Goal: Task Accomplishment & Management: Manage account settings

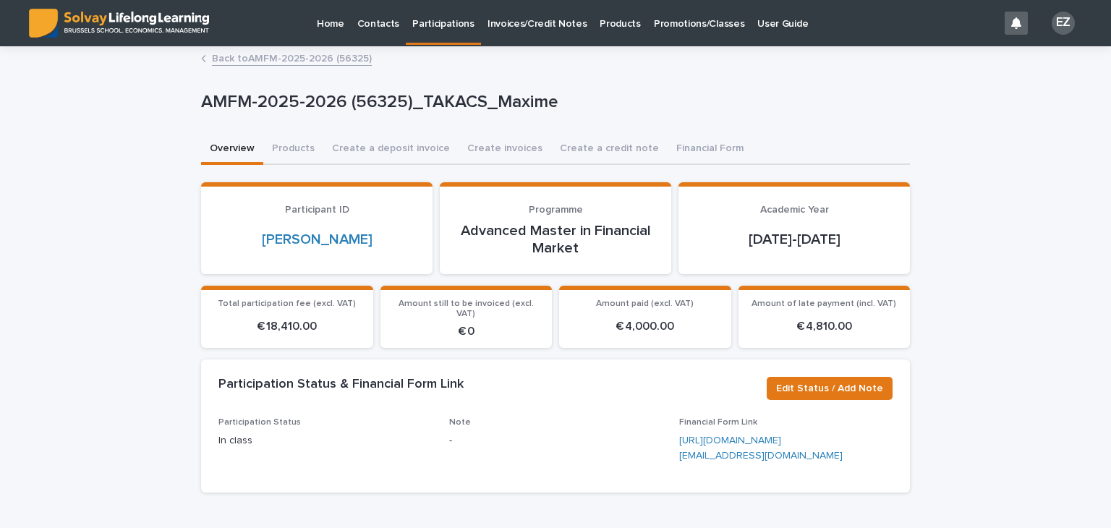
click at [323, 60] on link "Back to AMFM-2025-2026 (56325)" at bounding box center [292, 57] width 160 height 17
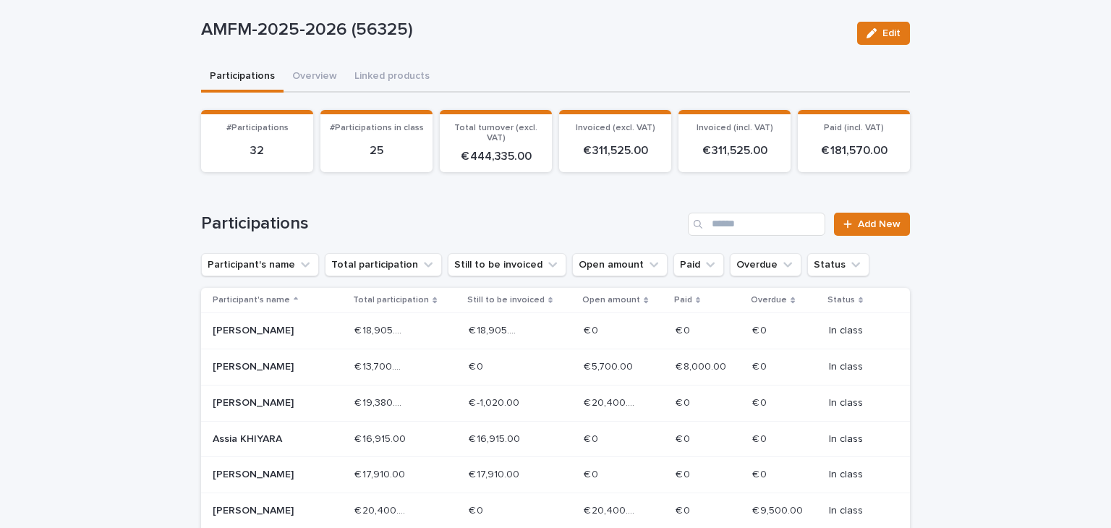
scroll to position [651, 0]
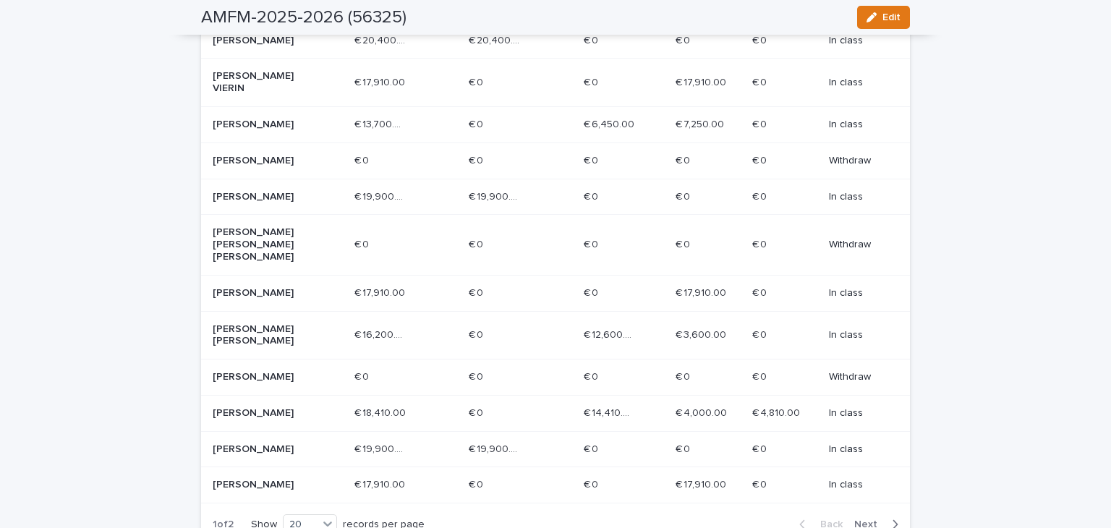
click at [299, 323] on p "MARIA KONSTANTINA GERMANOU" at bounding box center [264, 335] width 103 height 25
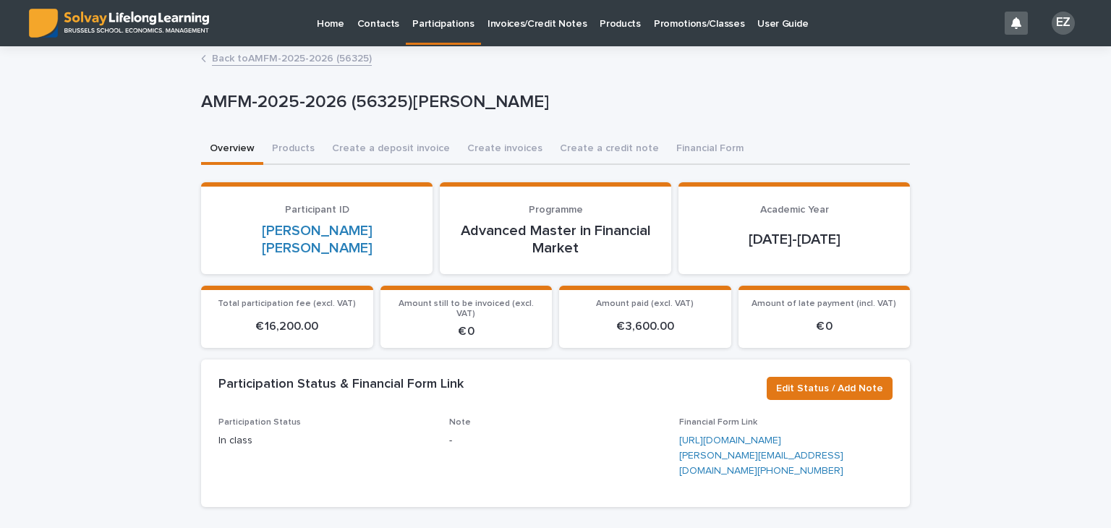
click at [251, 62] on link "Back to AMFM-2025-2026 (56325)" at bounding box center [292, 57] width 160 height 17
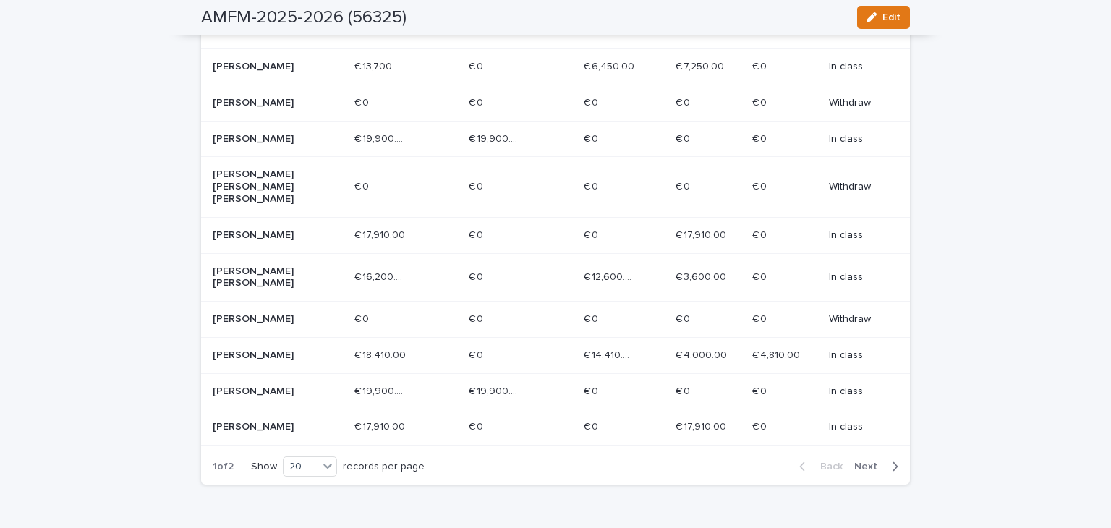
scroll to position [762, 0]
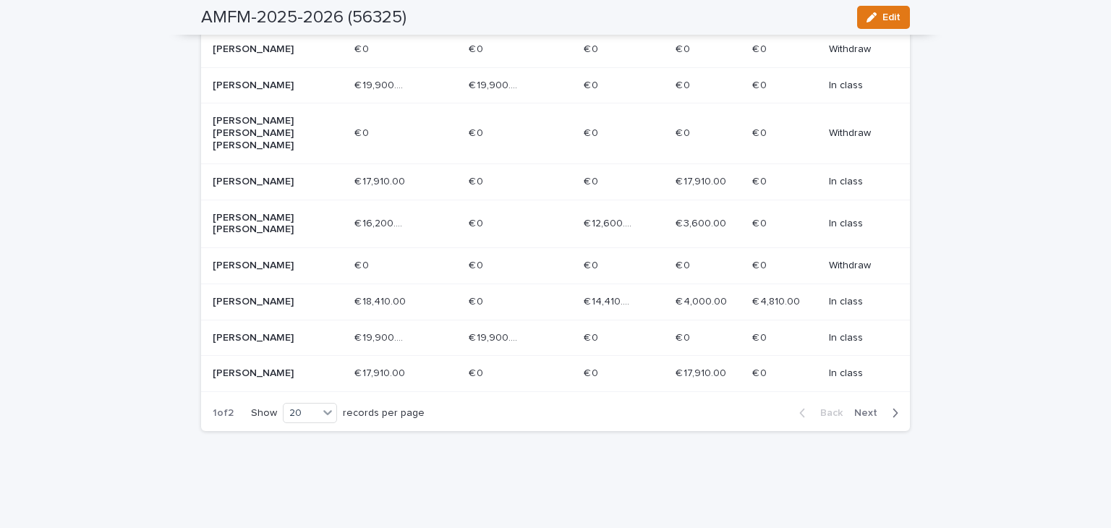
click at [866, 395] on div "Back Next" at bounding box center [849, 413] width 122 height 36
click at [865, 408] on span "Next" at bounding box center [870, 413] width 32 height 10
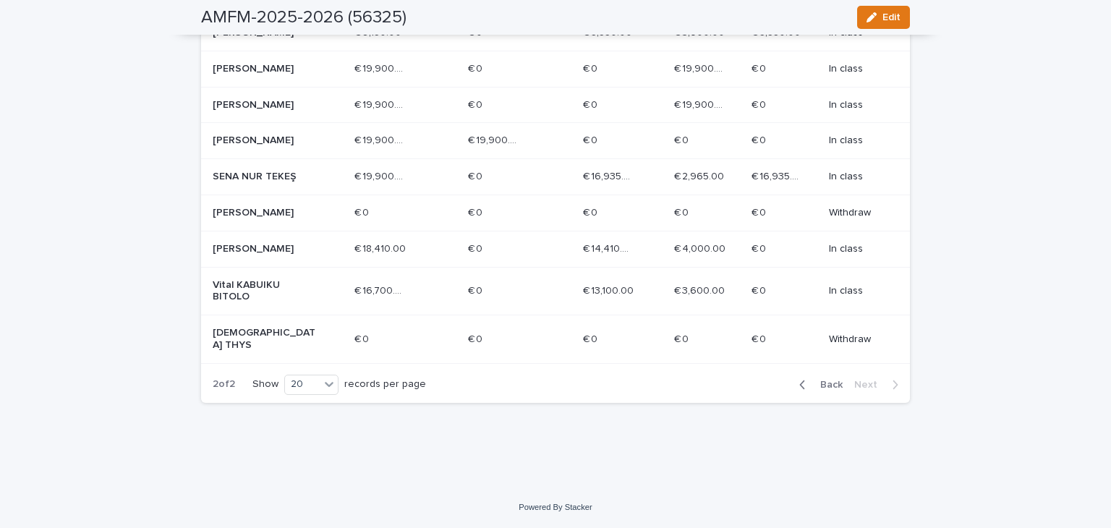
scroll to position [512, 0]
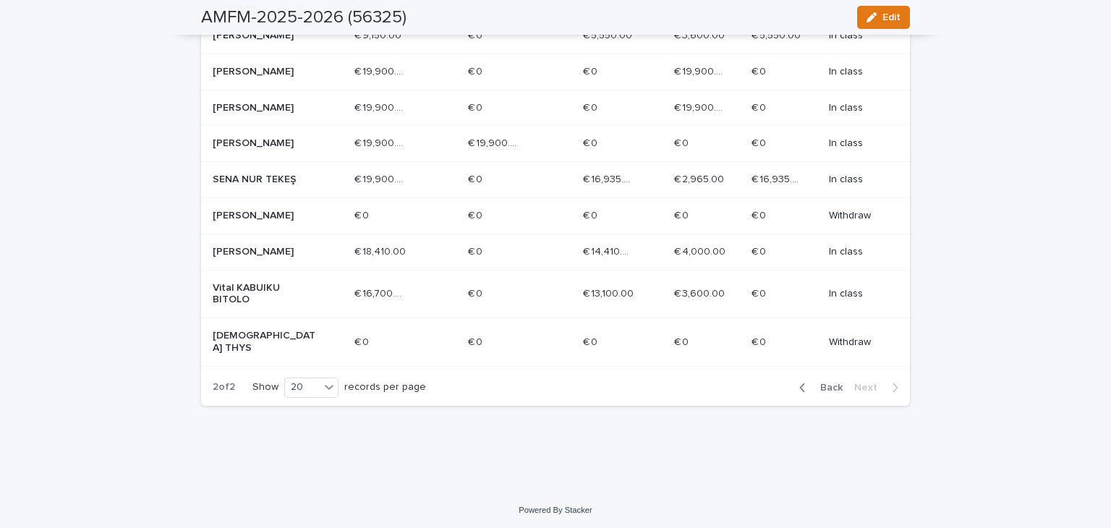
click at [297, 182] on p "SENA NUR TEKEŞ" at bounding box center [264, 180] width 103 height 12
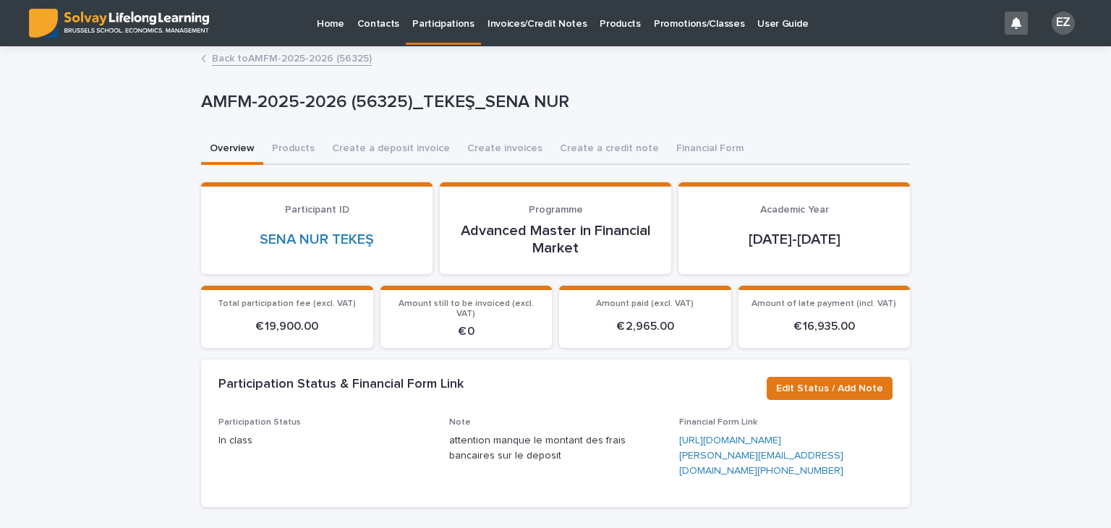
scroll to position [553, 0]
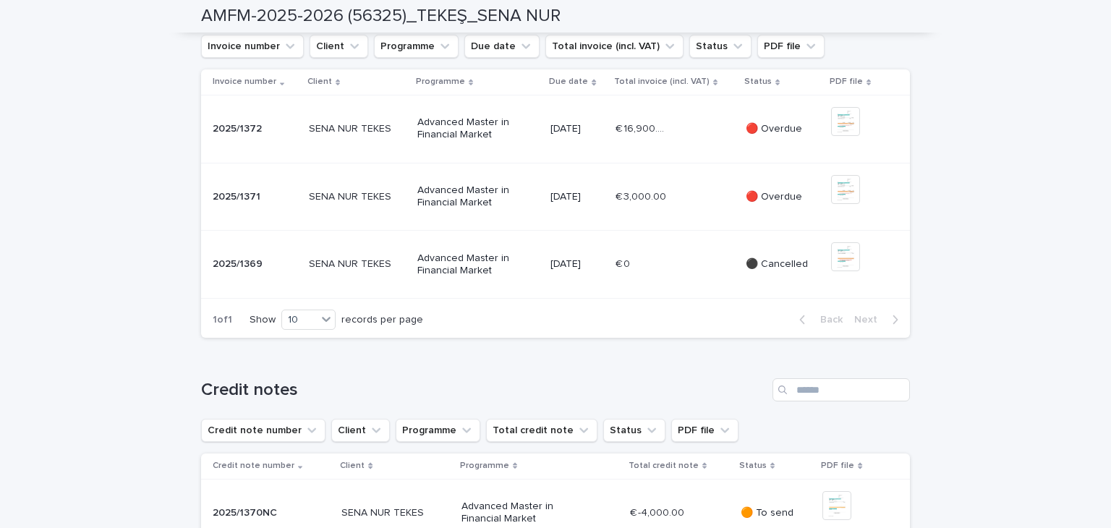
click at [663, 209] on div "€ 3,000.00 € 3,000.00" at bounding box center [675, 197] width 119 height 24
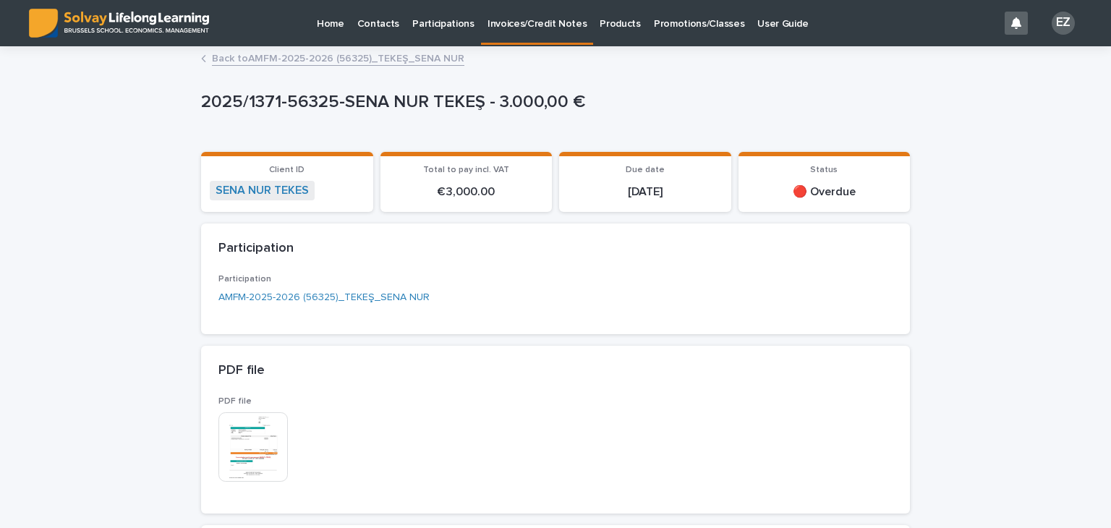
click at [238, 51] on link "Back to AMFM-2025-2026 (56325)_TEKEŞ_SENA NUR" at bounding box center [338, 57] width 252 height 17
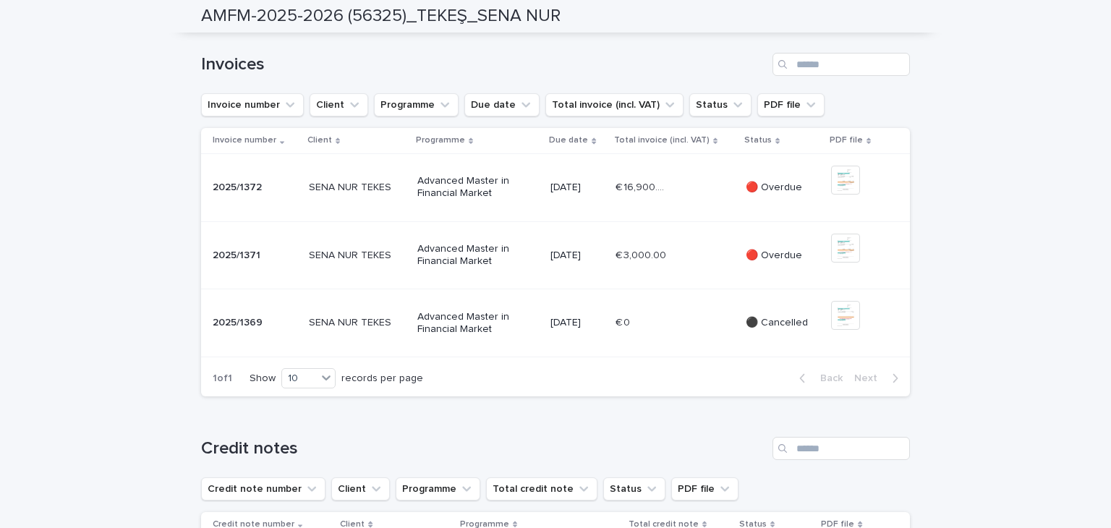
scroll to position [579, 0]
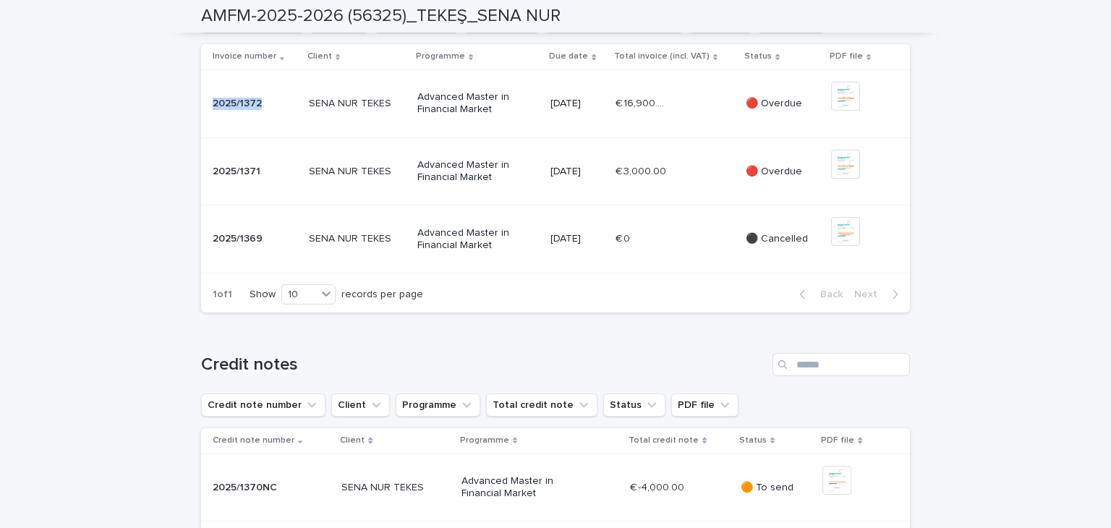
drag, startPoint x: 263, startPoint y: 214, endPoint x: 208, endPoint y: 211, distance: 54.3
click at [213, 110] on div "2025/1372 2025/1372" at bounding box center [255, 104] width 85 height 12
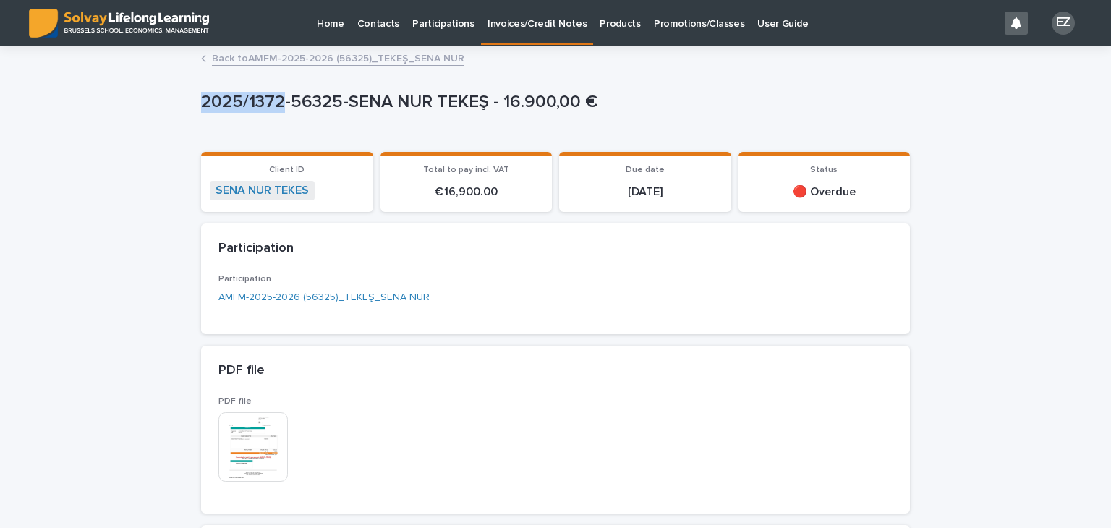
drag, startPoint x: 208, startPoint y: 102, endPoint x: 278, endPoint y: 103, distance: 69.4
copy p "2025/1372"
click at [639, 308] on div "Participation AMFM-2025-2026 (56325)_TEKEŞ_SENA NUR" at bounding box center [555, 295] width 674 height 43
click at [215, 61] on link "Back to AMFM-2025-2026 (56325)_TEKEŞ_SENA NUR" at bounding box center [338, 57] width 252 height 17
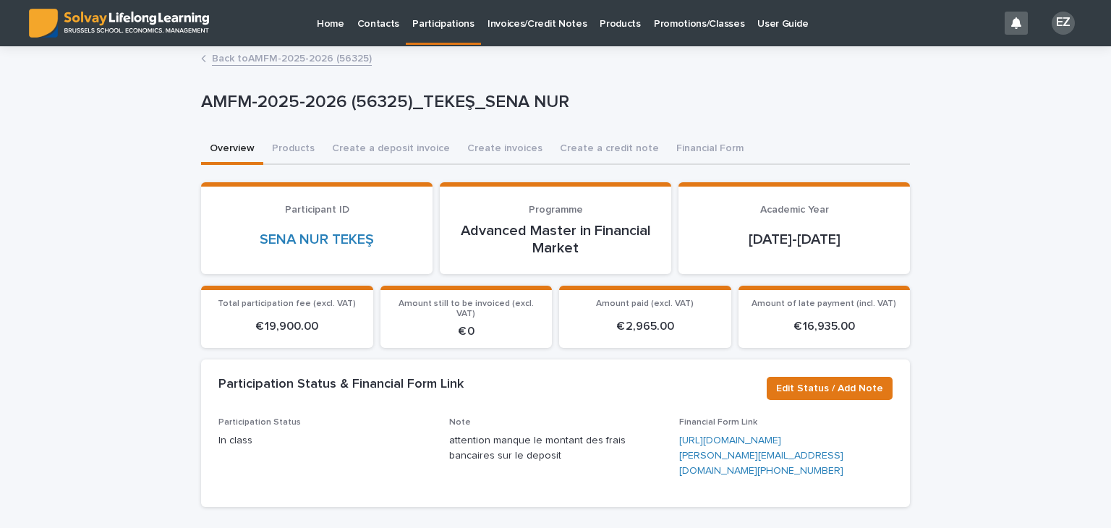
click at [720, 20] on p "Promotions/Classes" at bounding box center [699, 15] width 90 height 30
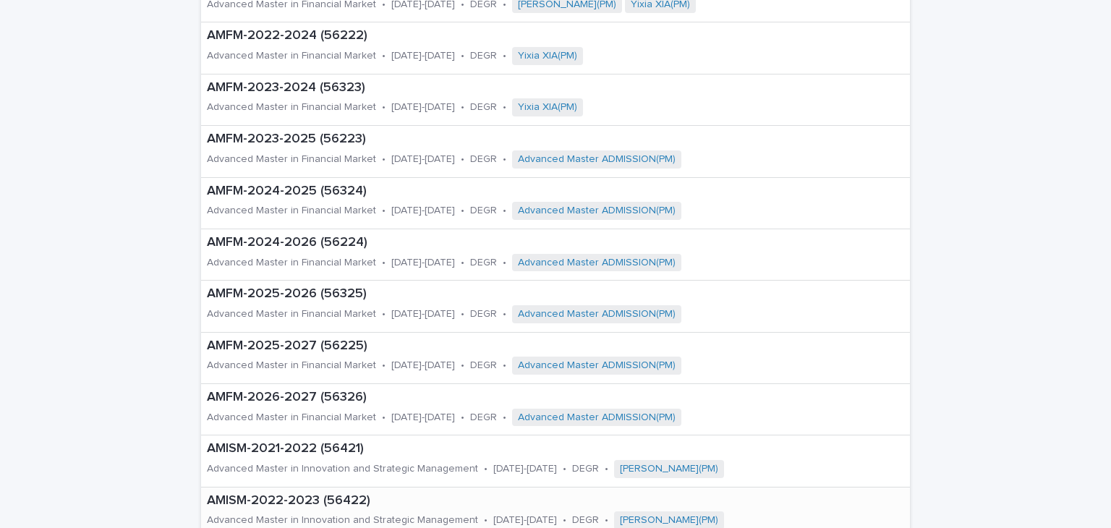
scroll to position [434, 0]
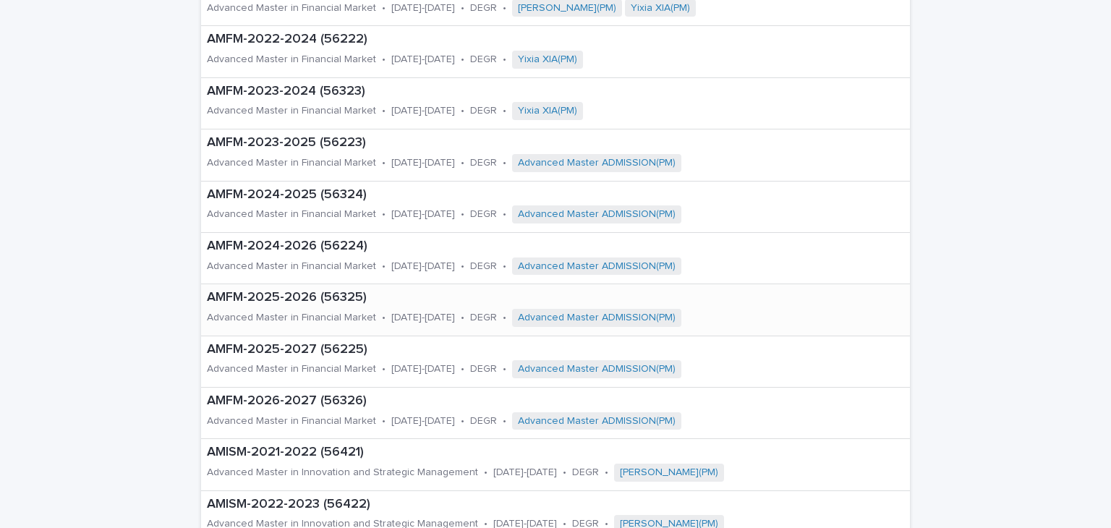
click at [349, 309] on div "Advanced Master in Financial Market" at bounding box center [291, 316] width 169 height 15
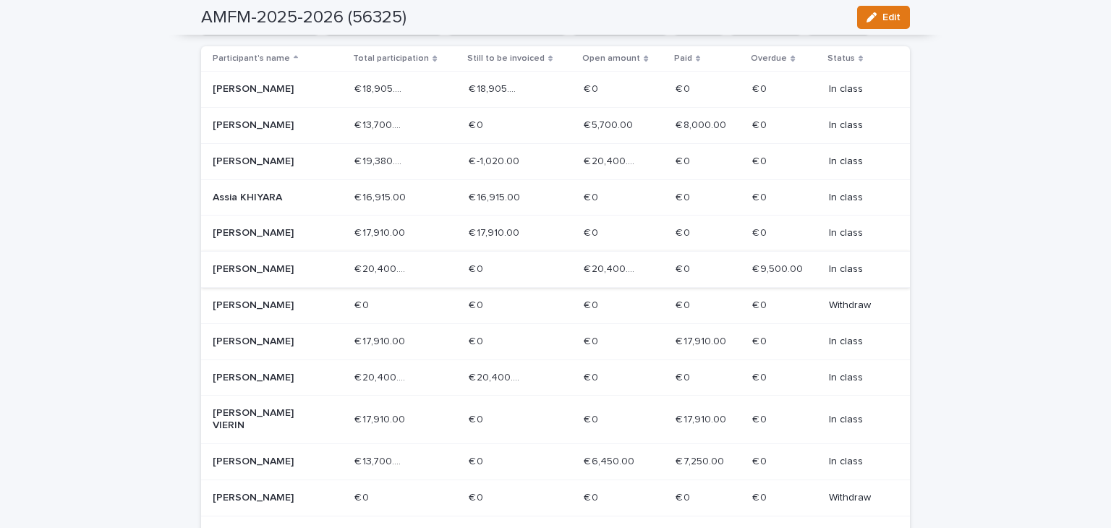
scroll to position [289, 0]
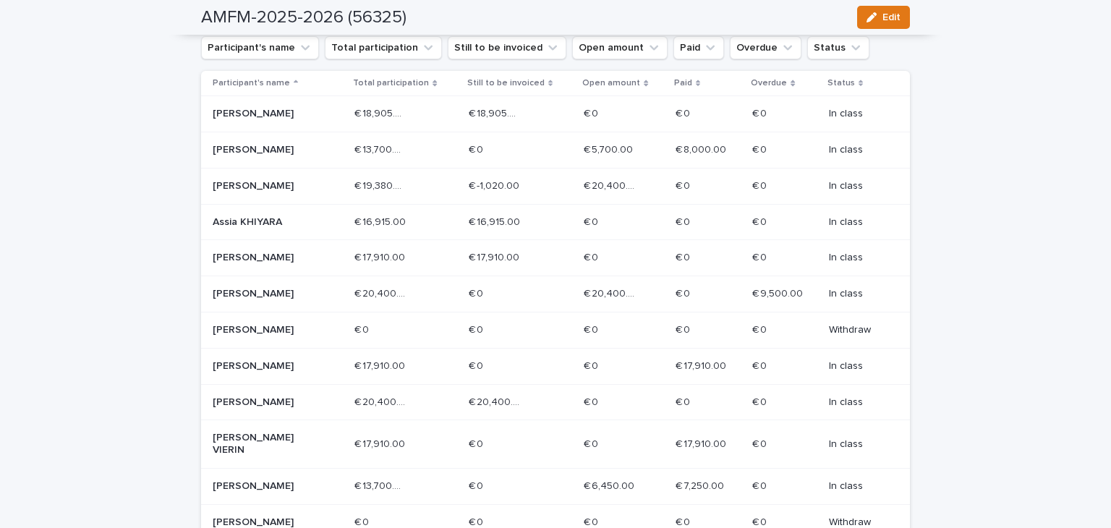
click at [313, 196] on div "Alexandre LANSMANS" at bounding box center [278, 186] width 130 height 24
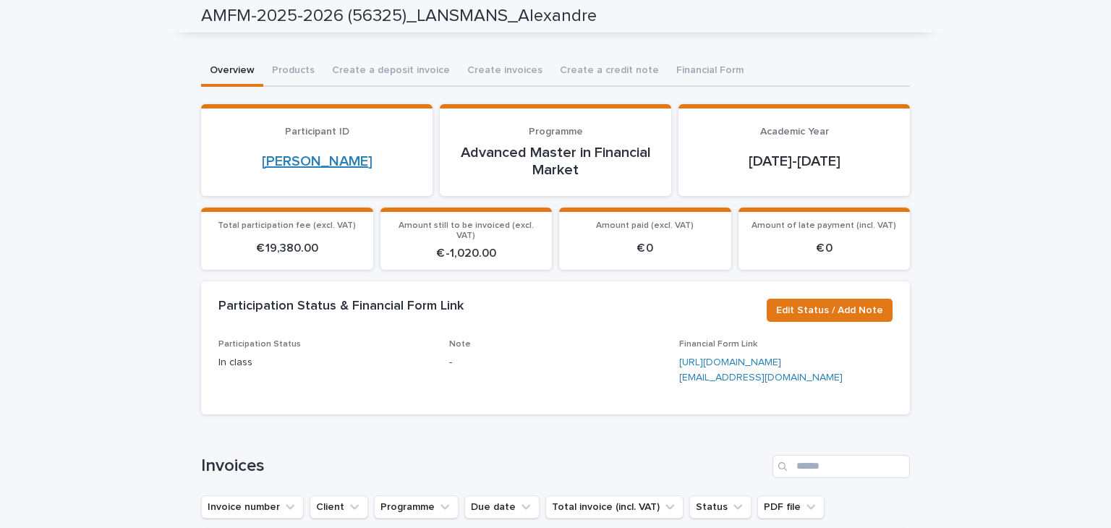
scroll to position [72, 0]
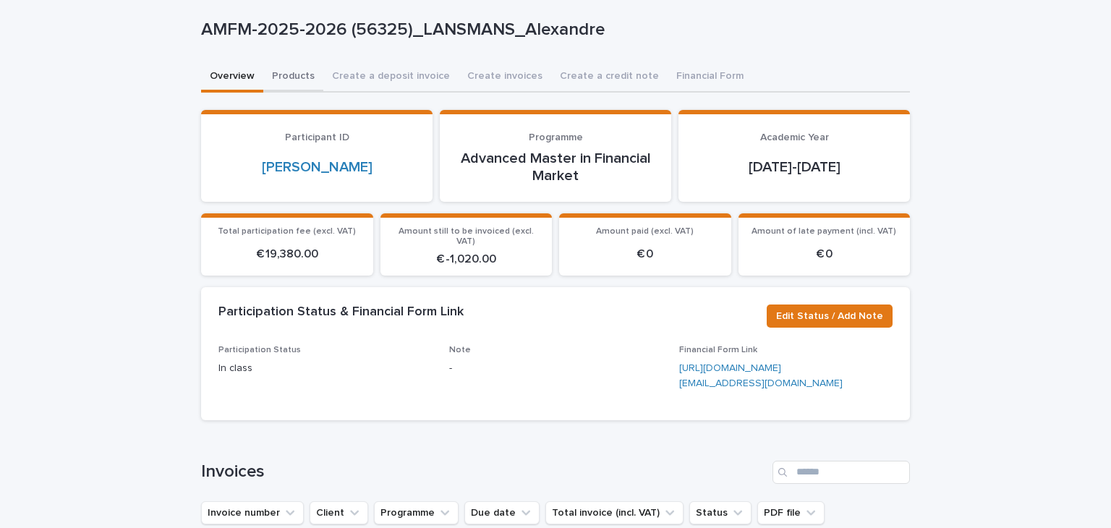
click at [299, 76] on button "Products" at bounding box center [293, 77] width 60 height 30
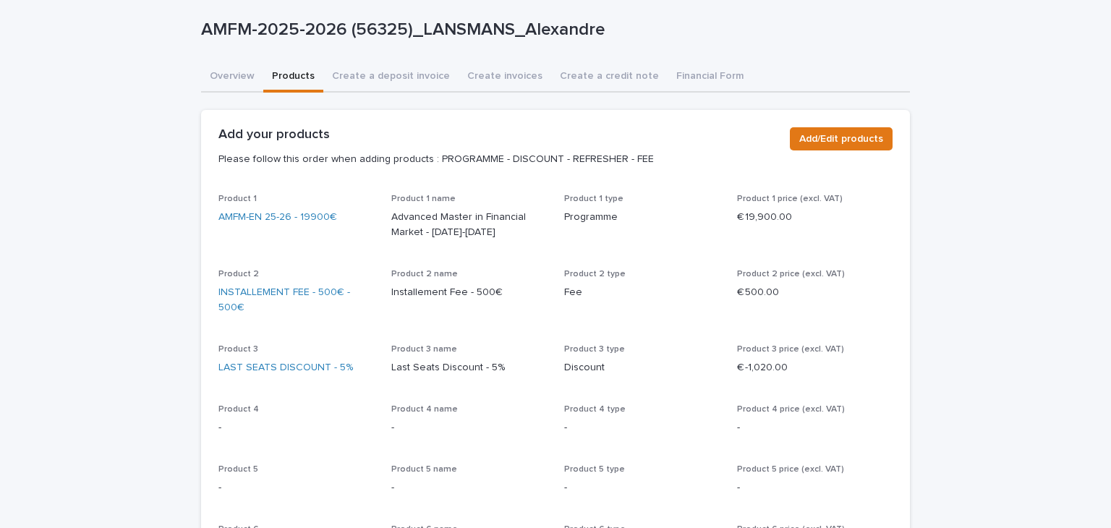
scroll to position [80, 0]
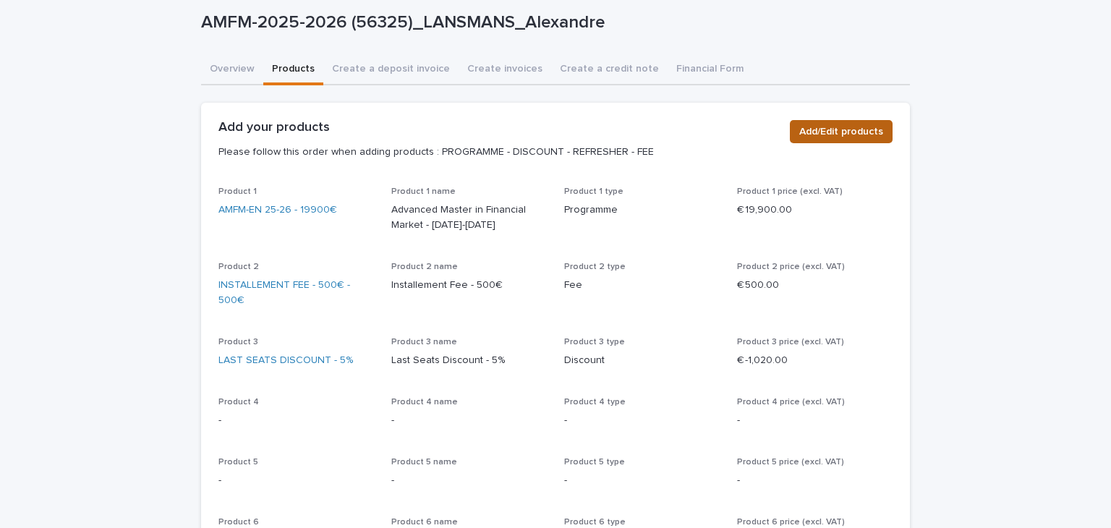
click at [855, 132] on span "Add/Edit products" at bounding box center [841, 131] width 84 height 14
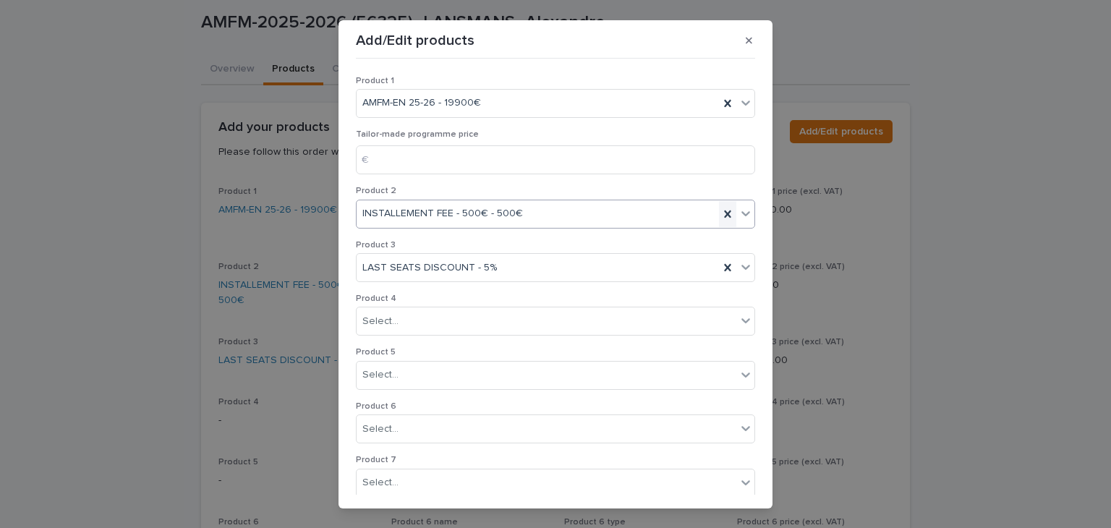
click at [720, 215] on icon at bounding box center [727, 214] width 14 height 14
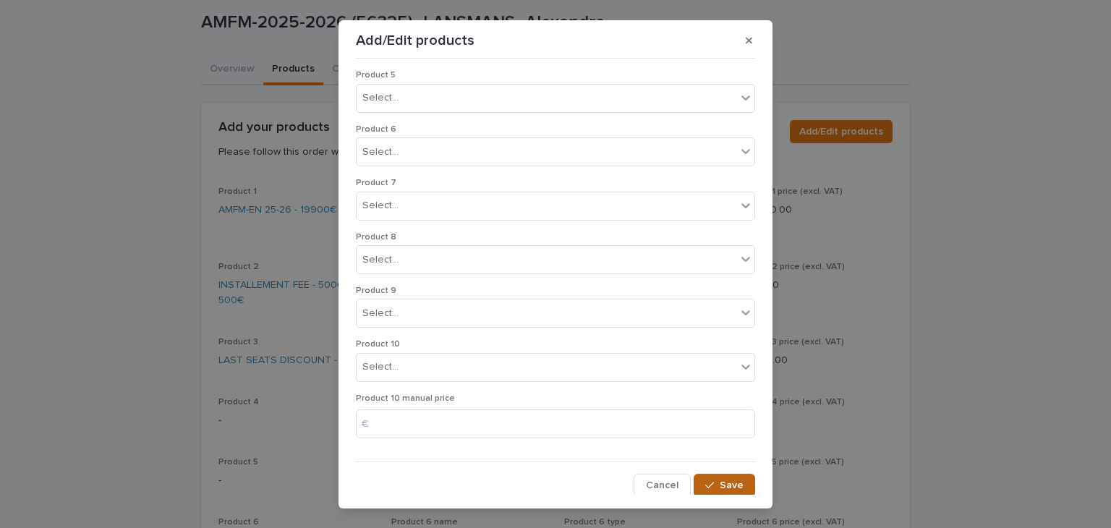
click at [706, 480] on div "button" at bounding box center [712, 485] width 14 height 10
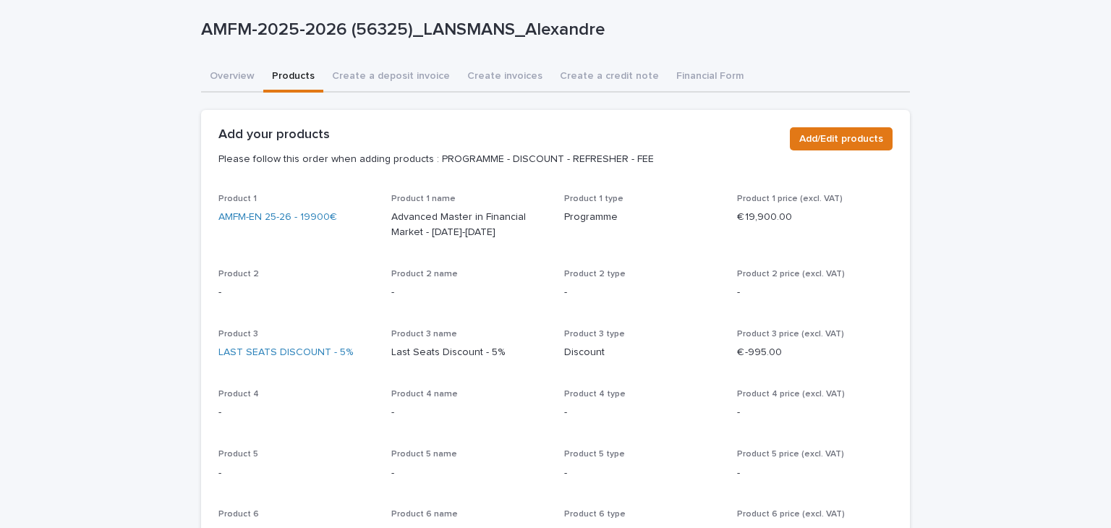
scroll to position [0, 0]
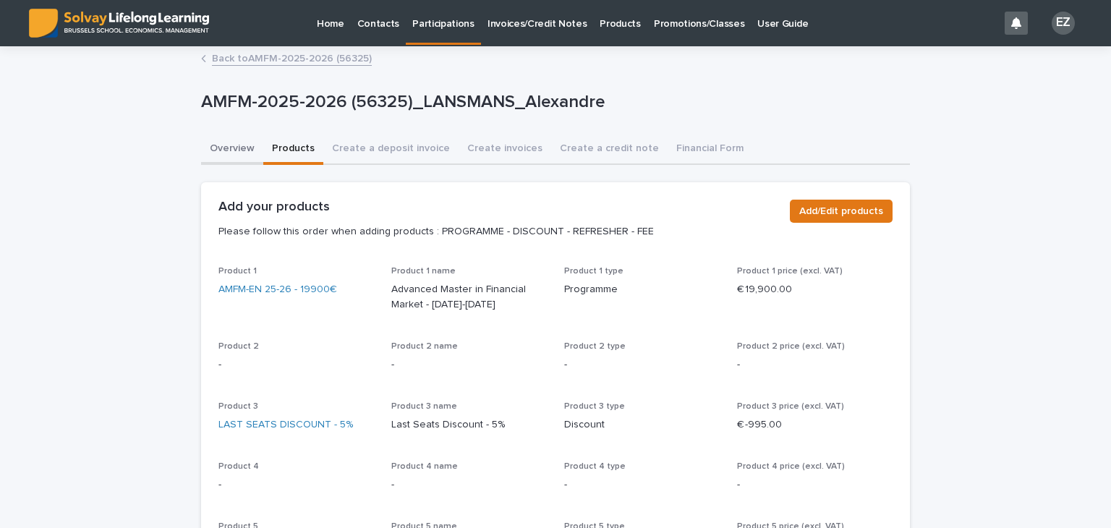
click at [244, 145] on button "Overview" at bounding box center [232, 150] width 62 height 30
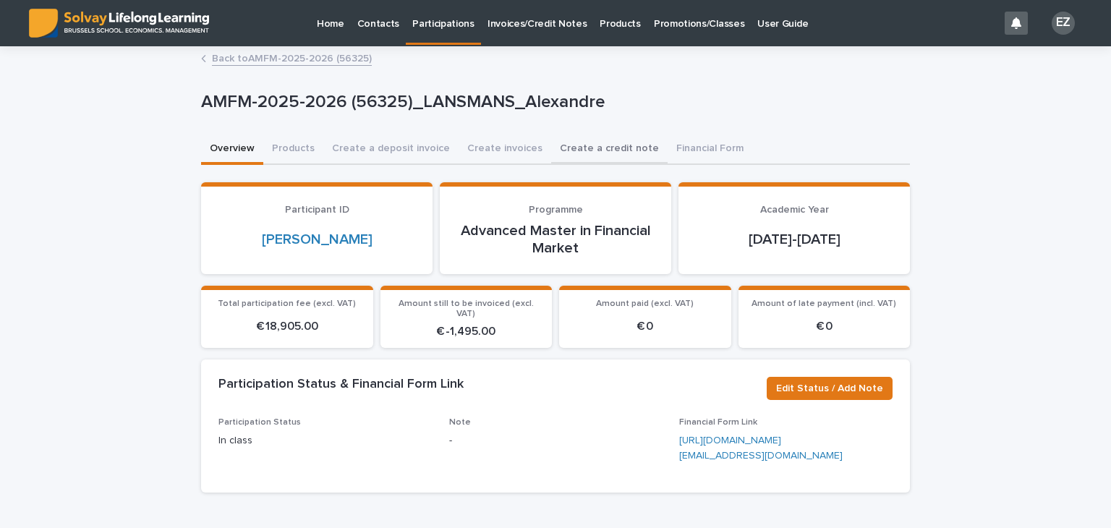
click at [561, 163] on button "Create a credit note" at bounding box center [609, 150] width 116 height 30
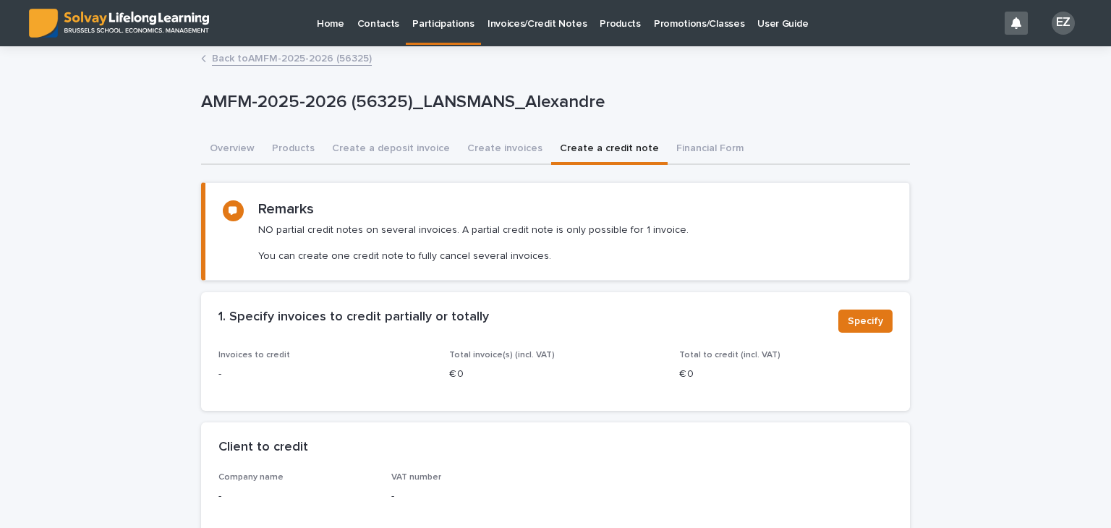
click at [560, 154] on button "Create a credit note" at bounding box center [609, 150] width 116 height 30
click at [848, 308] on div "1. Specify invoices to credit partially or totally Specify" at bounding box center [555, 321] width 709 height 58
click at [859, 310] on button "Specify" at bounding box center [865, 321] width 54 height 23
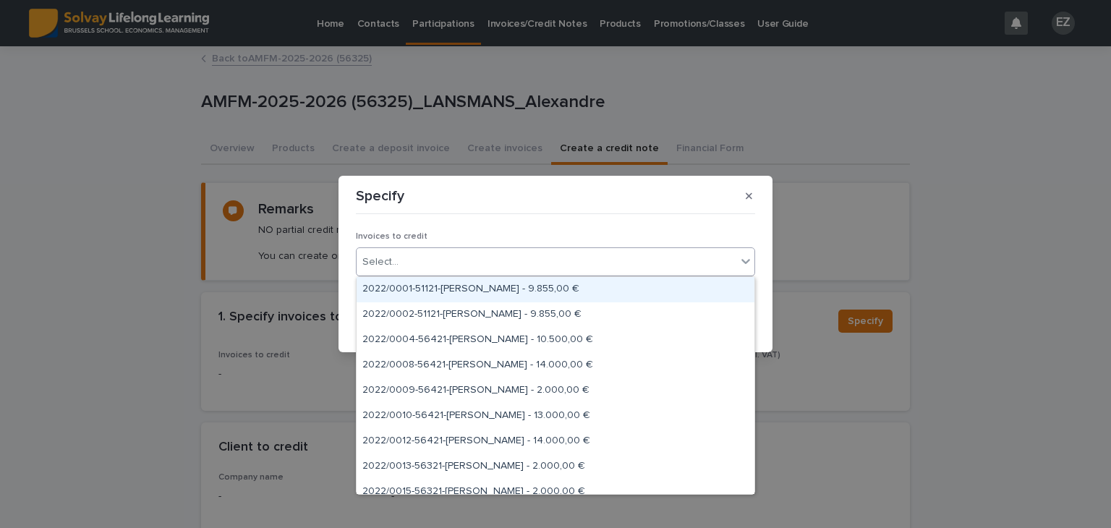
click at [485, 263] on div "Select..." at bounding box center [547, 262] width 380 height 24
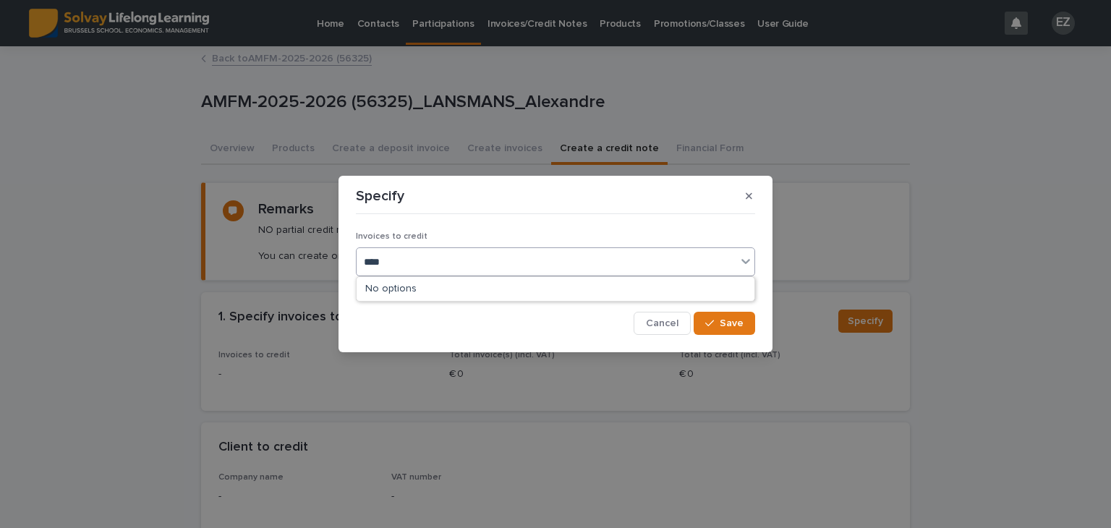
type input "*****"
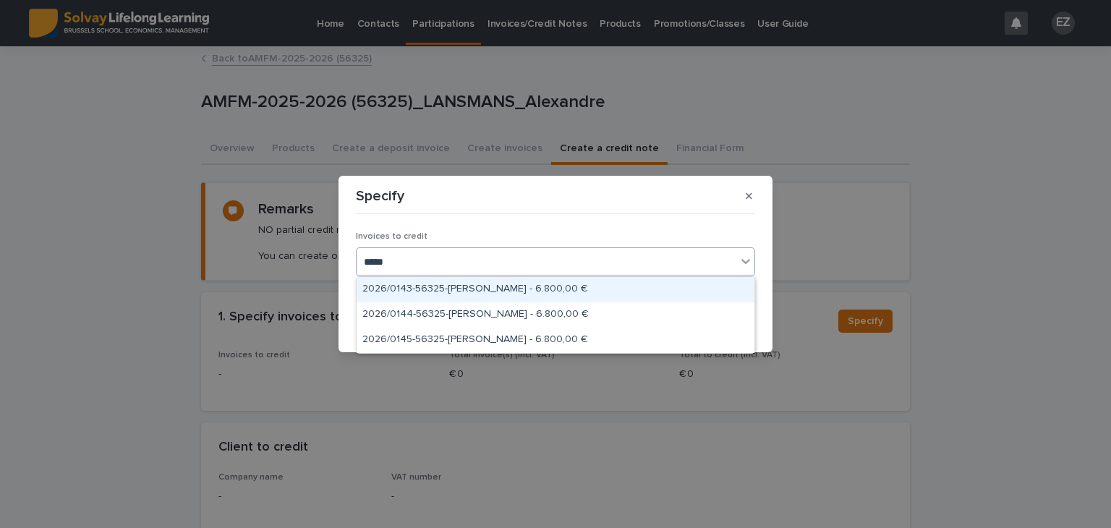
click at [506, 287] on div "2026/0143-56325-Alexandre LANSMANS - 6.800,00 €" at bounding box center [556, 289] width 398 height 25
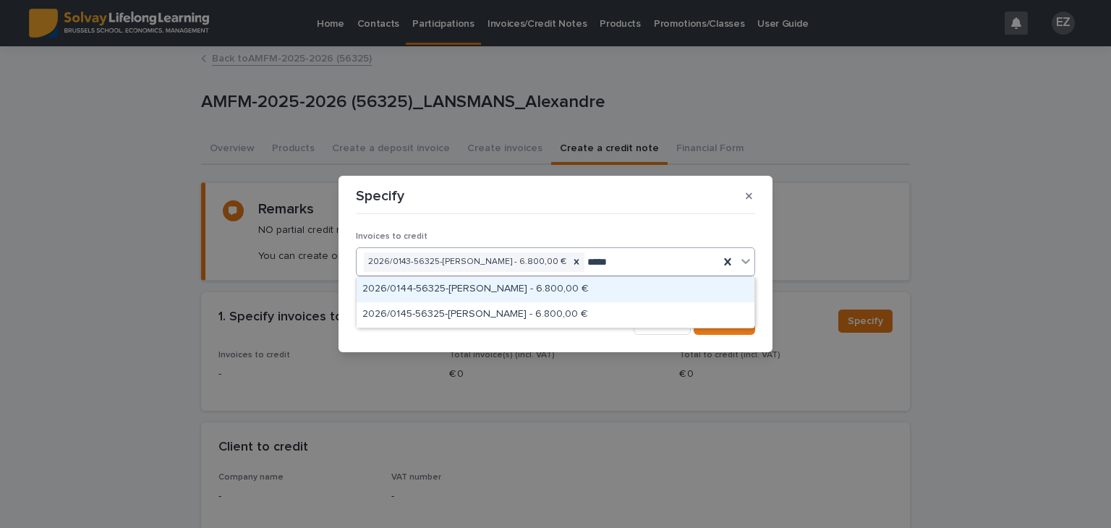
type input "******"
click at [566, 287] on div "2026/0144-56325-Alexandre LANSMANS - 6.800,00 €" at bounding box center [556, 289] width 398 height 25
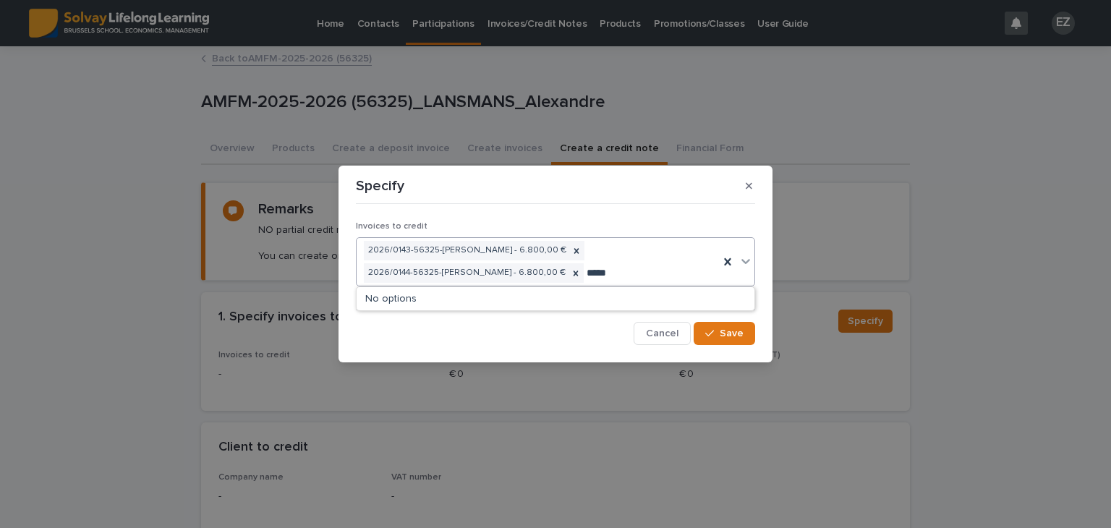
type input "******"
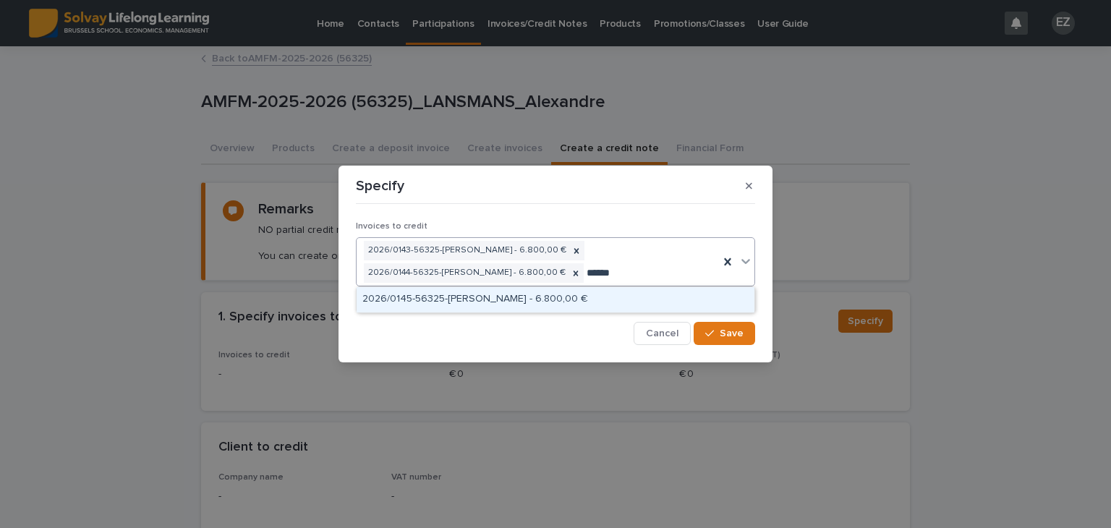
click at [626, 292] on div "2026/0145-56325-Alexandre LANSMANS - 6.800,00 €" at bounding box center [556, 299] width 398 height 25
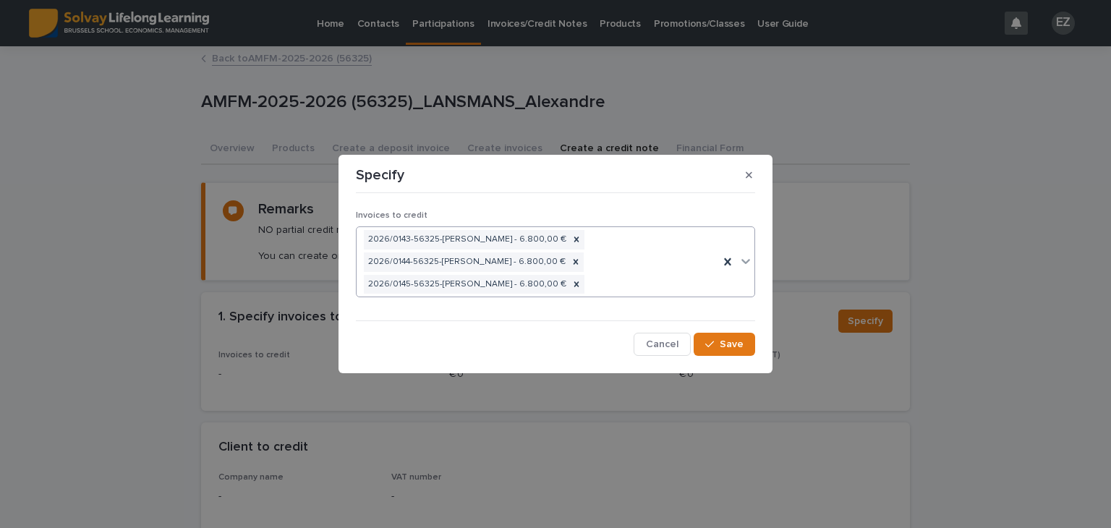
click at [725, 328] on div "Invoices to credit option 2026/0145-56325-Alexandre LANSMANS - 6.800,00 €, sele…" at bounding box center [555, 278] width 399 height 158
click at [728, 335] on button "Save" at bounding box center [724, 344] width 61 height 23
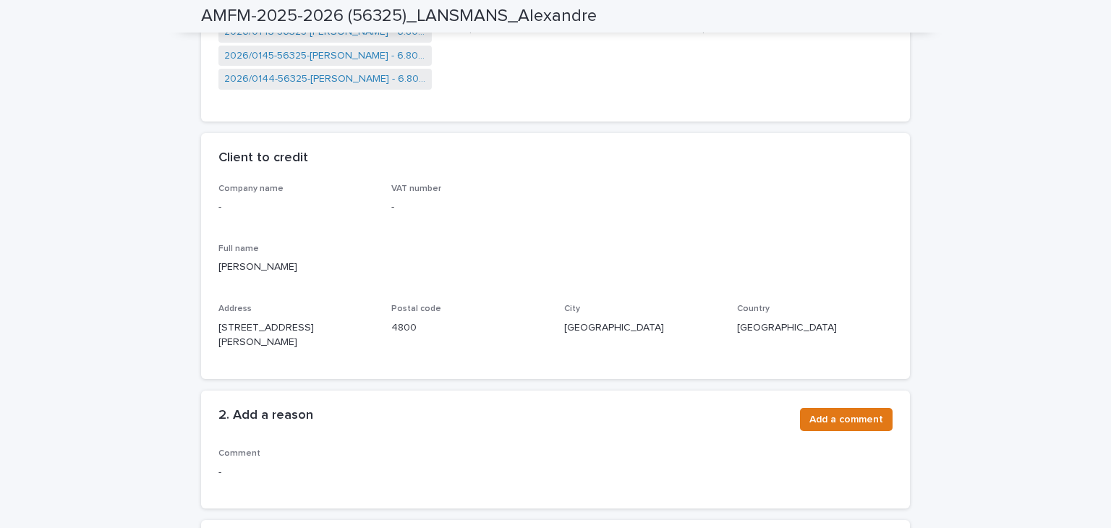
scroll to position [434, 0]
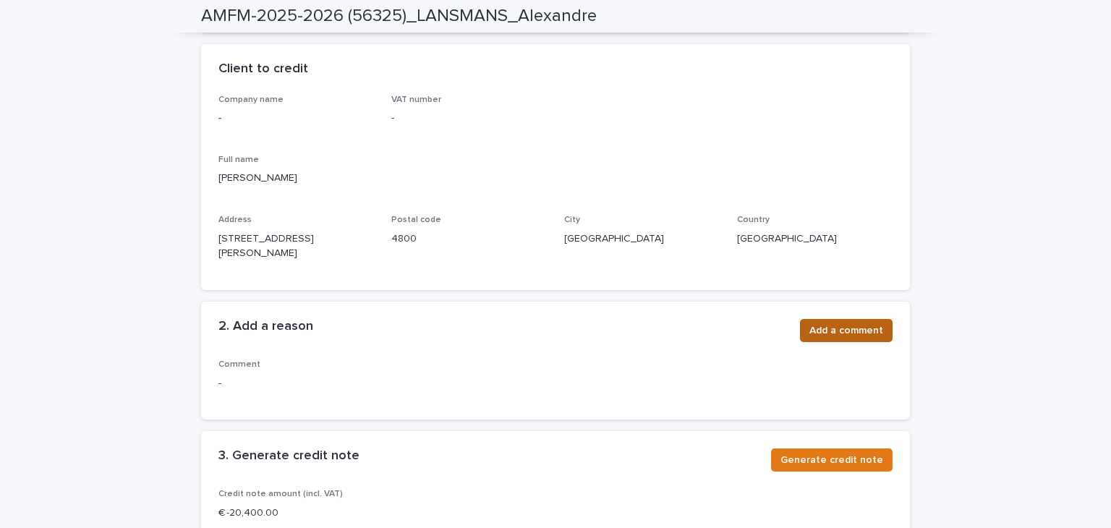
click at [820, 323] on span "Add a comment" at bounding box center [846, 330] width 74 height 14
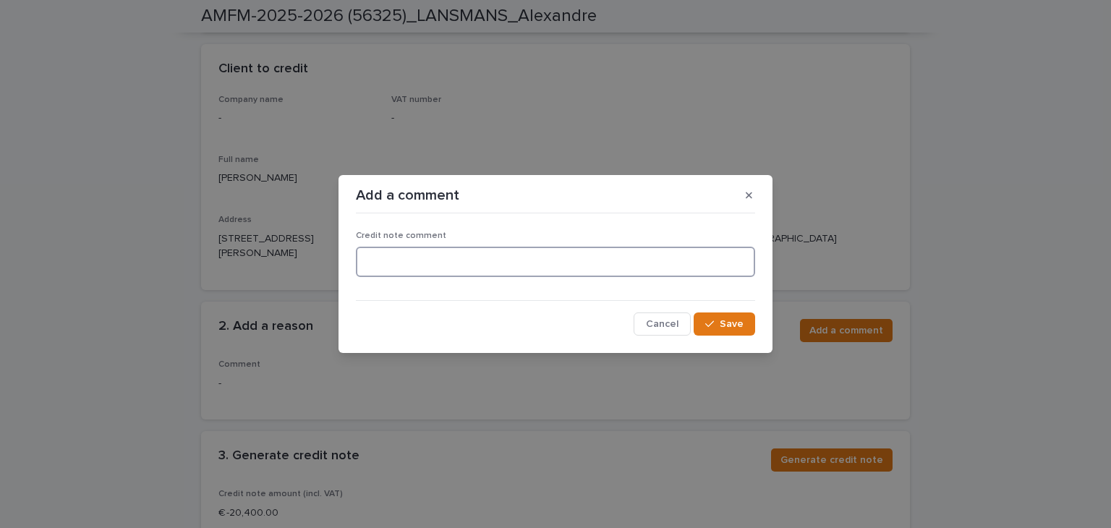
click at [698, 257] on textarea at bounding box center [555, 262] width 399 height 31
type textarea "**********"
click at [723, 331] on button "Save" at bounding box center [724, 323] width 61 height 23
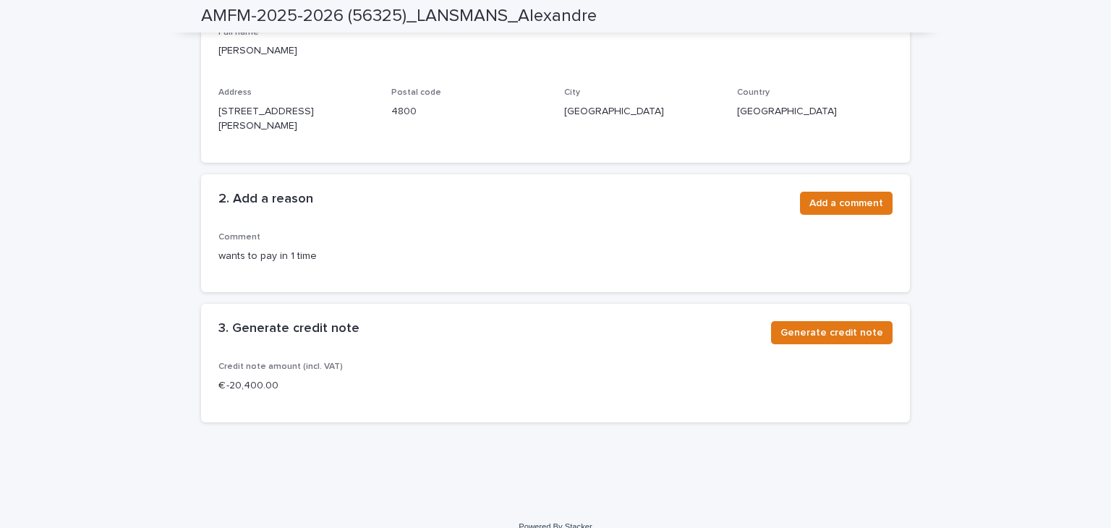
scroll to position [564, 0]
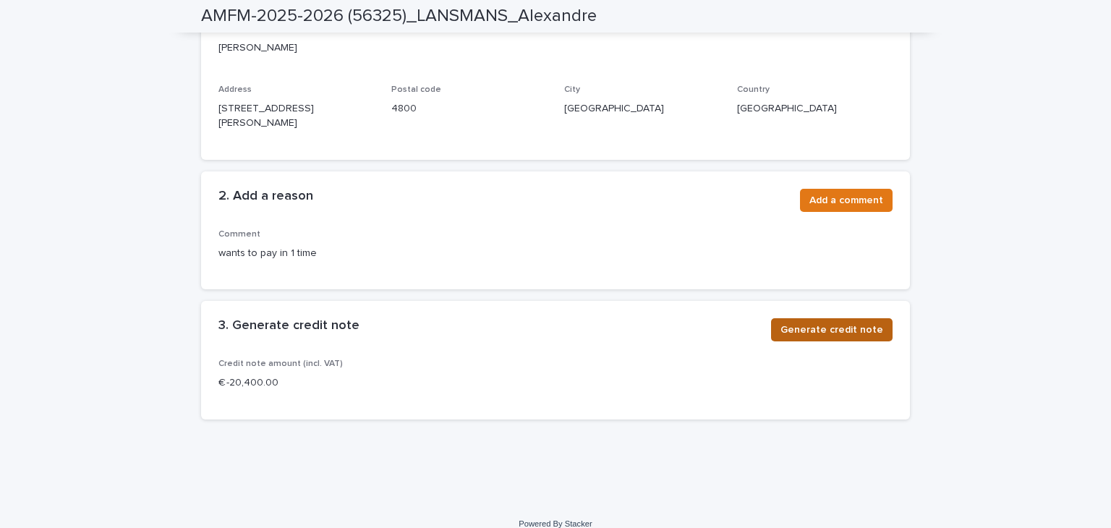
click at [822, 323] on span "Generate credit note" at bounding box center [831, 330] width 103 height 14
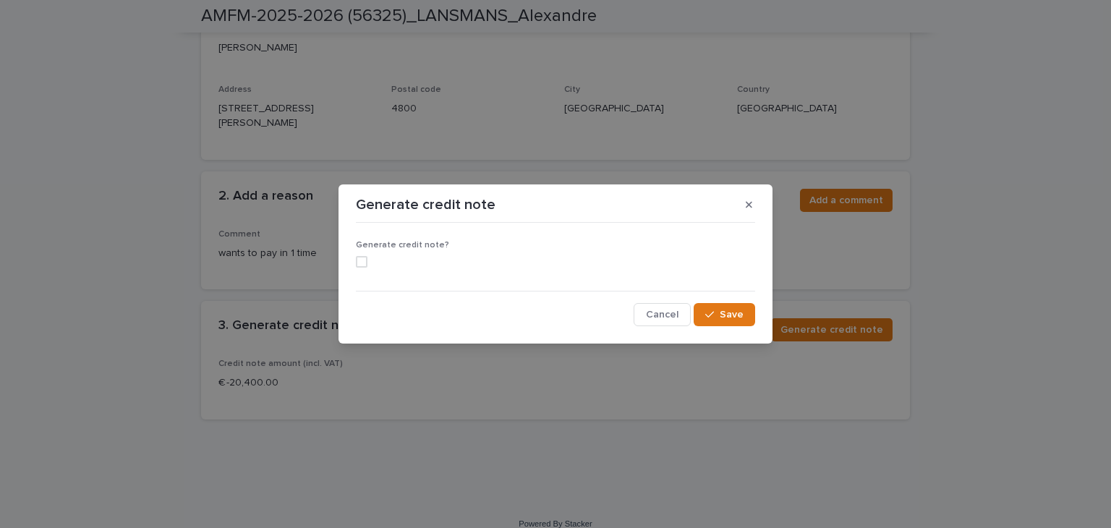
click at [363, 259] on span at bounding box center [362, 262] width 12 height 12
click at [729, 310] on span "Save" at bounding box center [732, 315] width 24 height 10
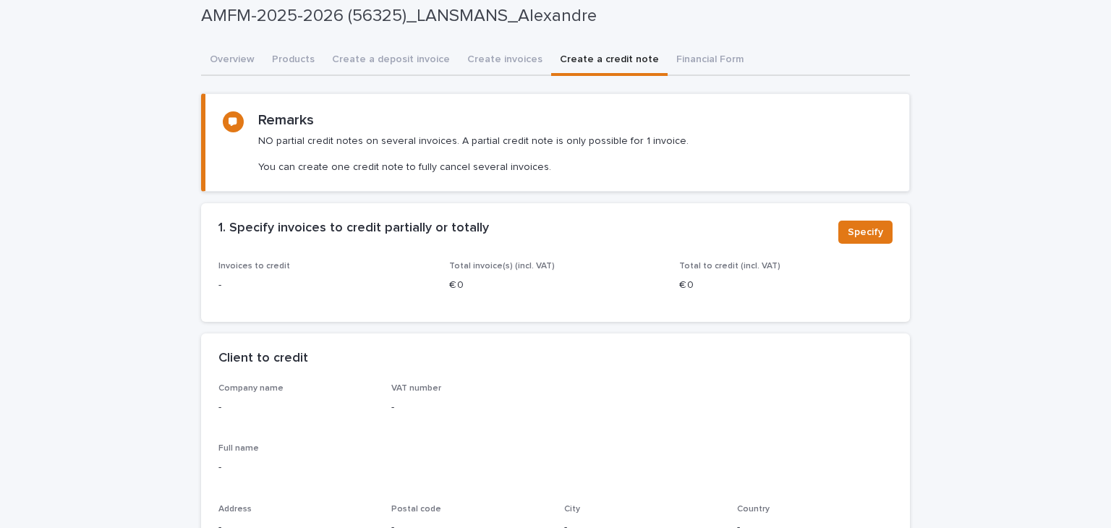
scroll to position [0, 0]
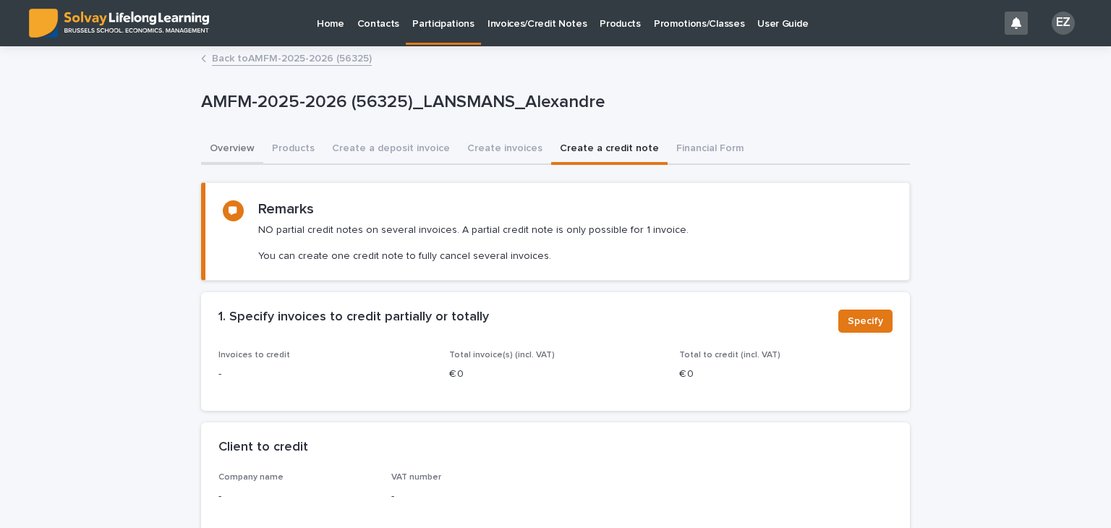
click at [255, 156] on button "Overview" at bounding box center [232, 150] width 62 height 30
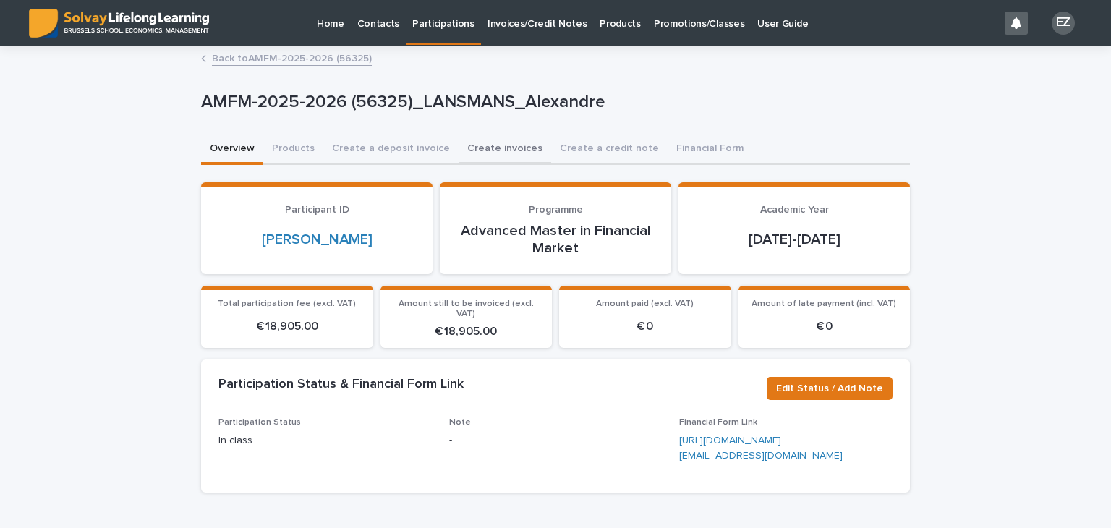
click at [459, 151] on button "Create invoices" at bounding box center [505, 150] width 93 height 30
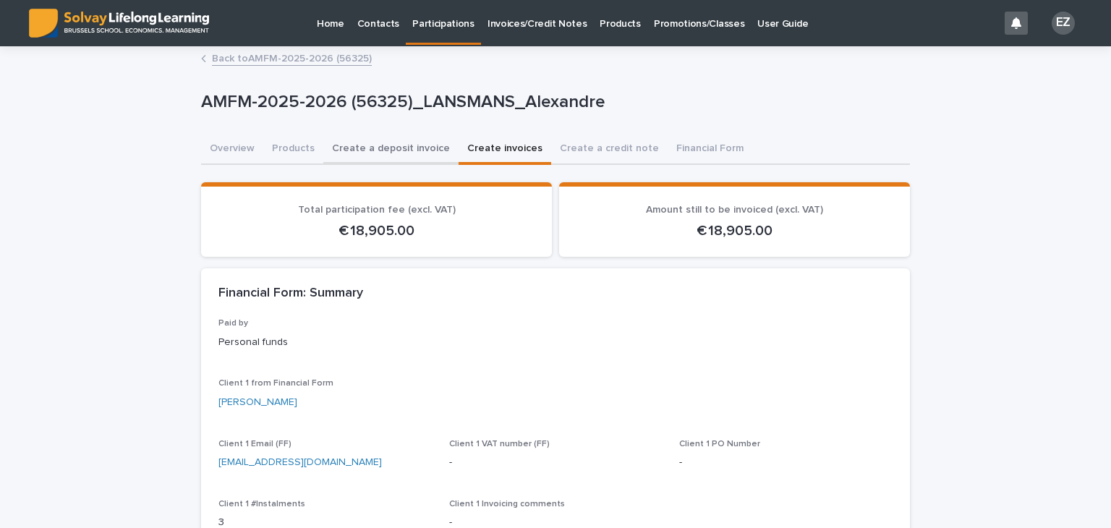
click at [421, 136] on button "Create a deposit invoice" at bounding box center [390, 150] width 135 height 30
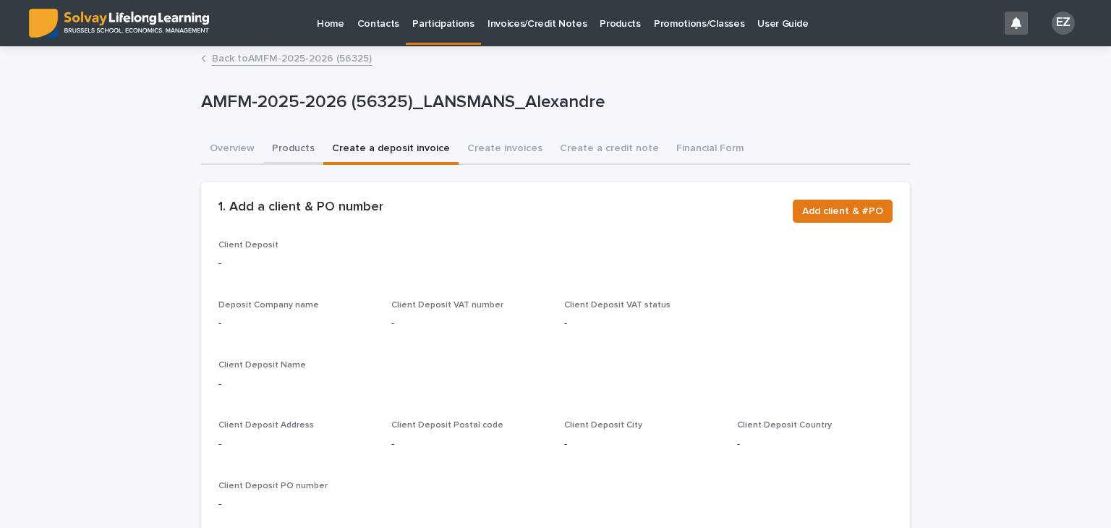
click at [275, 161] on button "Products" at bounding box center [293, 150] width 60 height 30
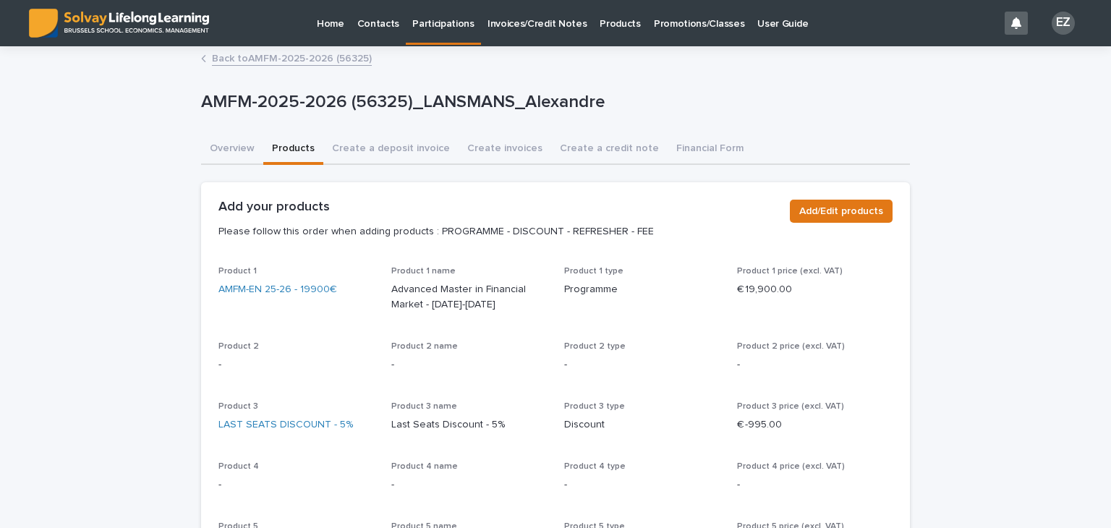
click at [796, 222] on div "Add/Edit products" at bounding box center [838, 214] width 108 height 29
click at [799, 218] on button "Add/Edit products" at bounding box center [841, 211] width 103 height 23
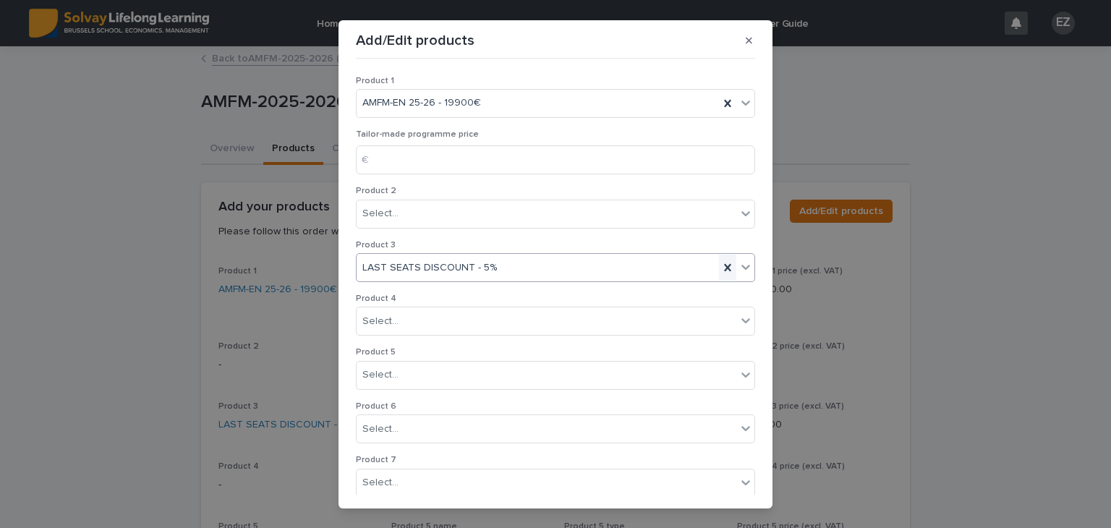
click at [720, 261] on icon at bounding box center [727, 267] width 14 height 14
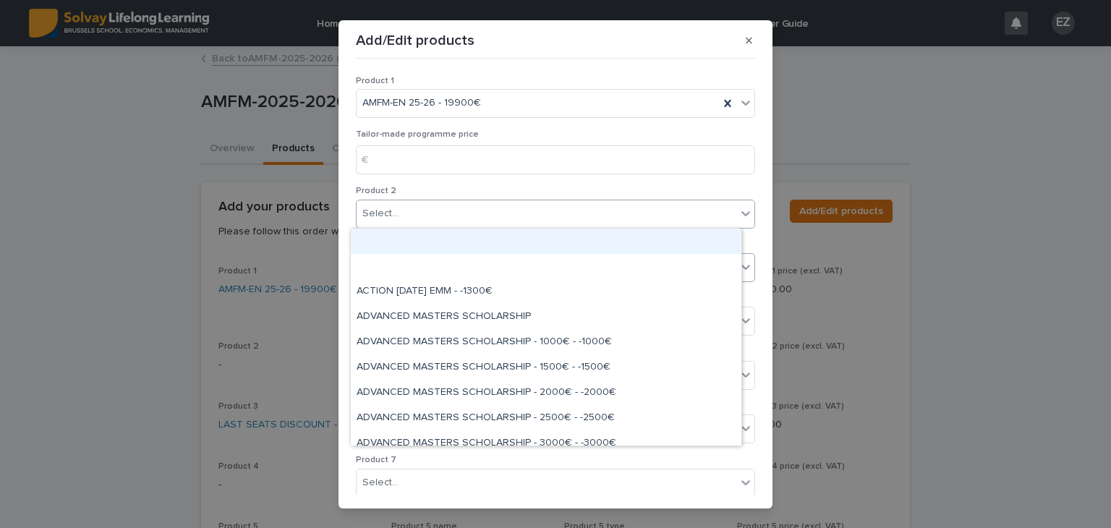
click at [566, 218] on div "Select..." at bounding box center [547, 214] width 380 height 24
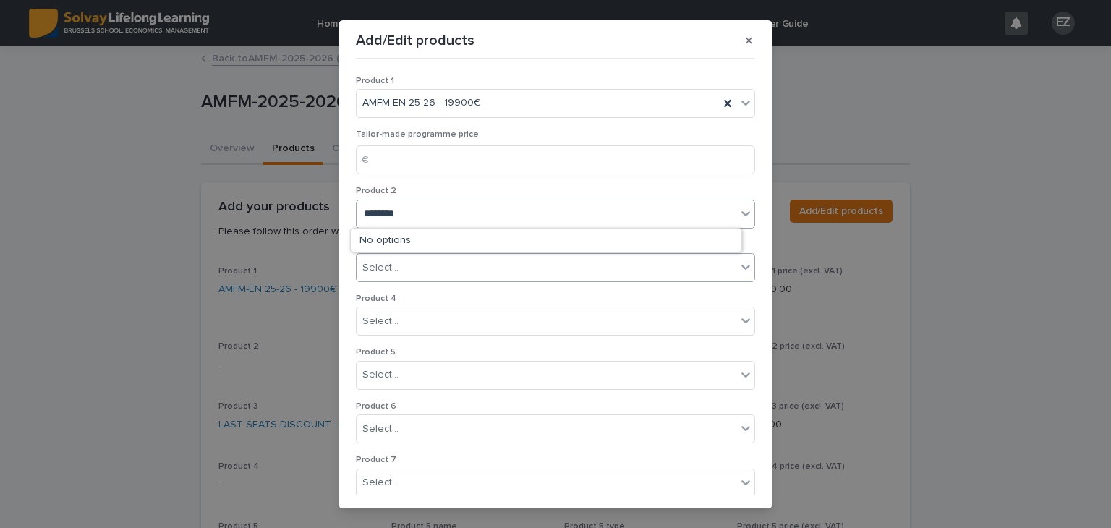
type input "*********"
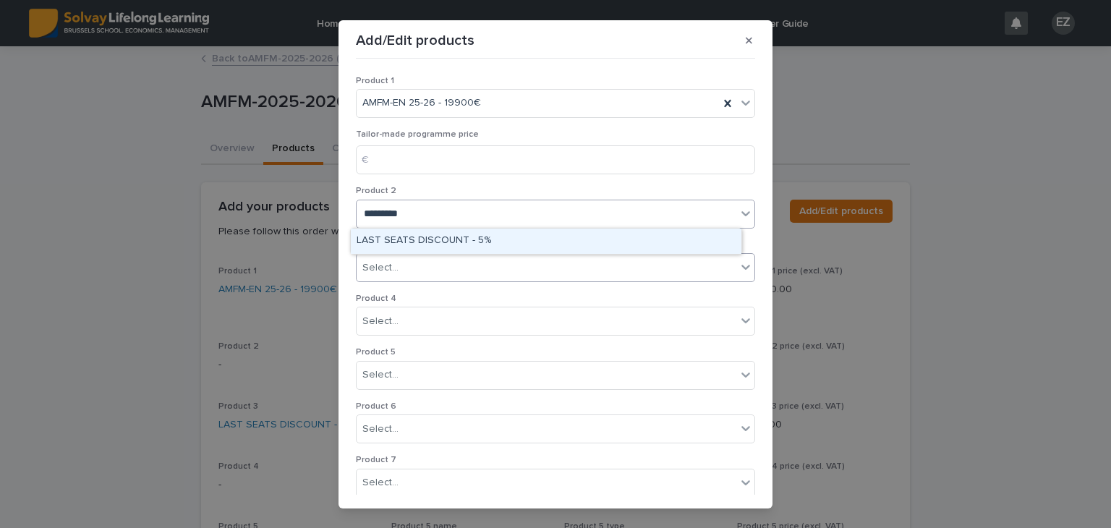
click at [555, 238] on div "LAST SEATS DISCOUNT - 5%" at bounding box center [546, 241] width 391 height 25
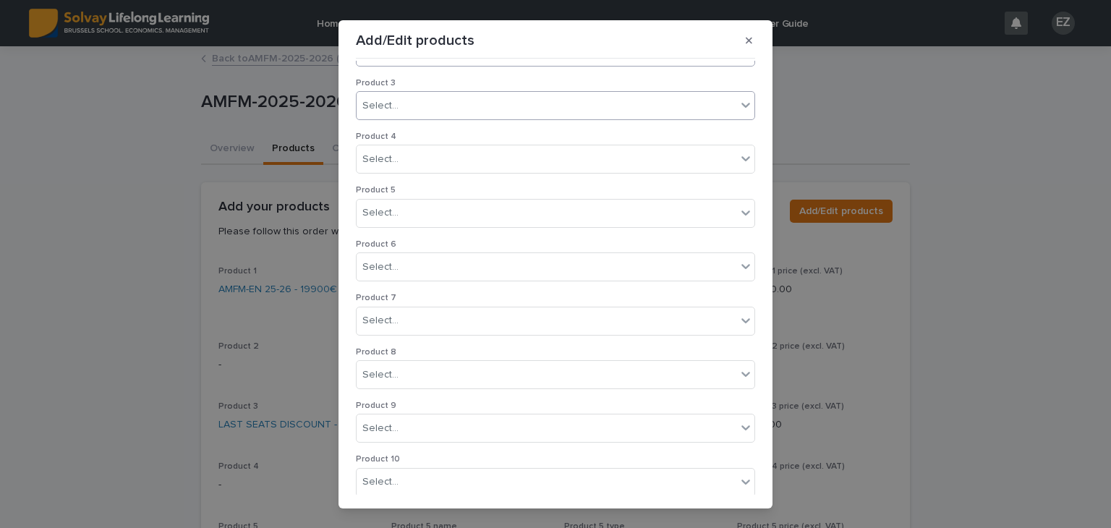
scroll to position [277, 0]
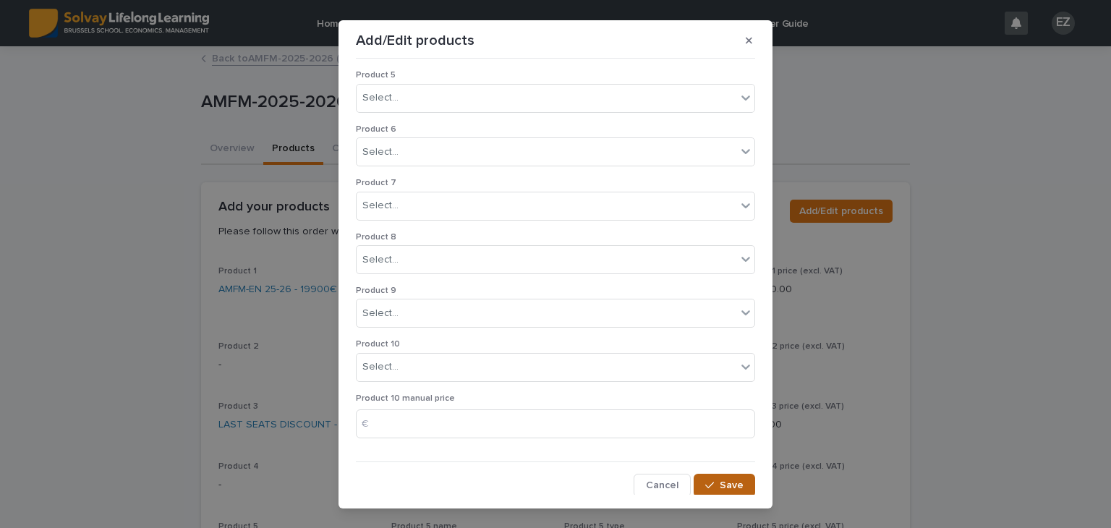
click at [720, 474] on button "Save" at bounding box center [724, 485] width 61 height 23
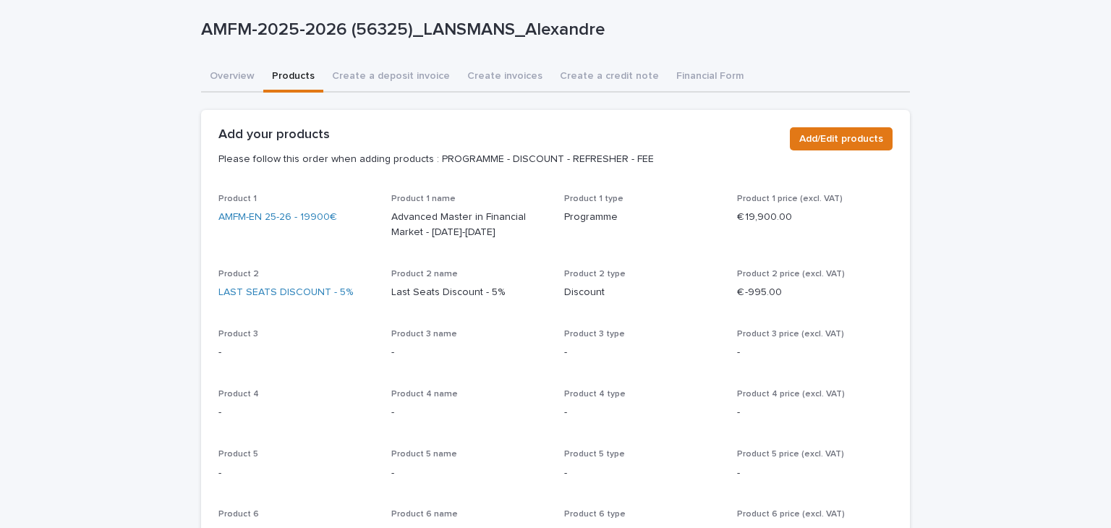
scroll to position [0, 0]
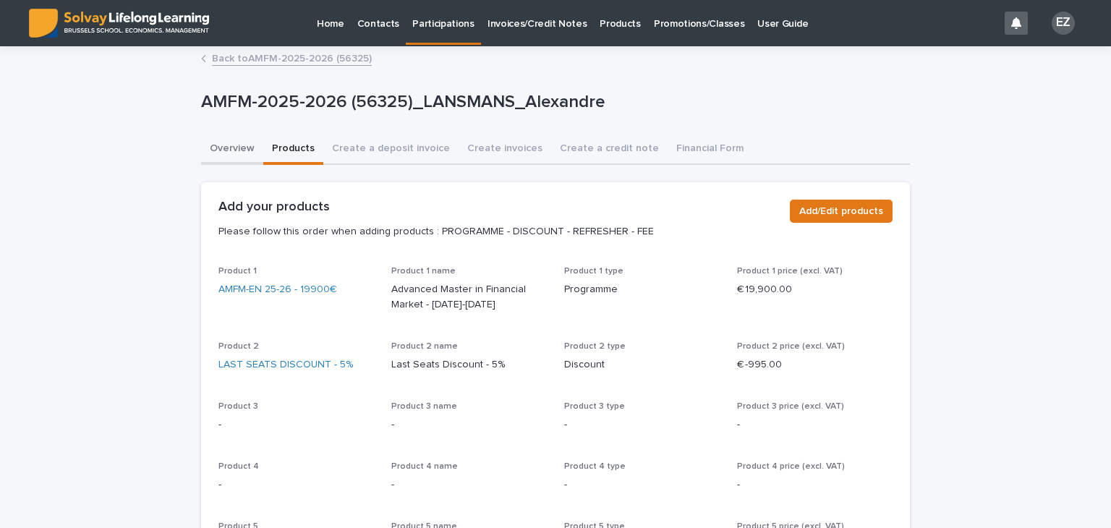
click at [239, 136] on button "Overview" at bounding box center [232, 150] width 62 height 30
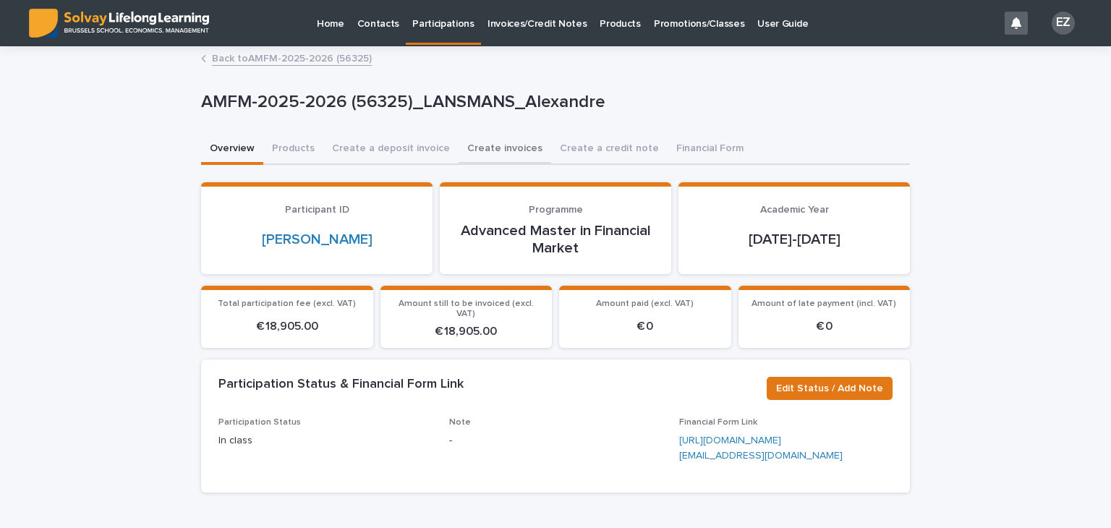
click at [487, 140] on button "Create invoices" at bounding box center [505, 150] width 93 height 30
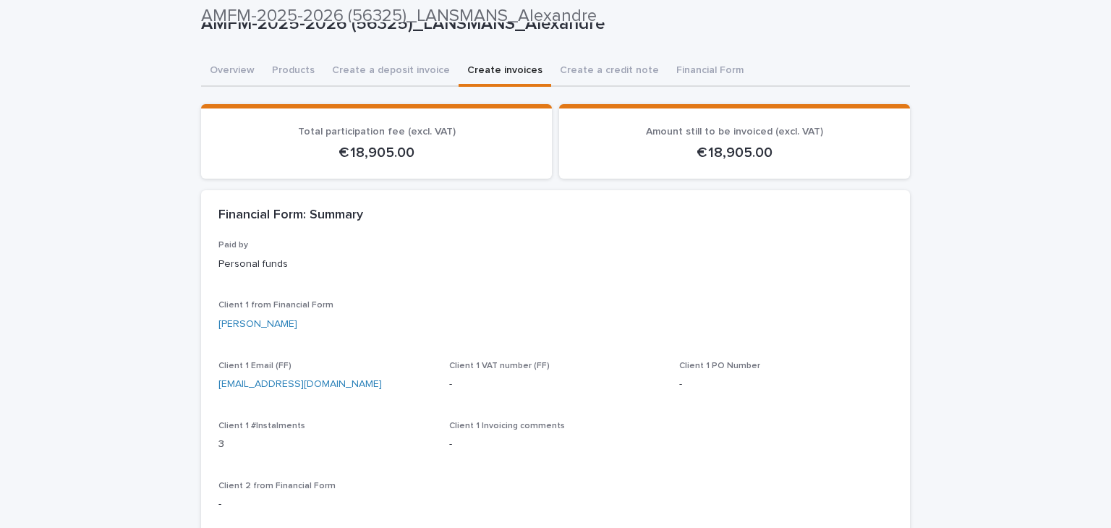
scroll to position [72, 0]
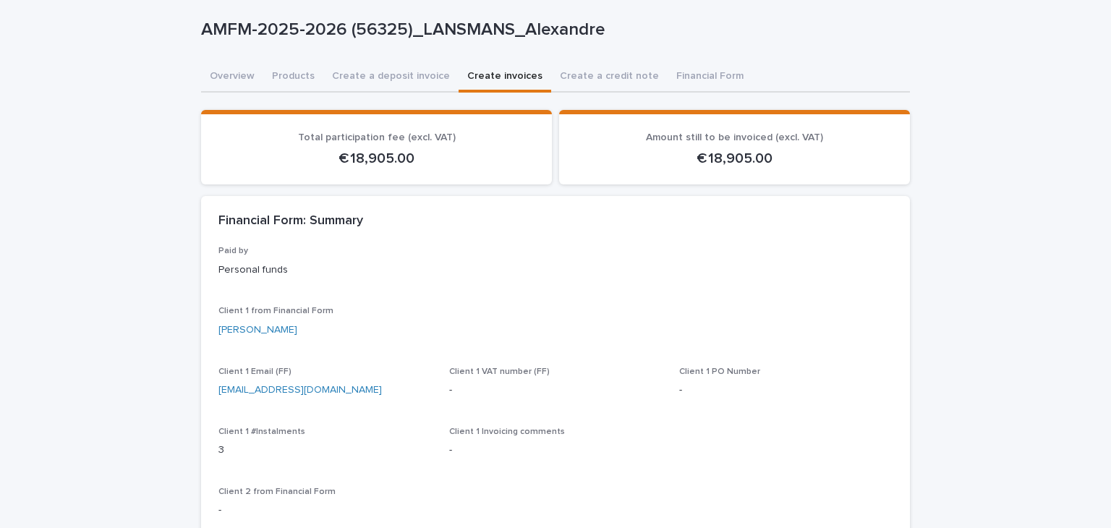
click at [751, 150] on p "€ 18,905.00" at bounding box center [734, 158] width 316 height 17
copy div "€ 18,905.00 Loading... Saving…"
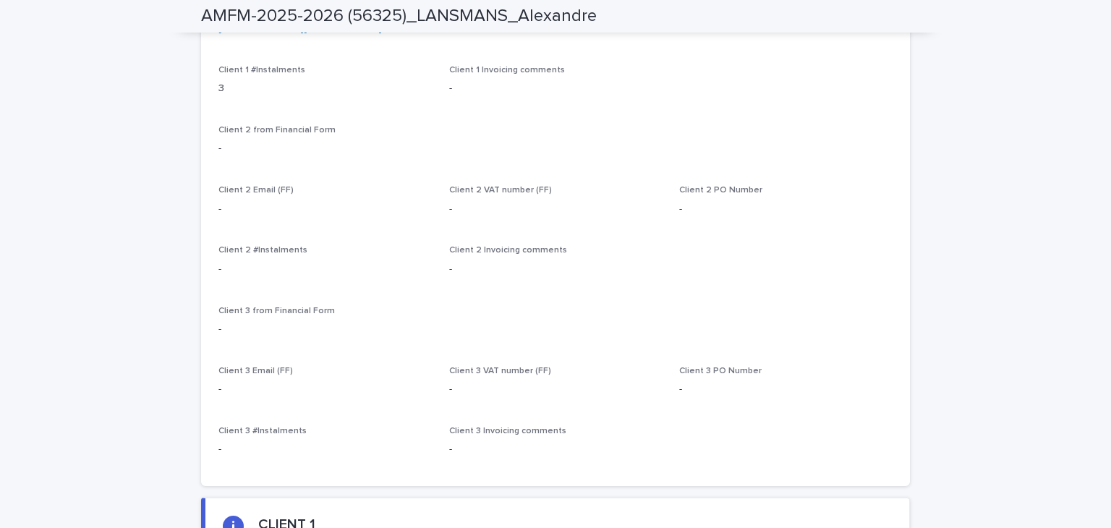
scroll to position [796, 0]
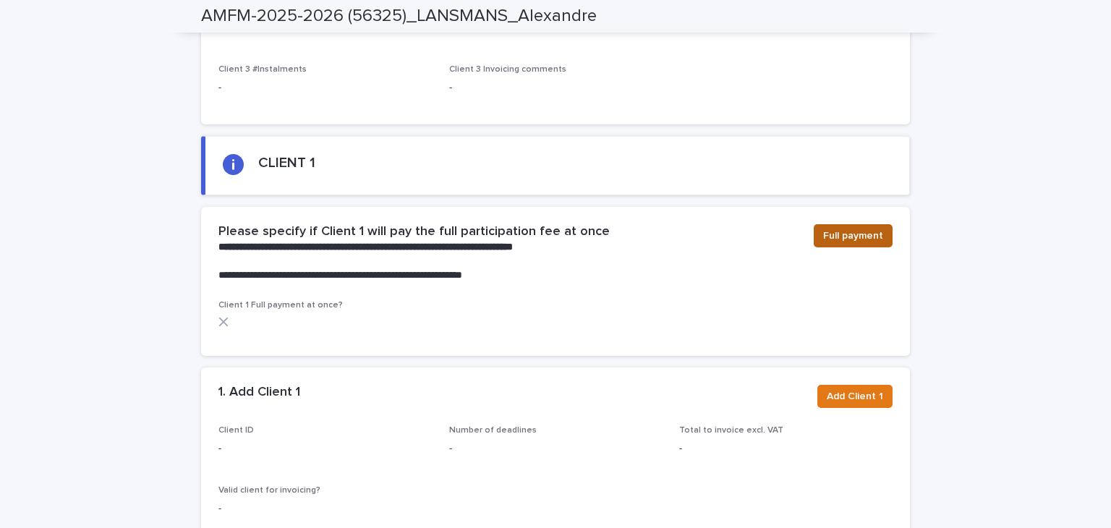
click at [838, 245] on button "Full payment" at bounding box center [853, 235] width 79 height 23
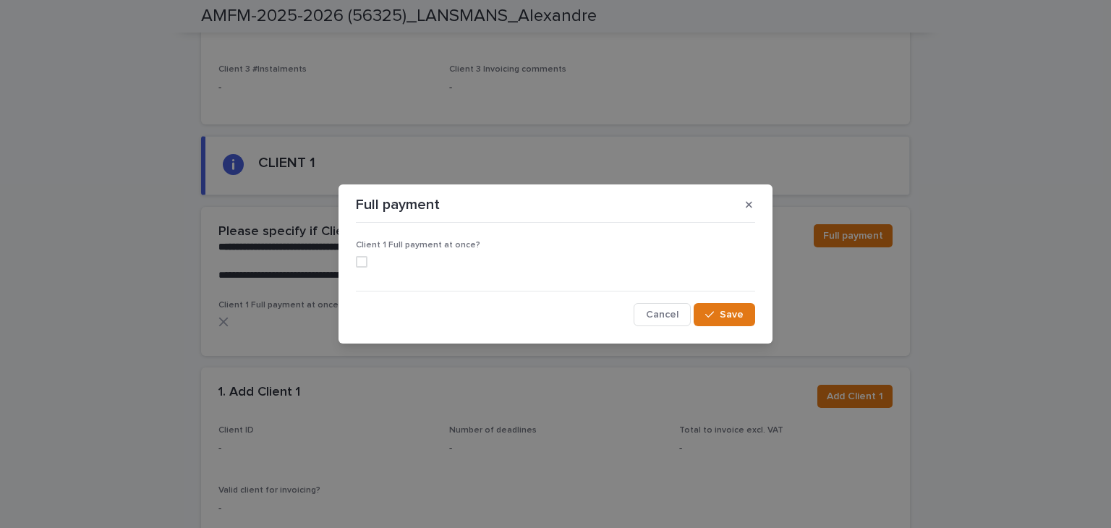
click at [364, 263] on span at bounding box center [362, 262] width 12 height 12
click at [728, 311] on span "Save" at bounding box center [732, 315] width 24 height 10
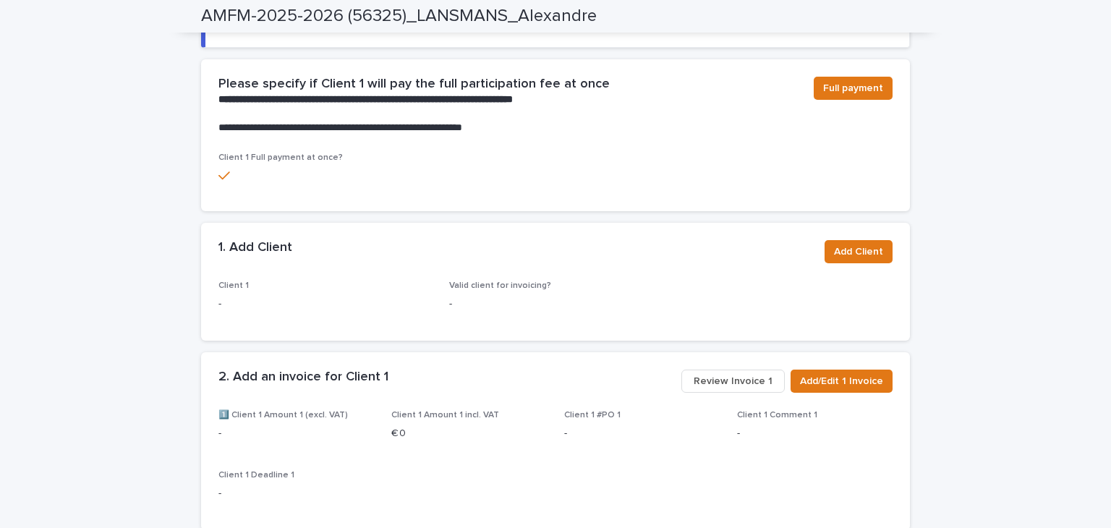
scroll to position [862, 0]
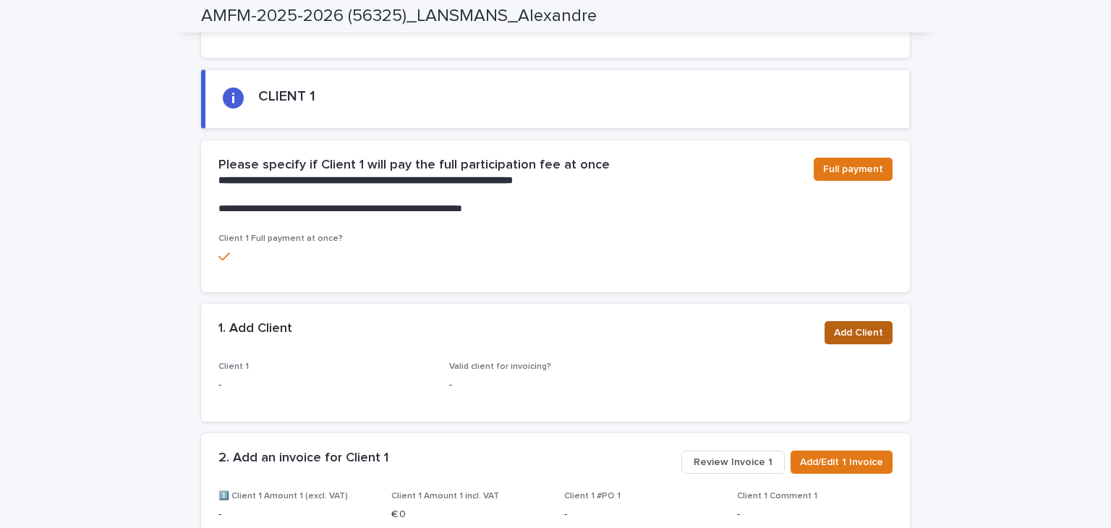
click at [856, 340] on button "Add Client" at bounding box center [859, 332] width 68 height 23
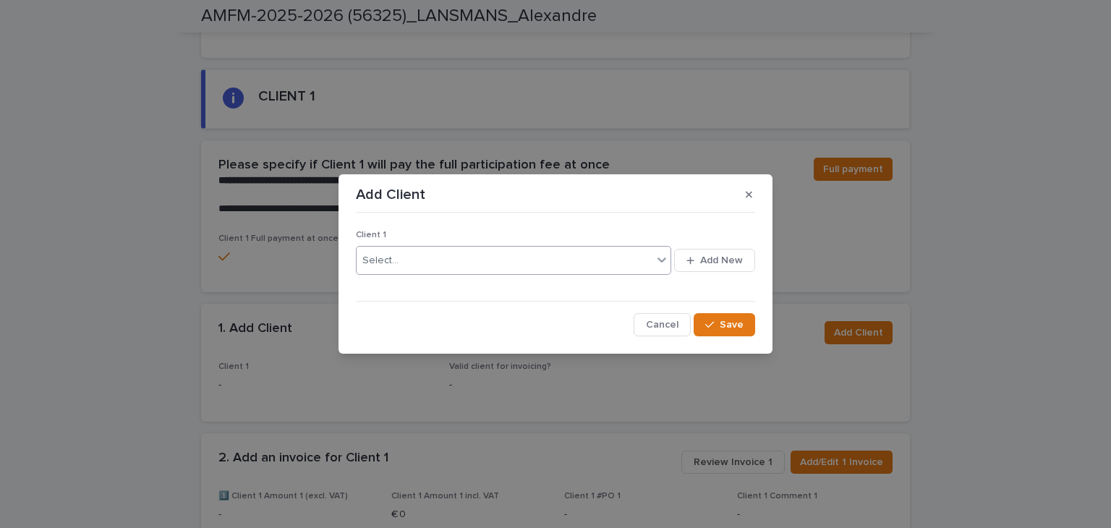
click at [515, 261] on div "Select..." at bounding box center [505, 261] width 296 height 24
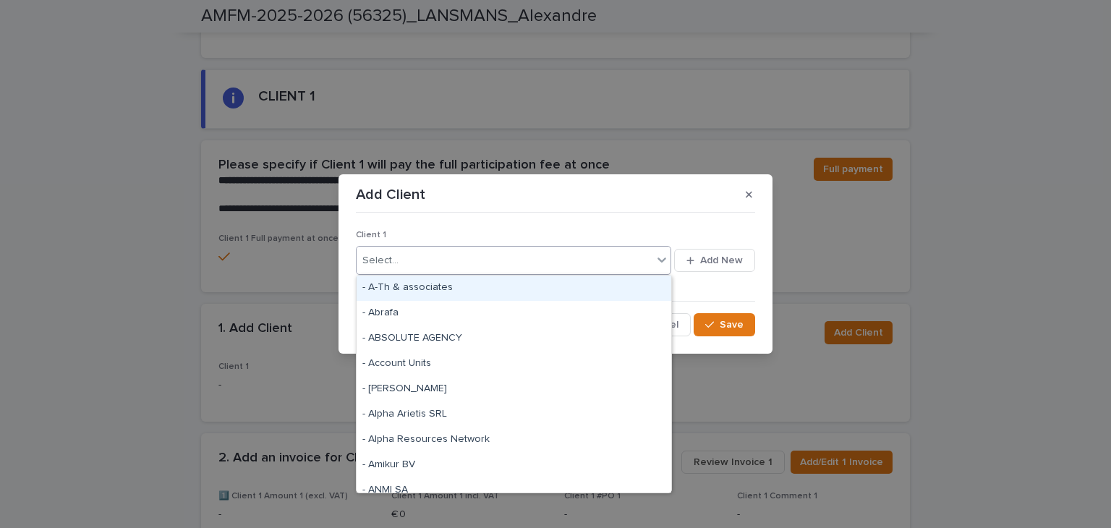
paste input "**********"
type input "**********"
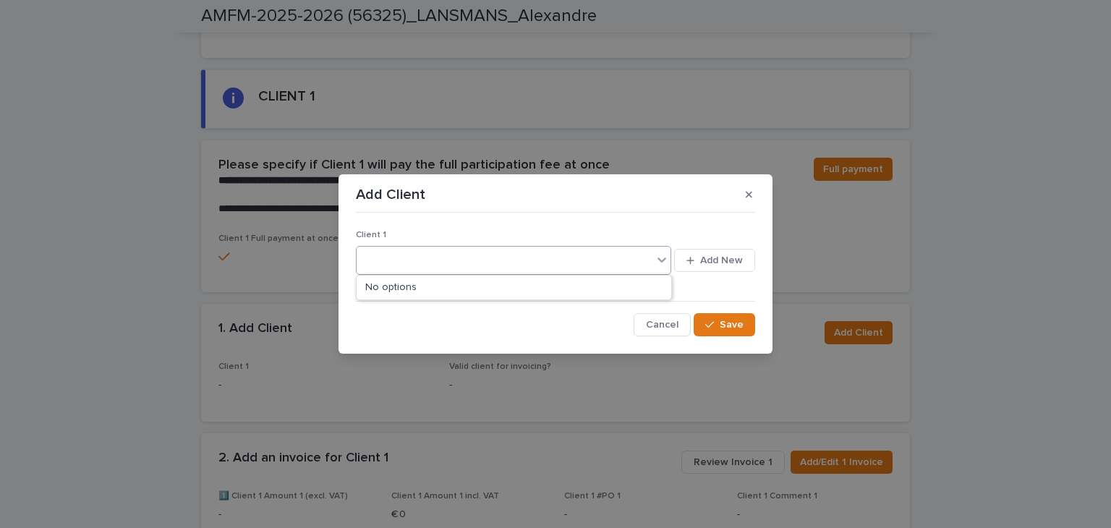
click at [487, 267] on div "€ 18,905.00" at bounding box center [505, 261] width 296 height 24
click at [487, 267] on div "Select..." at bounding box center [505, 261] width 296 height 24
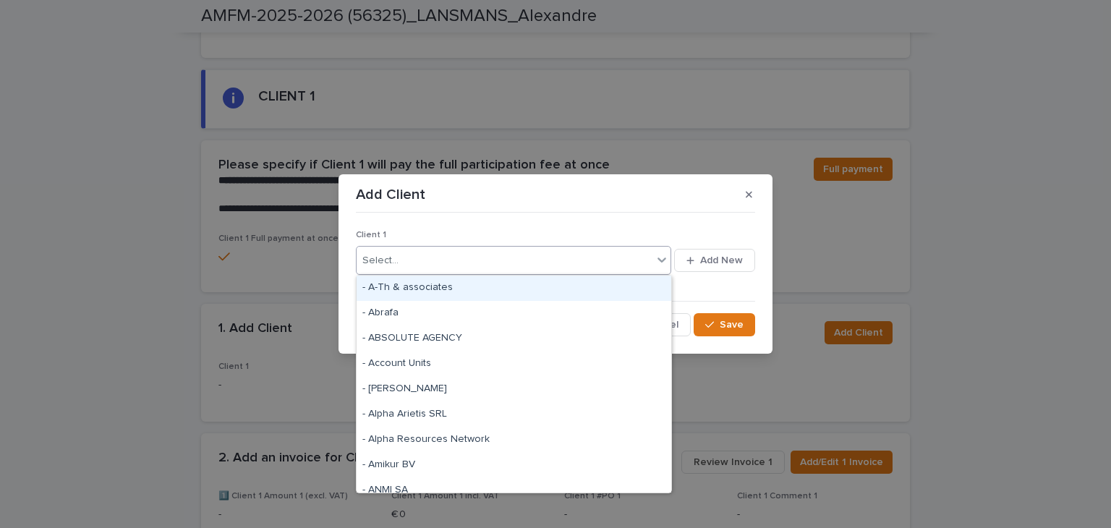
type input "*"
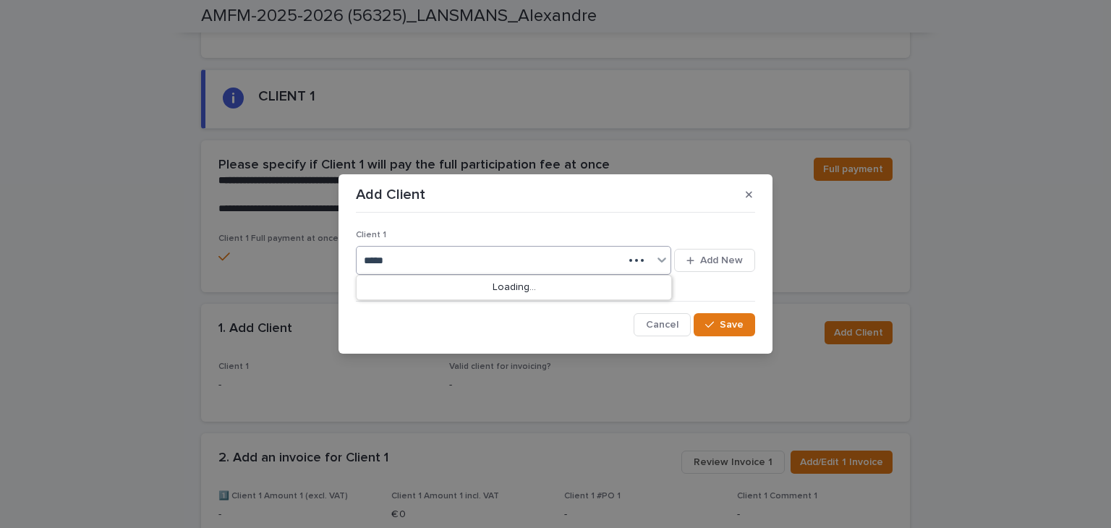
type input "******"
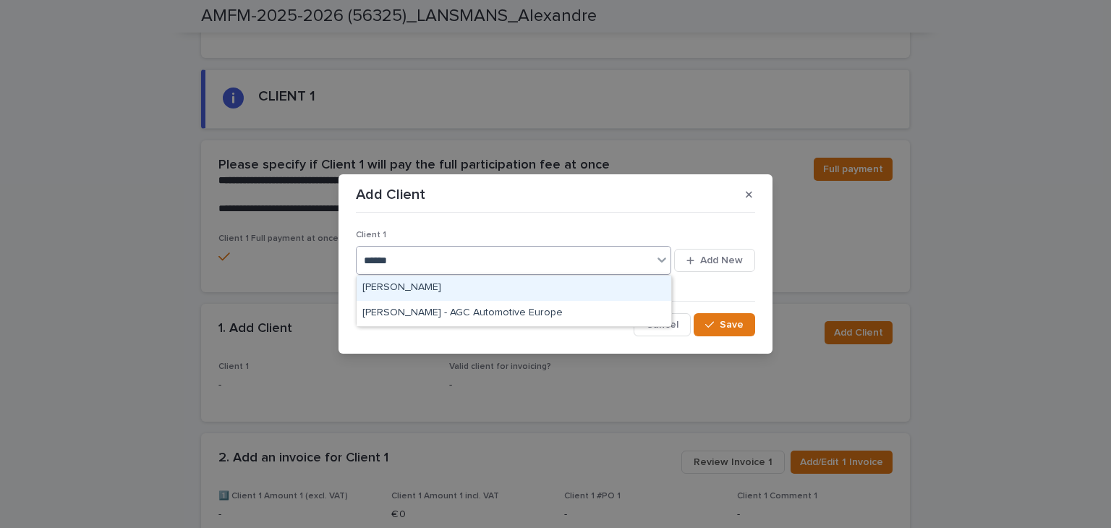
click at [498, 284] on div "Alexandre LANSMANS" at bounding box center [514, 288] width 315 height 25
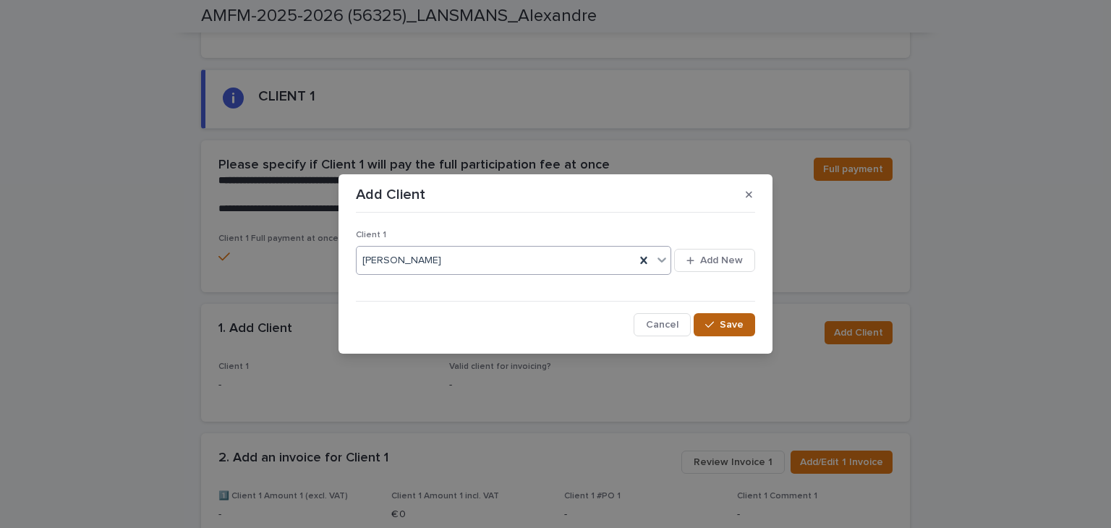
click at [718, 324] on div "button" at bounding box center [712, 325] width 14 height 10
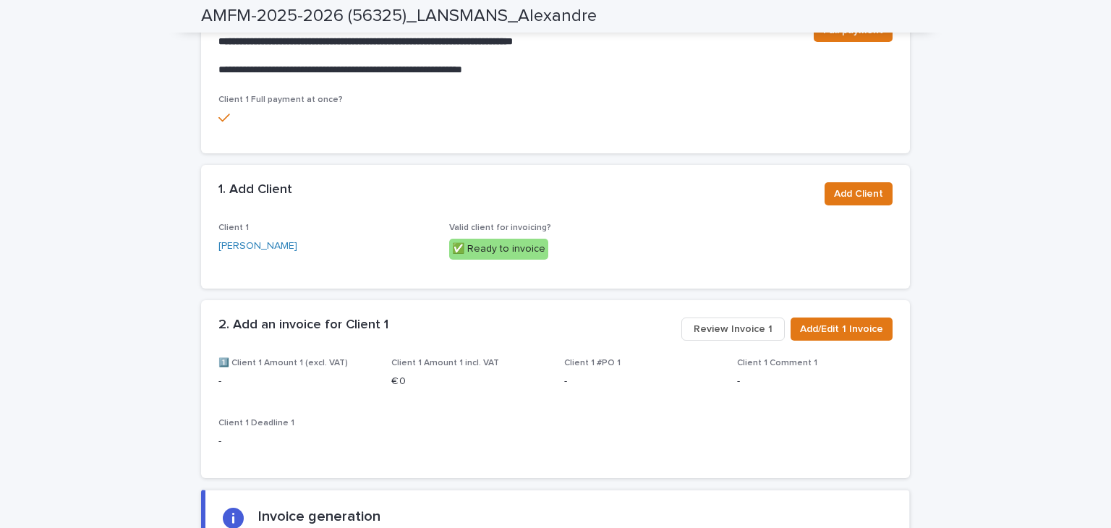
scroll to position [1010, 0]
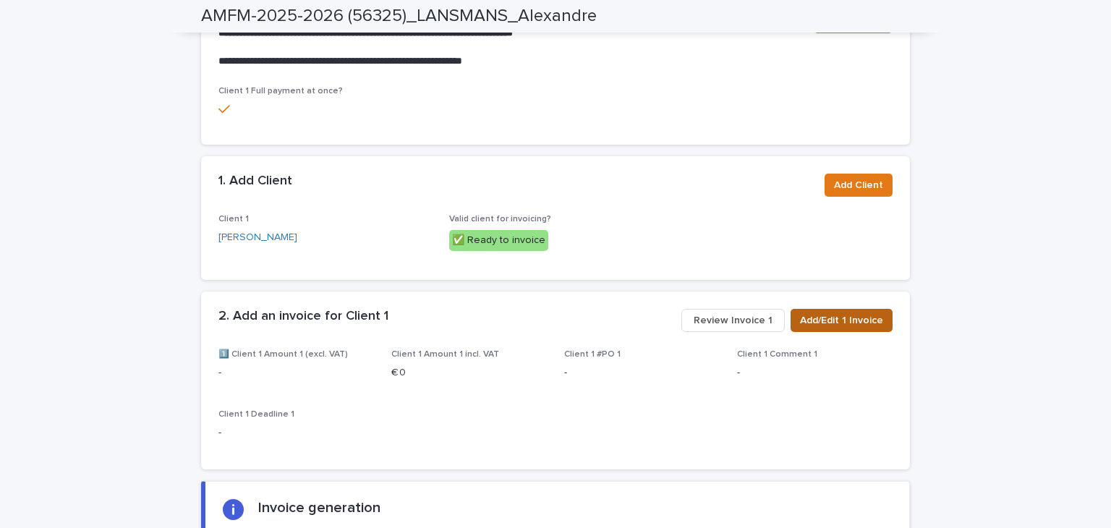
click at [829, 311] on button "Add/Edit 1 Invoice" at bounding box center [842, 320] width 102 height 23
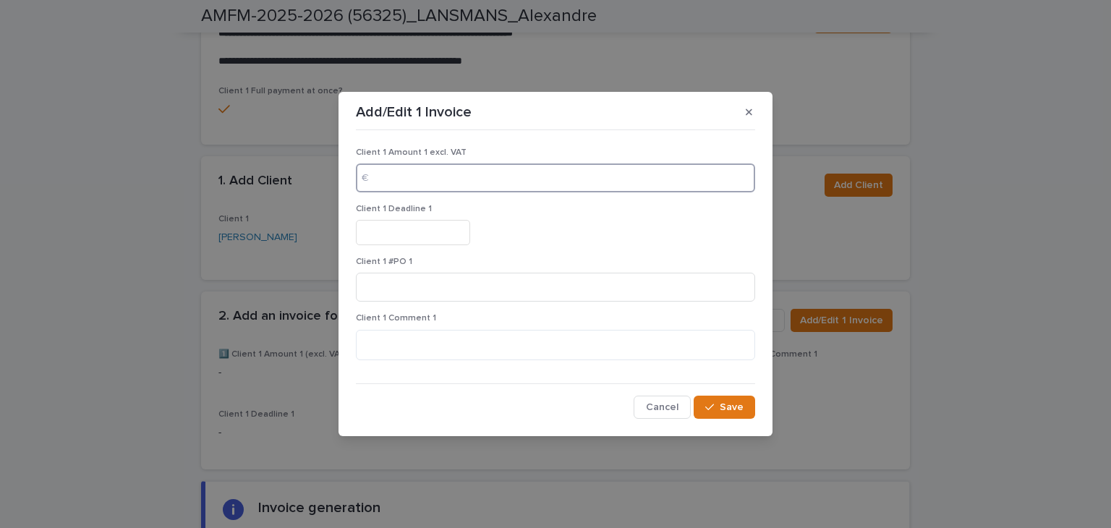
click at [453, 178] on input at bounding box center [555, 177] width 399 height 29
paste input "********"
type input "*****"
click at [409, 227] on input "text" at bounding box center [413, 232] width 114 height 25
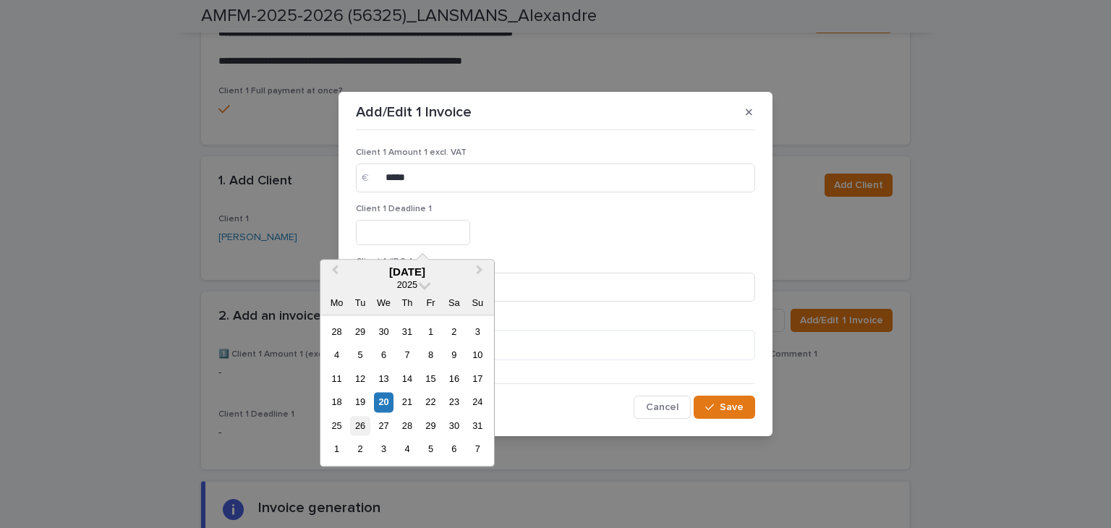
click at [359, 425] on div "26" at bounding box center [360, 426] width 20 height 20
type input "*********"
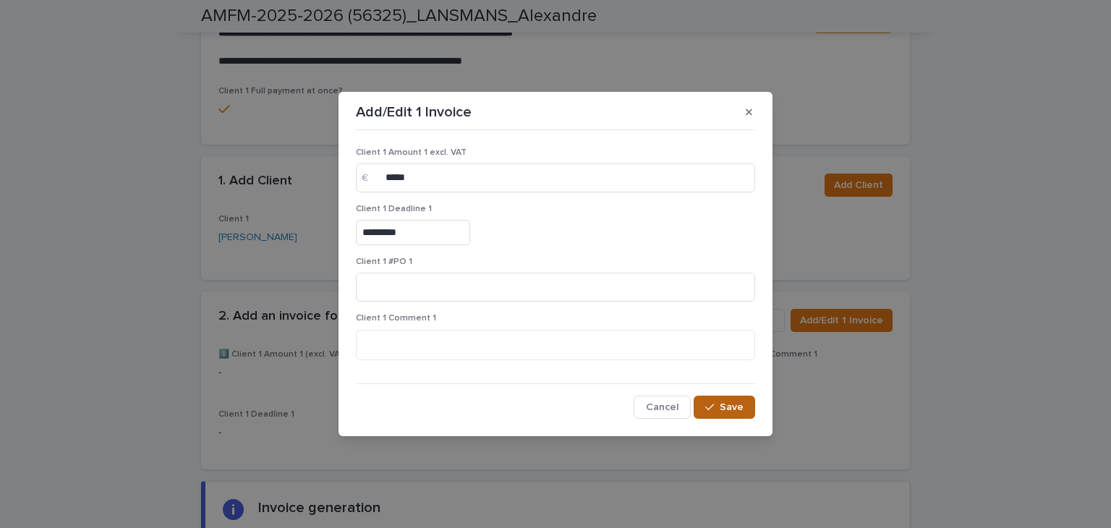
click at [728, 403] on span "Save" at bounding box center [732, 407] width 24 height 10
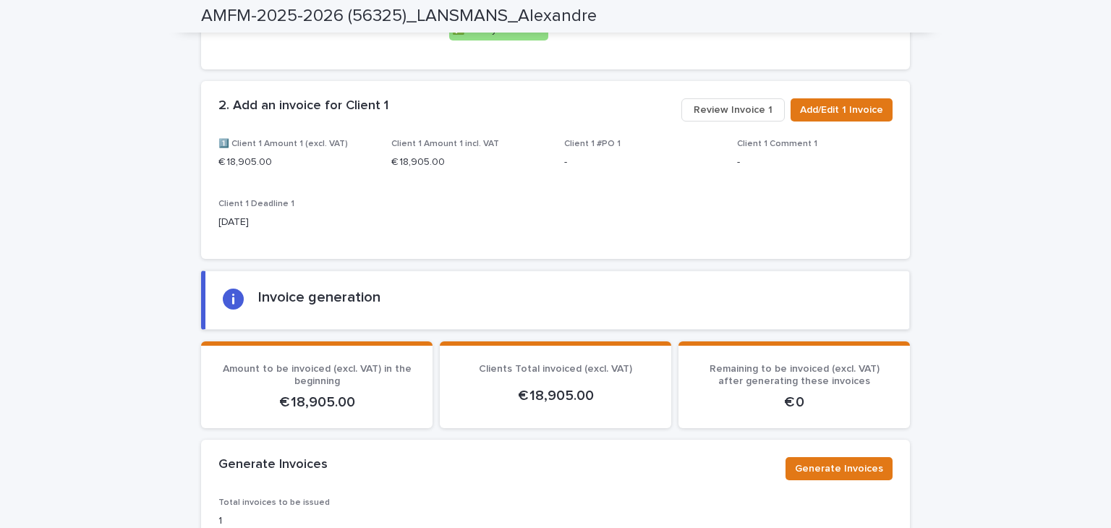
scroll to position [1082, 0]
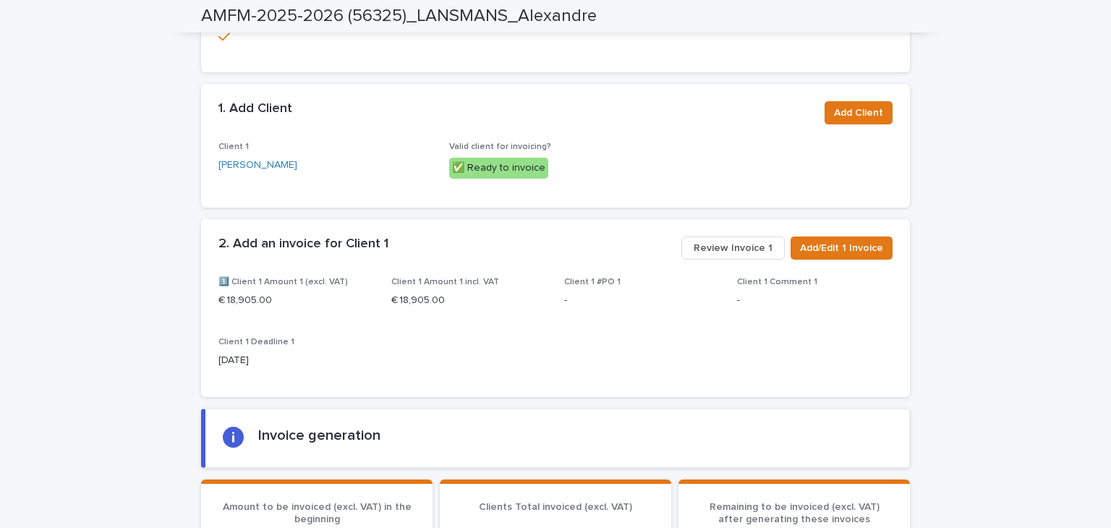
click at [705, 244] on span "Review Invoice 1" at bounding box center [733, 248] width 79 height 14
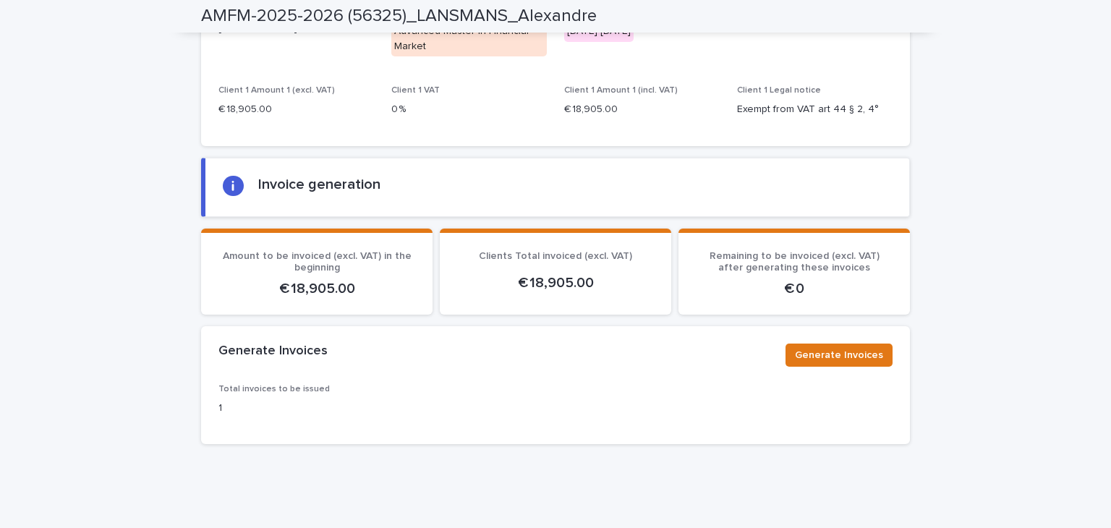
scroll to position [1875, 0]
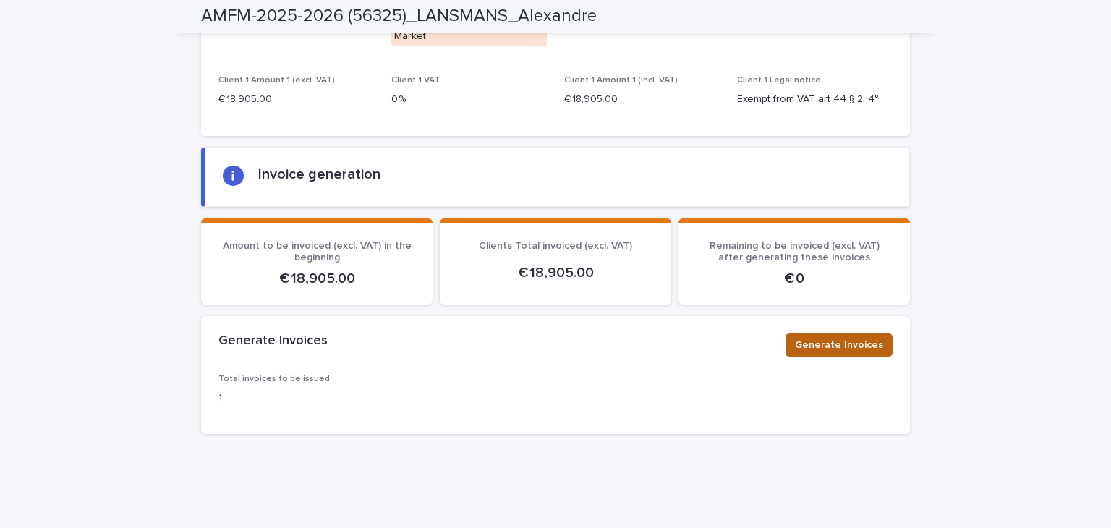
click at [804, 338] on span "Generate Invoices" at bounding box center [839, 345] width 88 height 14
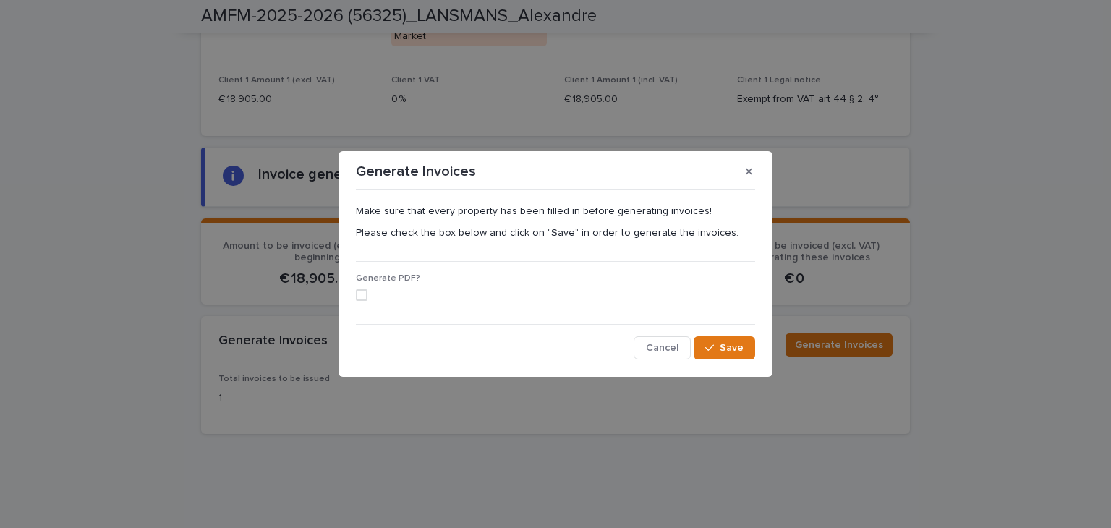
click at [367, 291] on label at bounding box center [555, 295] width 399 height 12
click at [711, 346] on icon "button" at bounding box center [709, 348] width 9 height 10
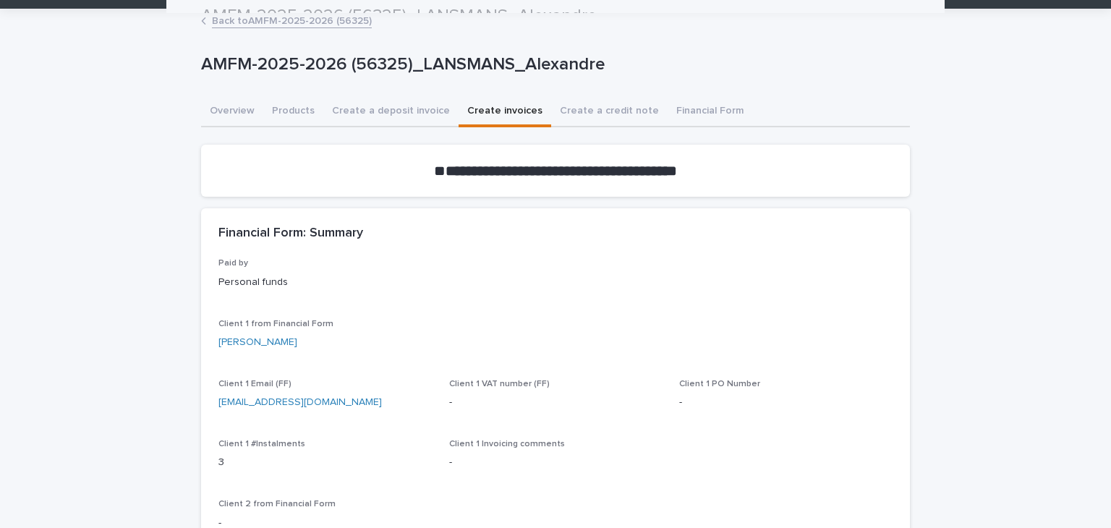
scroll to position [0, 0]
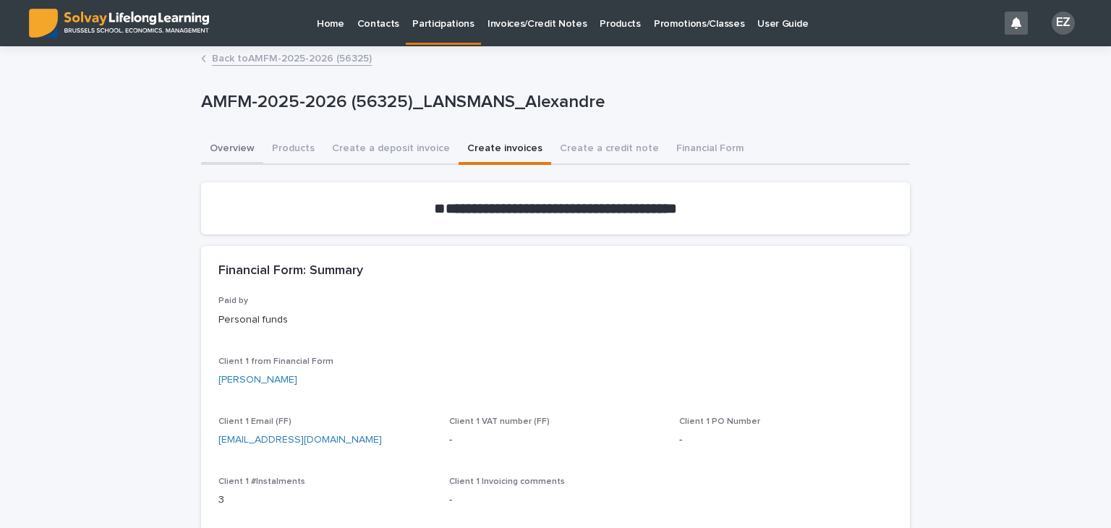
click at [241, 151] on button "Overview" at bounding box center [232, 150] width 62 height 30
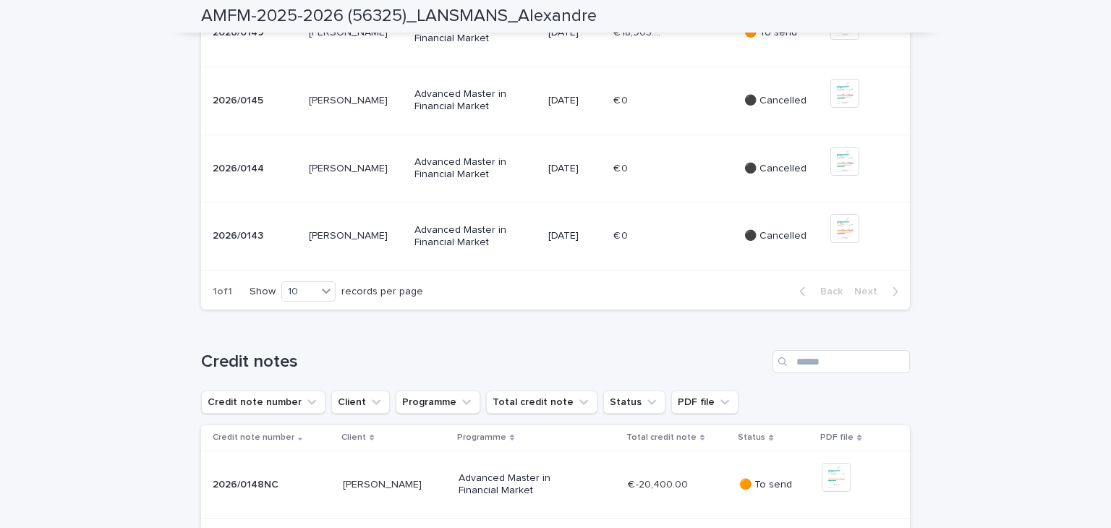
scroll to position [664, 0]
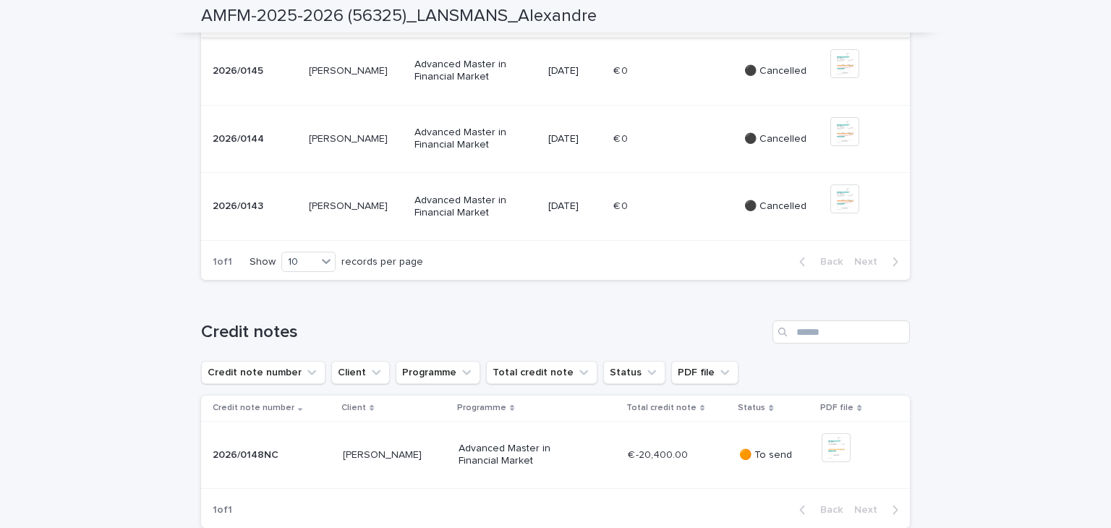
click at [929, 213] on div "Loading... Saving… Loading... Saving… AMFM-2025-2026 (56325)_LANSMANS_Alexandre…" at bounding box center [555, 430] width 1111 height 2092
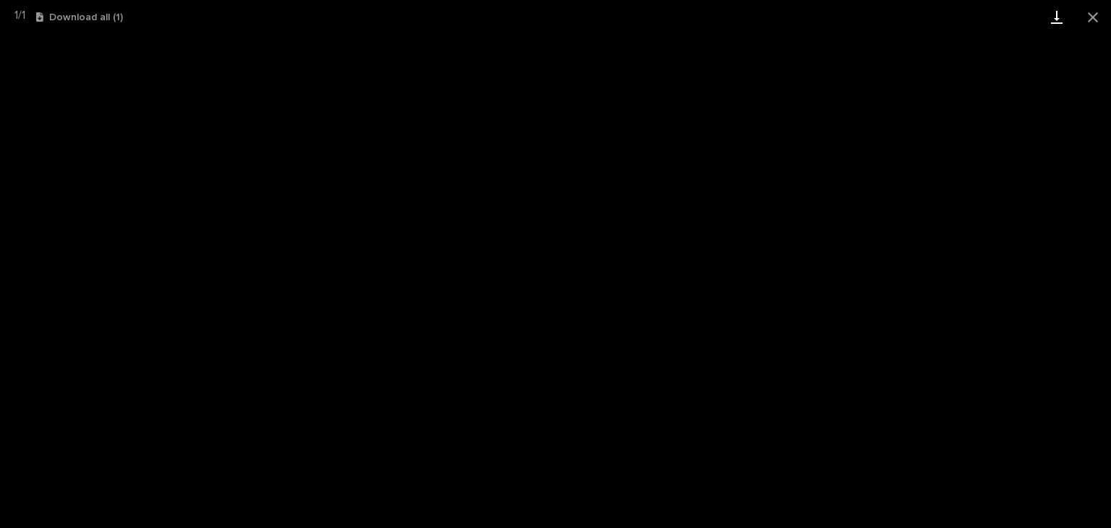
click at [1053, 23] on link "Download" at bounding box center [1057, 17] width 36 height 34
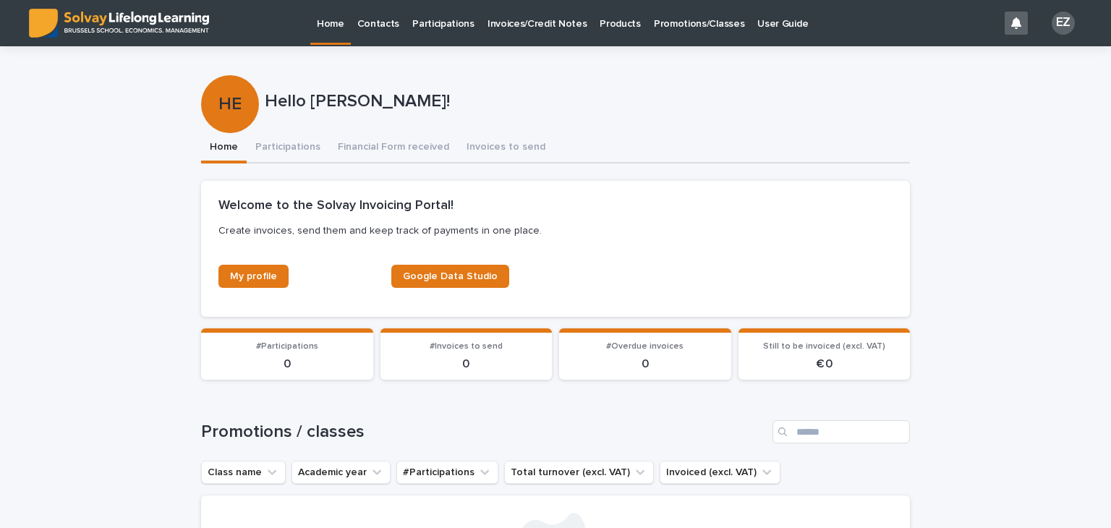
click at [693, 30] on link "Promotions/Classes" at bounding box center [698, 22] width 103 height 45
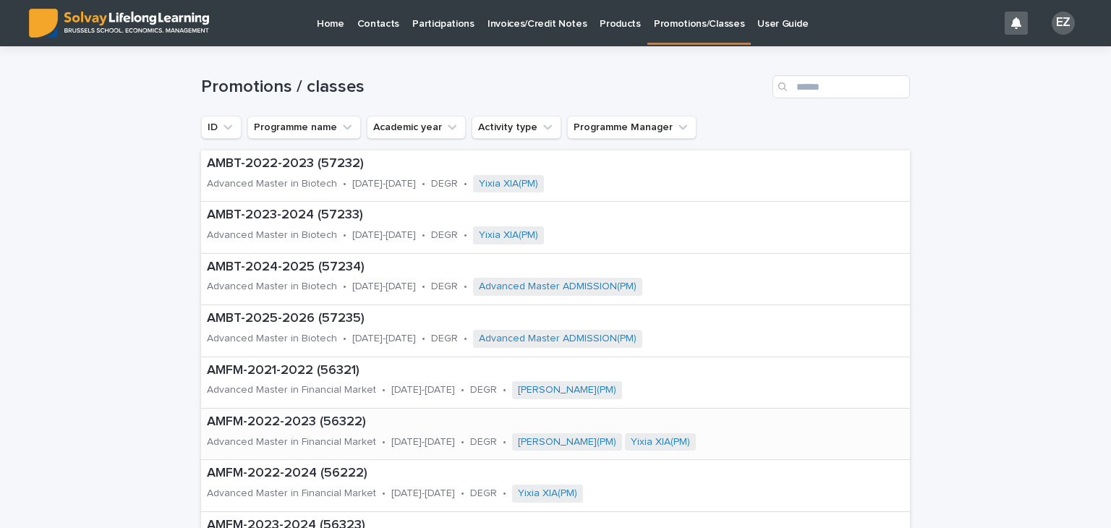
scroll to position [289, 0]
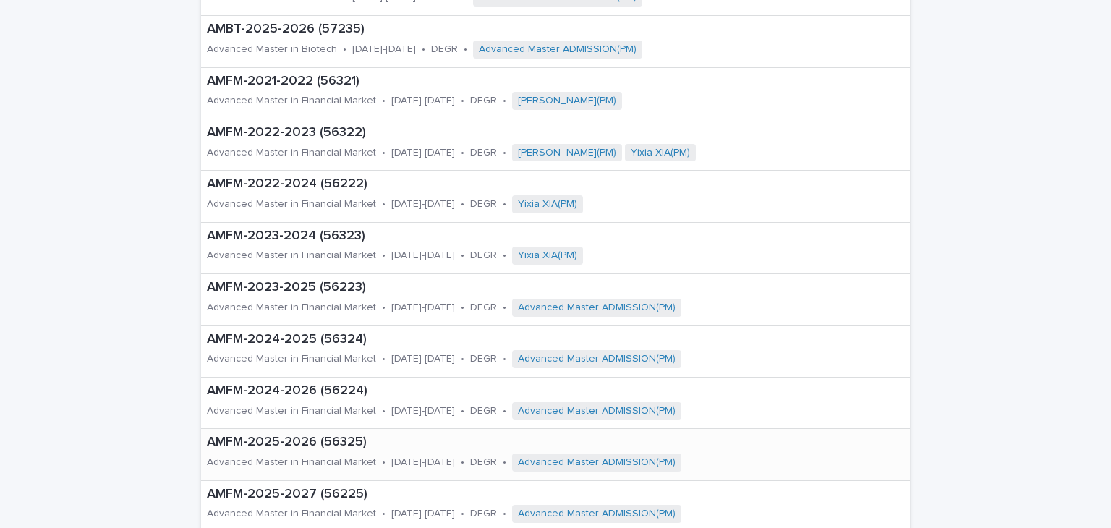
click at [292, 458] on p "Advanced Master in Financial Market" at bounding box center [291, 462] width 169 height 12
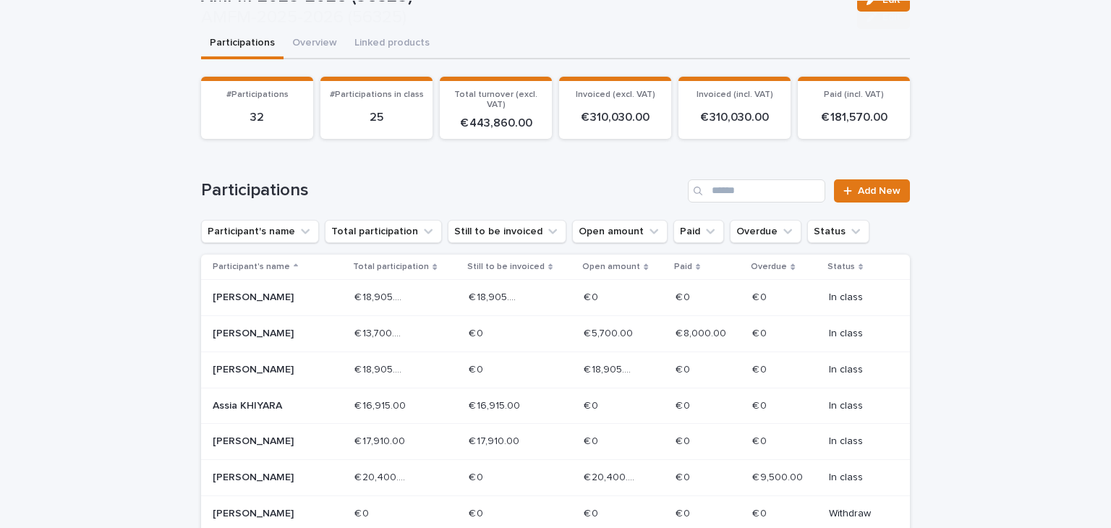
scroll to position [217, 0]
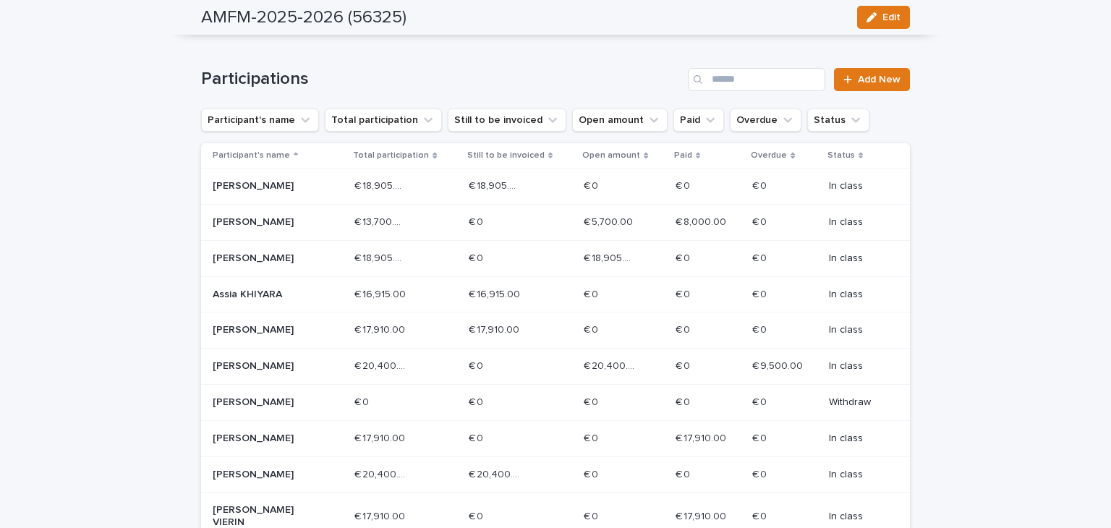
click at [281, 261] on p "Alexandre LANSMANS" at bounding box center [264, 258] width 103 height 12
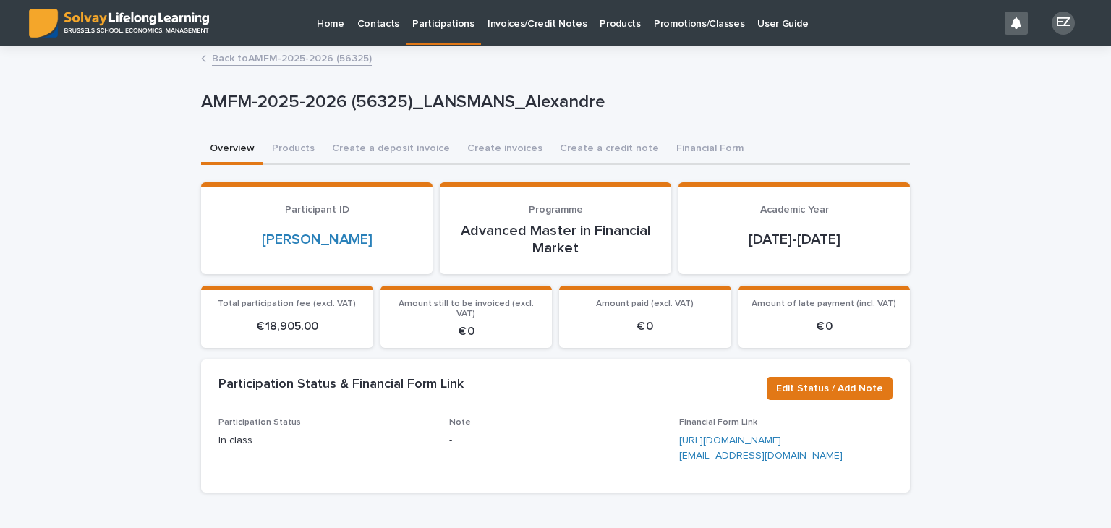
click at [309, 61] on link "Back to AMFM-2025-2026 (56325)" at bounding box center [292, 57] width 160 height 17
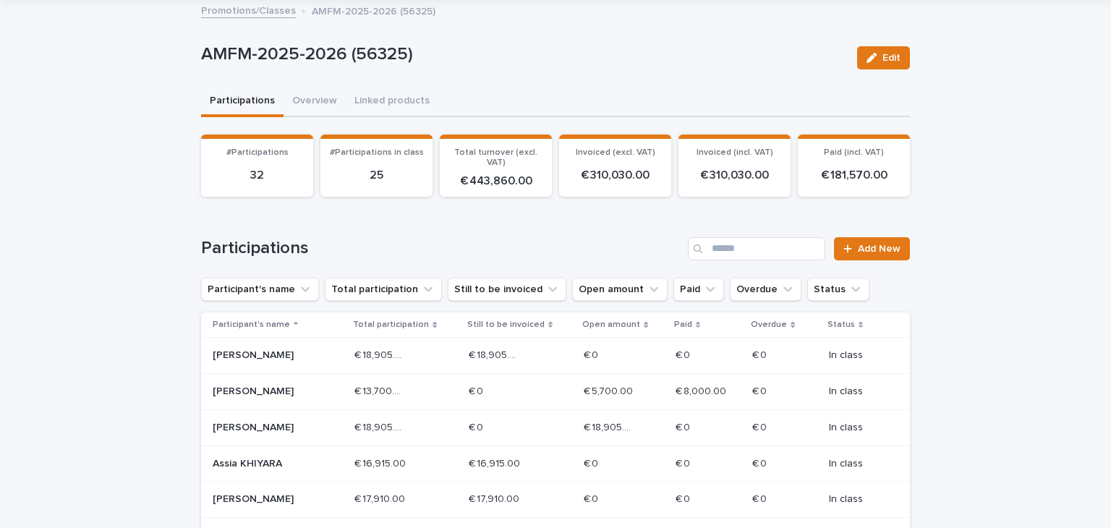
scroll to position [145, 0]
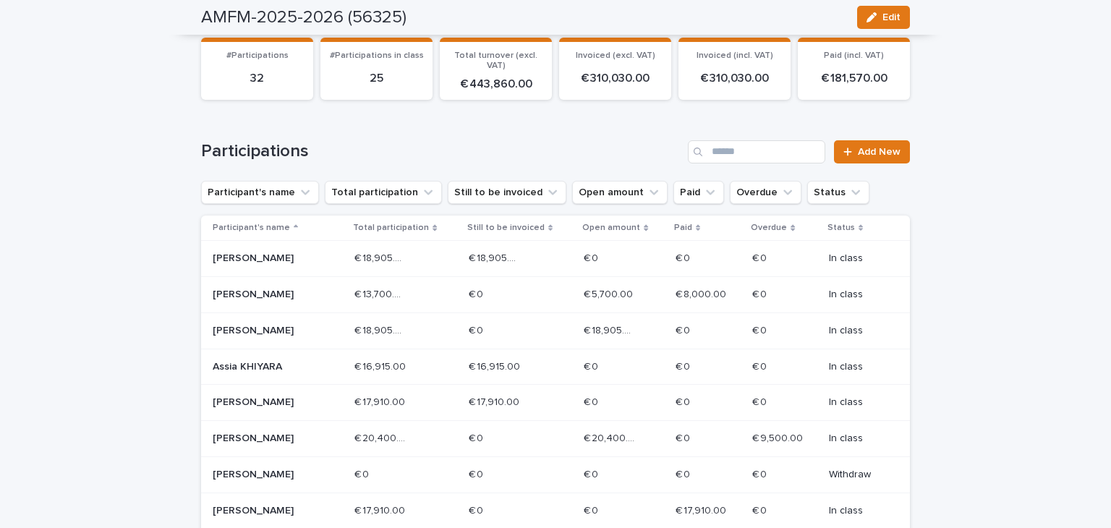
click at [290, 267] on div "Alessandra B ROBBE" at bounding box center [278, 259] width 130 height 24
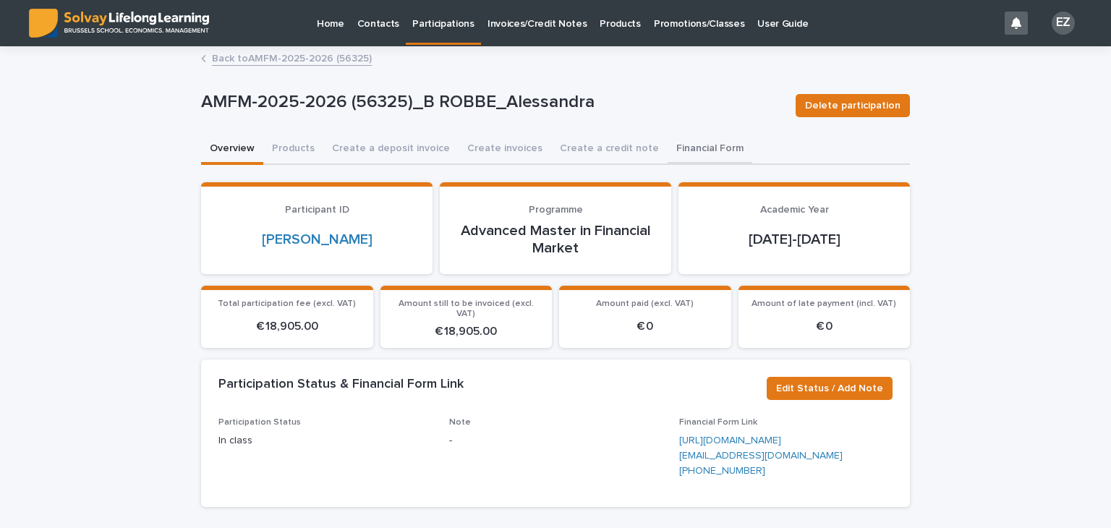
click at [675, 145] on button "Financial Form" at bounding box center [710, 150] width 85 height 30
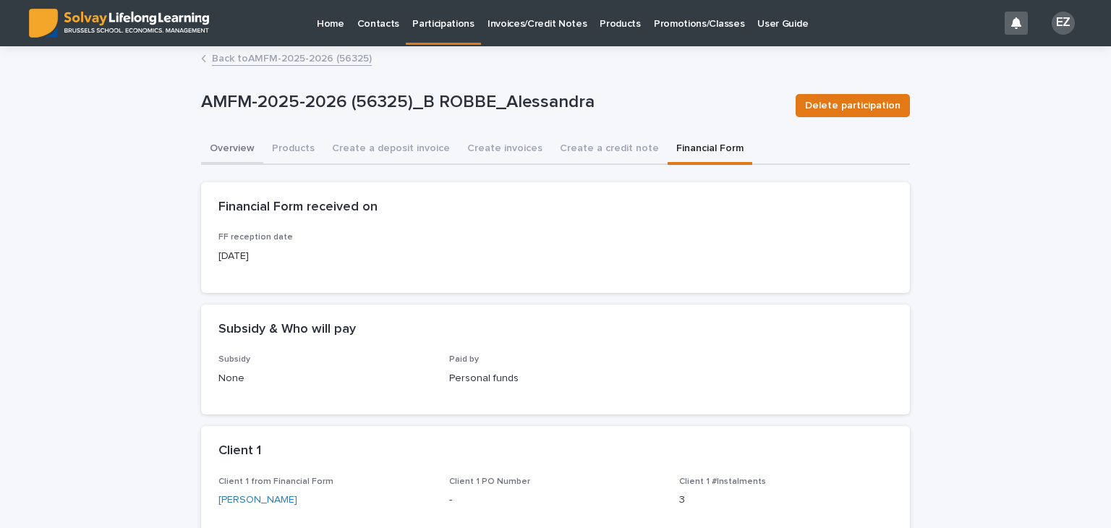
click at [203, 135] on button "Overview" at bounding box center [232, 150] width 62 height 30
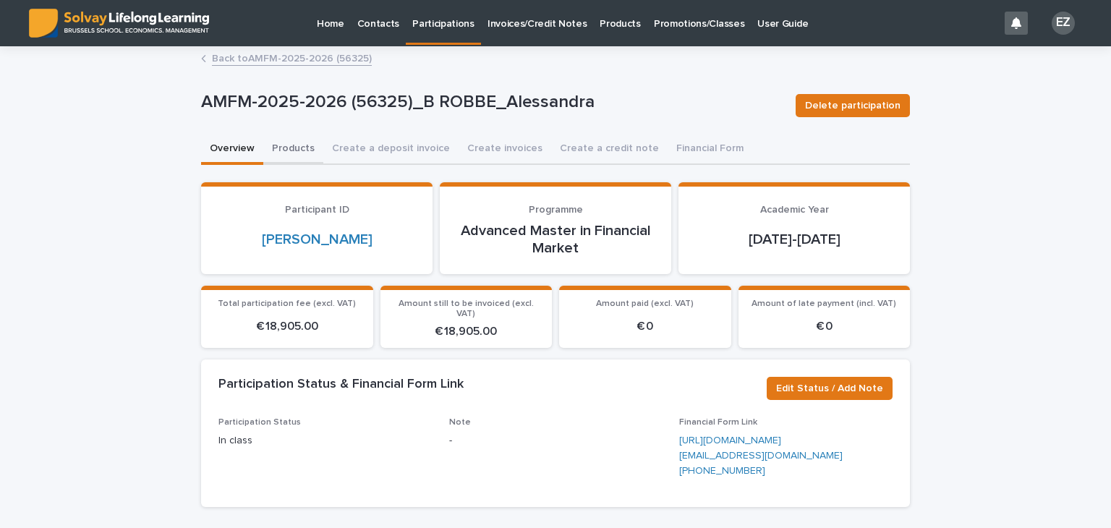
click at [278, 148] on button "Products" at bounding box center [293, 150] width 60 height 30
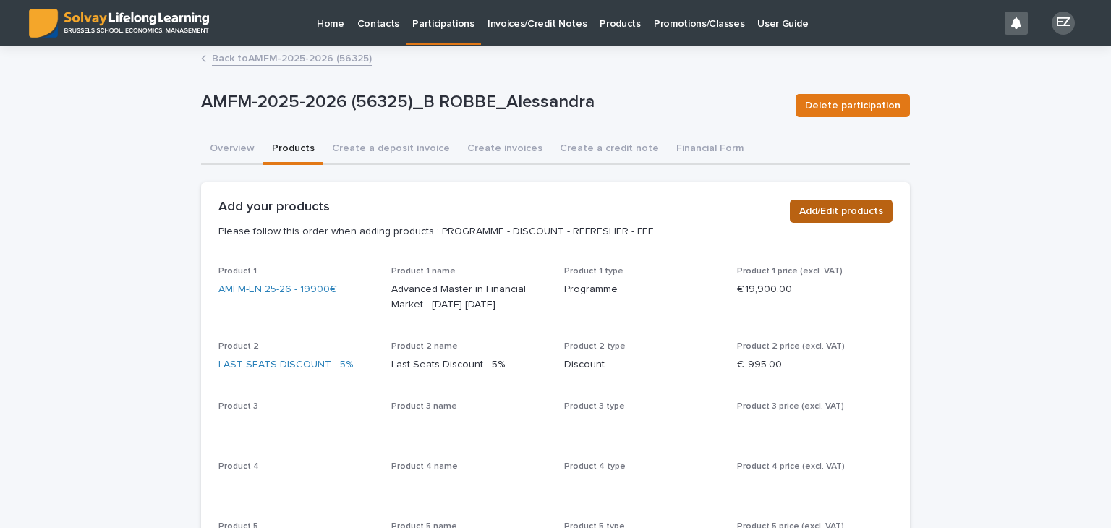
click at [810, 204] on span "Add/Edit products" at bounding box center [841, 211] width 84 height 14
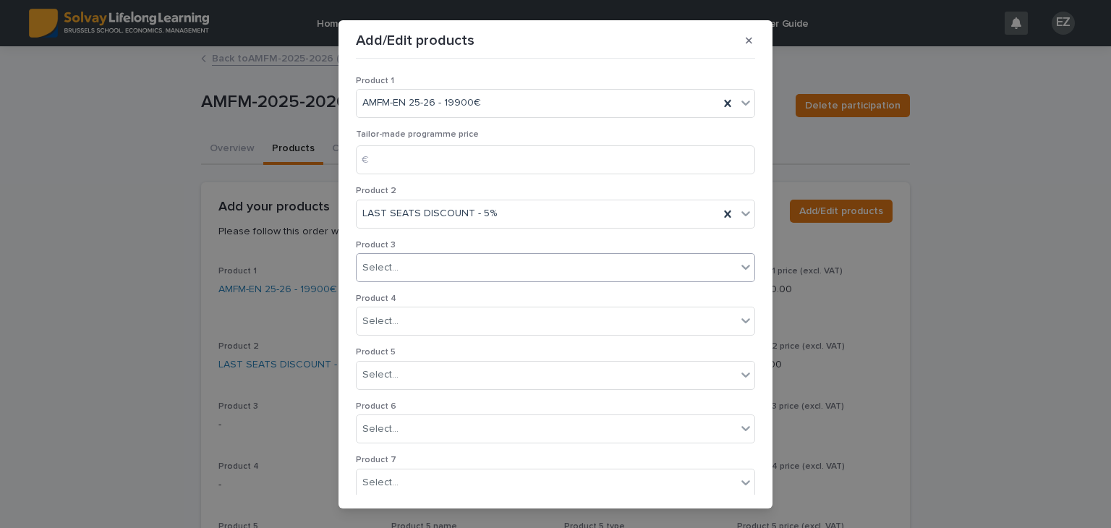
click at [401, 267] on div "Select..." at bounding box center [547, 268] width 380 height 24
type input "*****"
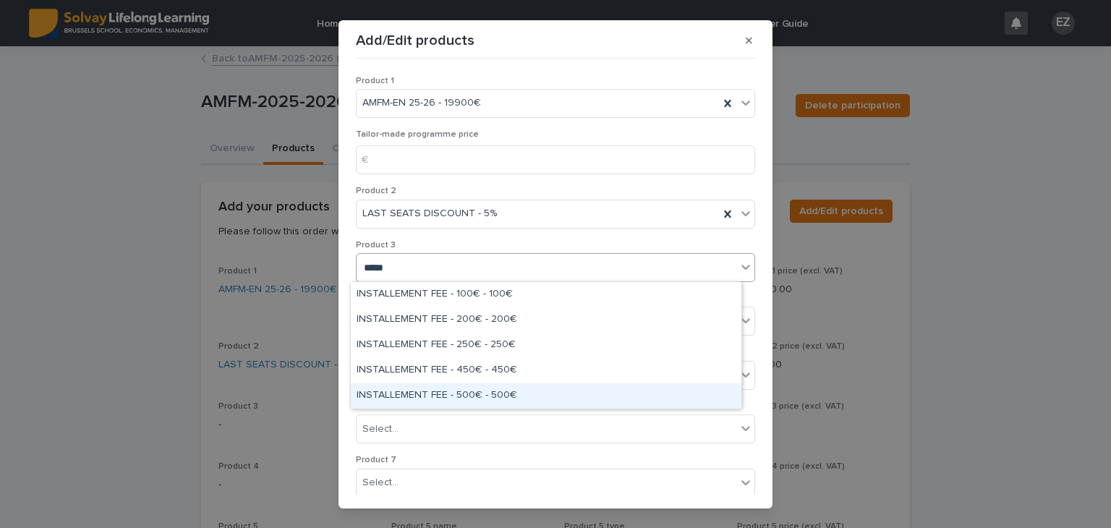
click at [509, 388] on div "INSTALLEMENT FEE - 500€ - 500€" at bounding box center [546, 395] width 391 height 25
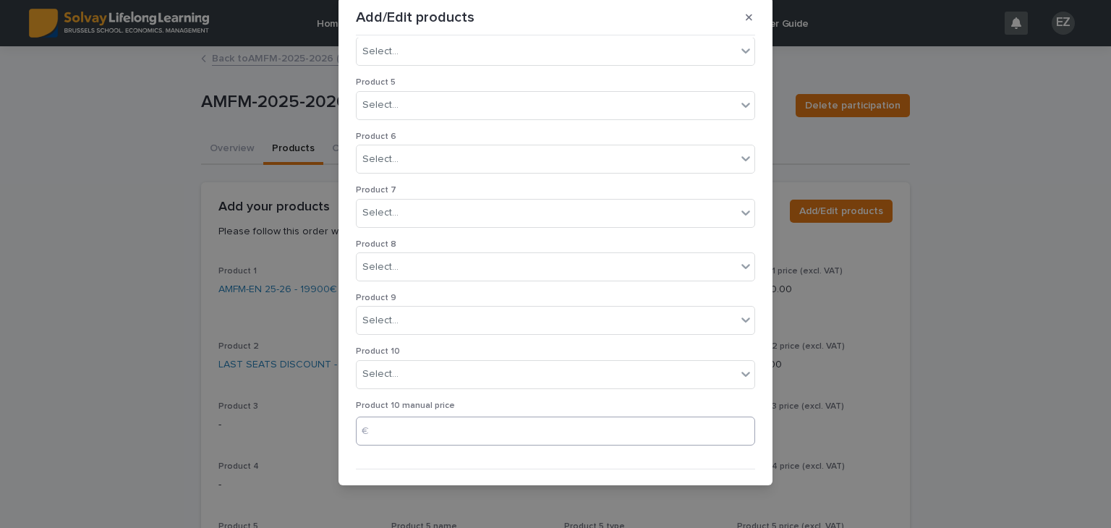
scroll to position [277, 0]
click at [705, 457] on div "button" at bounding box center [712, 462] width 14 height 10
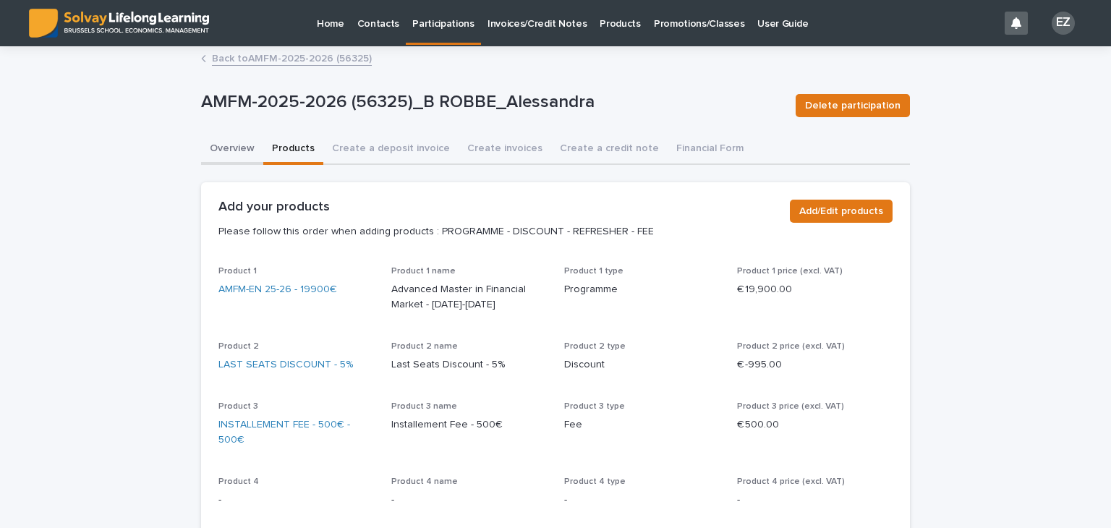
click at [237, 155] on button "Overview" at bounding box center [232, 150] width 62 height 30
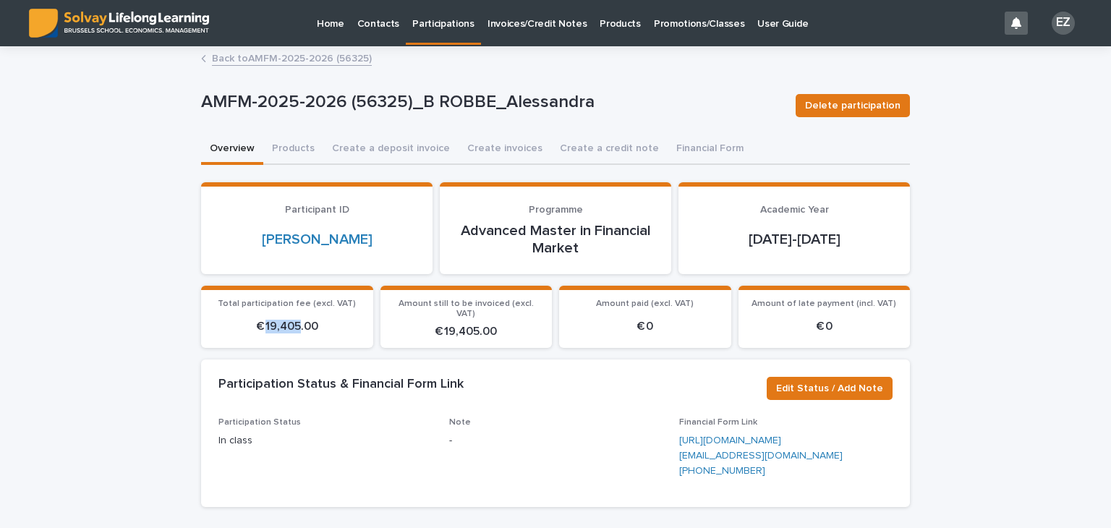
drag, startPoint x: 262, startPoint y: 318, endPoint x: 294, endPoint y: 316, distance: 32.6
click at [294, 320] on p "€ 19,405.00" at bounding box center [287, 327] width 155 height 14
copy p "19,405"
click at [273, 154] on button "Products" at bounding box center [293, 150] width 60 height 30
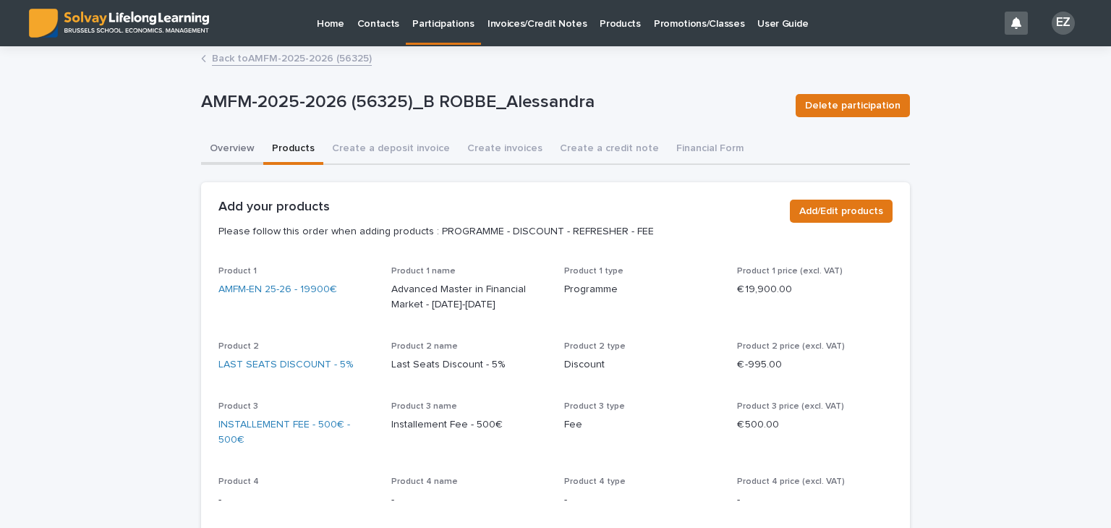
click at [238, 151] on button "Overview" at bounding box center [232, 150] width 62 height 30
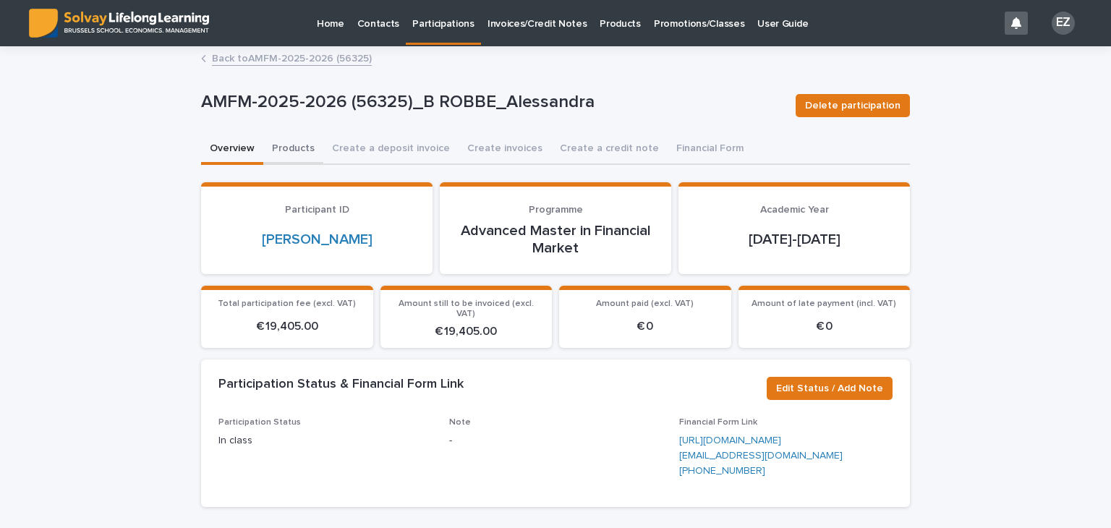
click at [263, 148] on button "Products" at bounding box center [293, 150] width 60 height 30
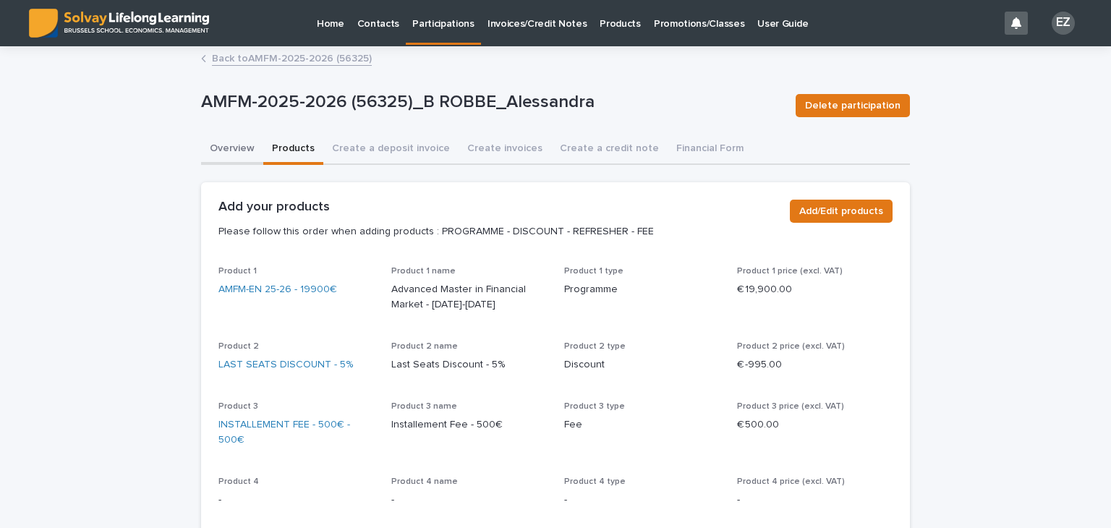
click at [246, 148] on button "Overview" at bounding box center [232, 150] width 62 height 30
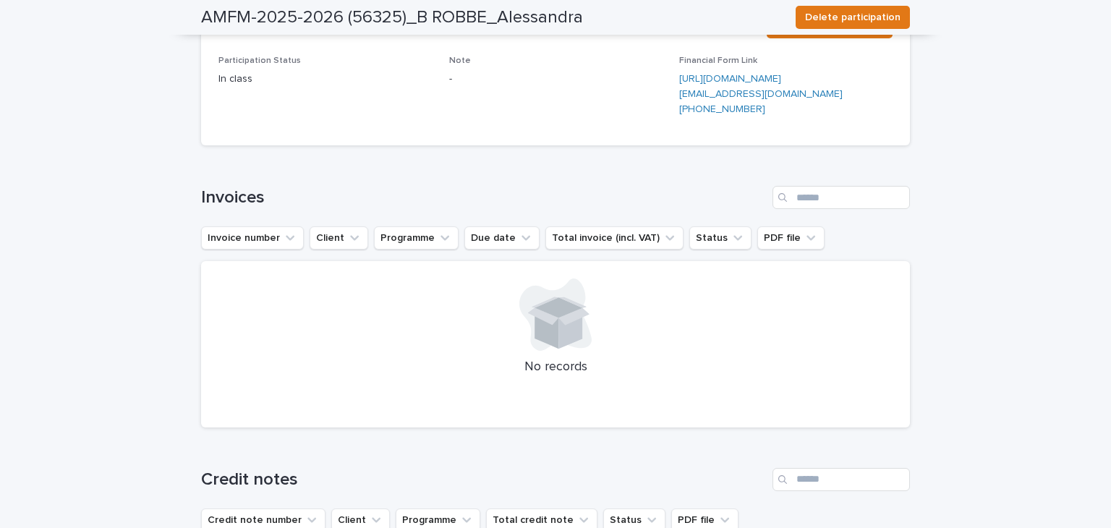
scroll to position [72, 0]
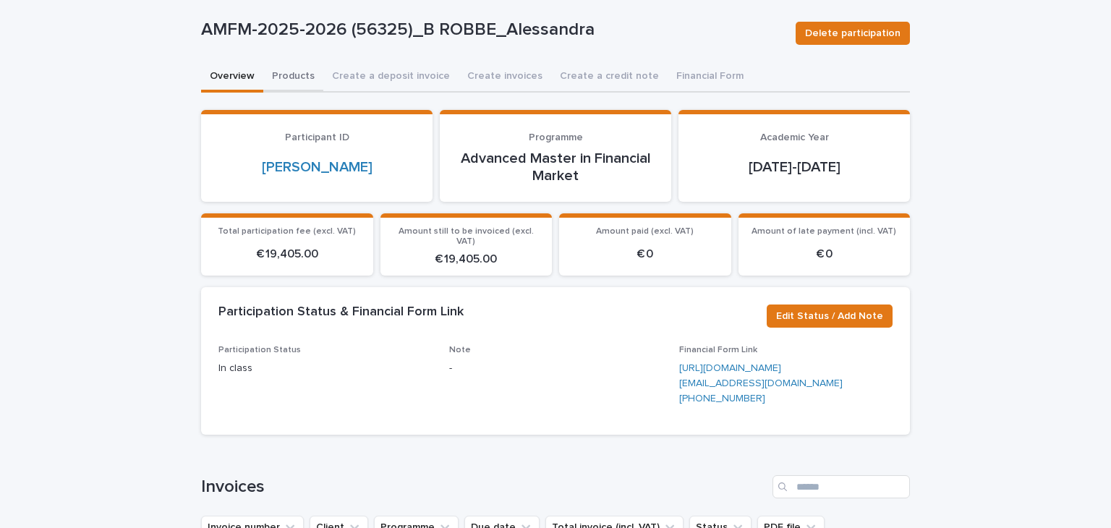
click at [294, 69] on button "Products" at bounding box center [293, 77] width 60 height 30
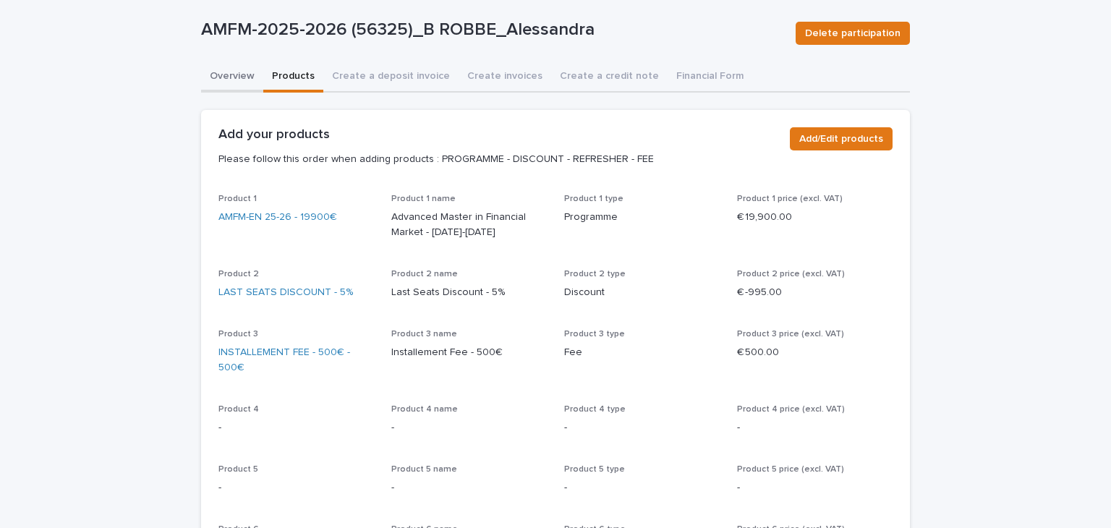
click at [239, 68] on div "Overview Products Create a deposit invoice Create invoices Create a credit note…" at bounding box center [555, 492] width 709 height 861
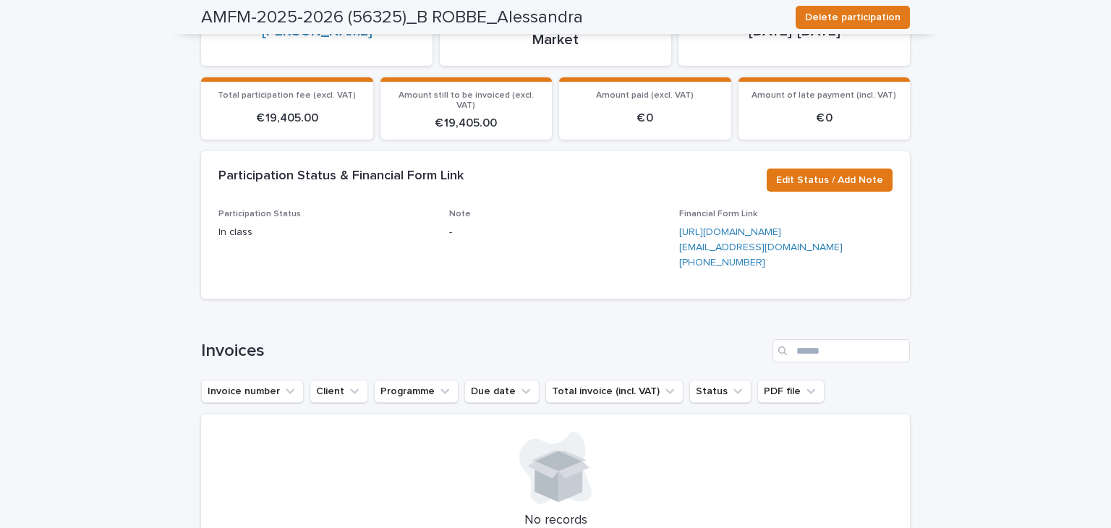
scroll to position [87, 0]
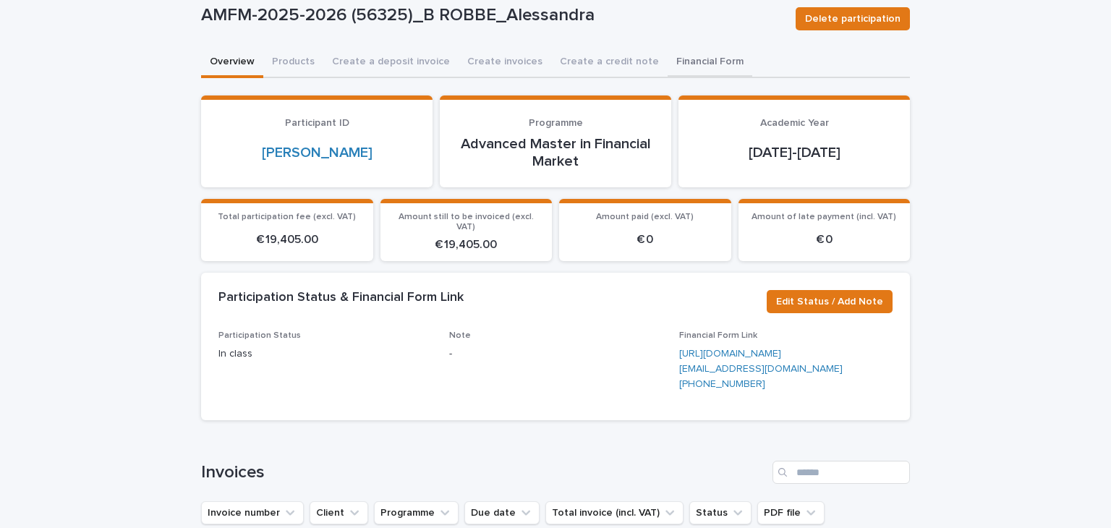
click at [668, 53] on button "Financial Form" at bounding box center [710, 63] width 85 height 30
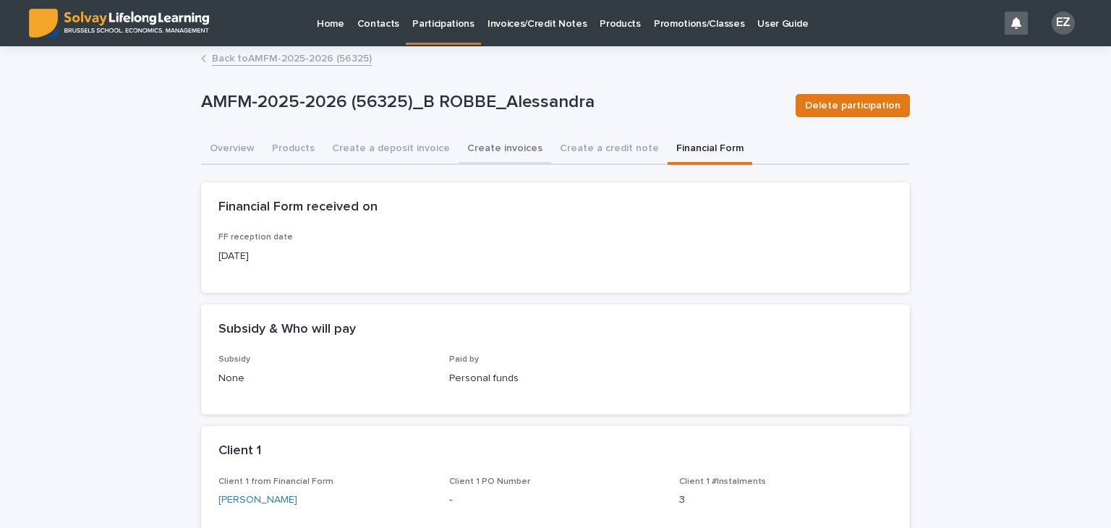
click at [493, 153] on button "Create invoices" at bounding box center [505, 150] width 93 height 30
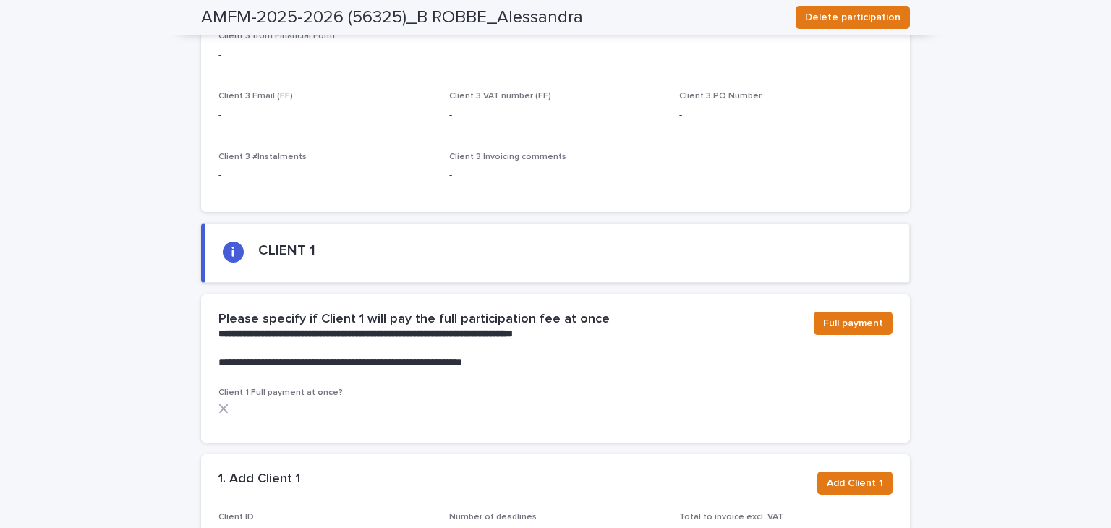
scroll to position [940, 0]
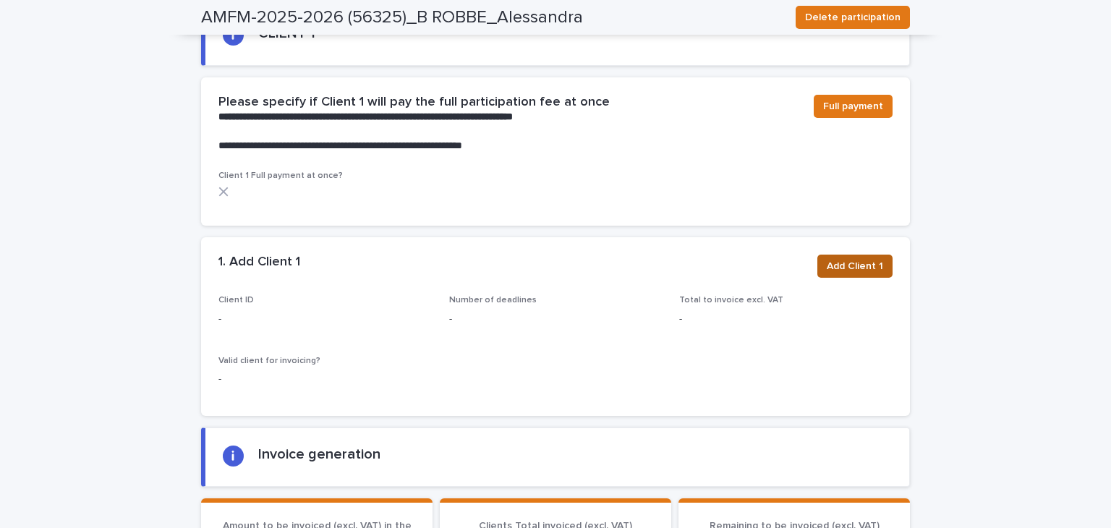
click at [861, 259] on span "Add Client 1" at bounding box center [855, 266] width 56 height 14
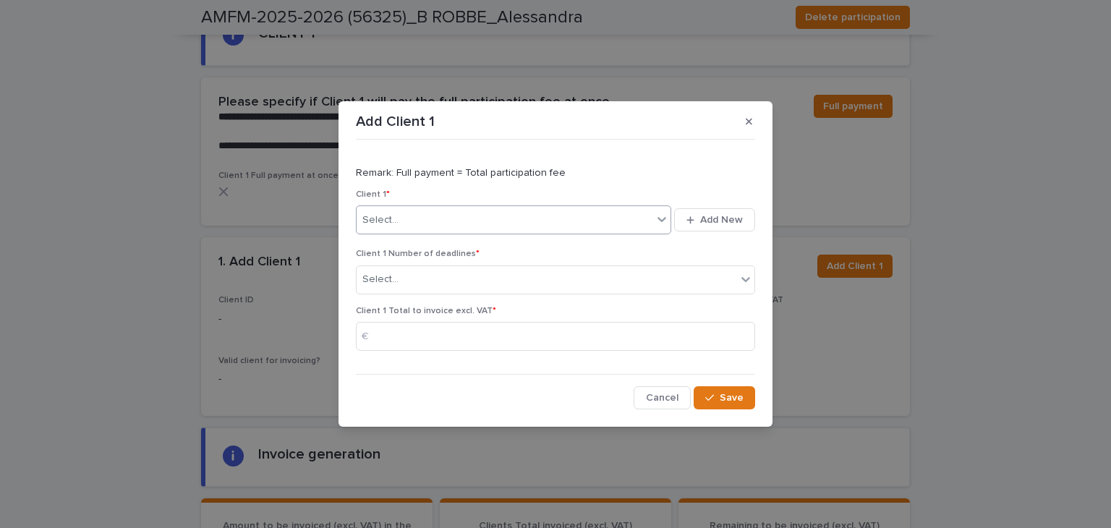
click at [477, 225] on div "Select..." at bounding box center [505, 220] width 296 height 24
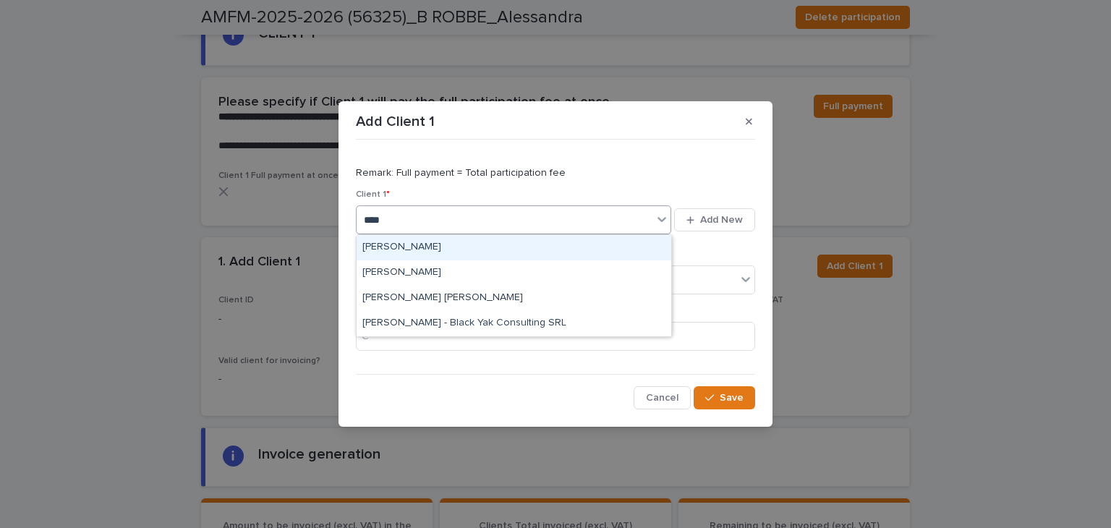
type input "*****"
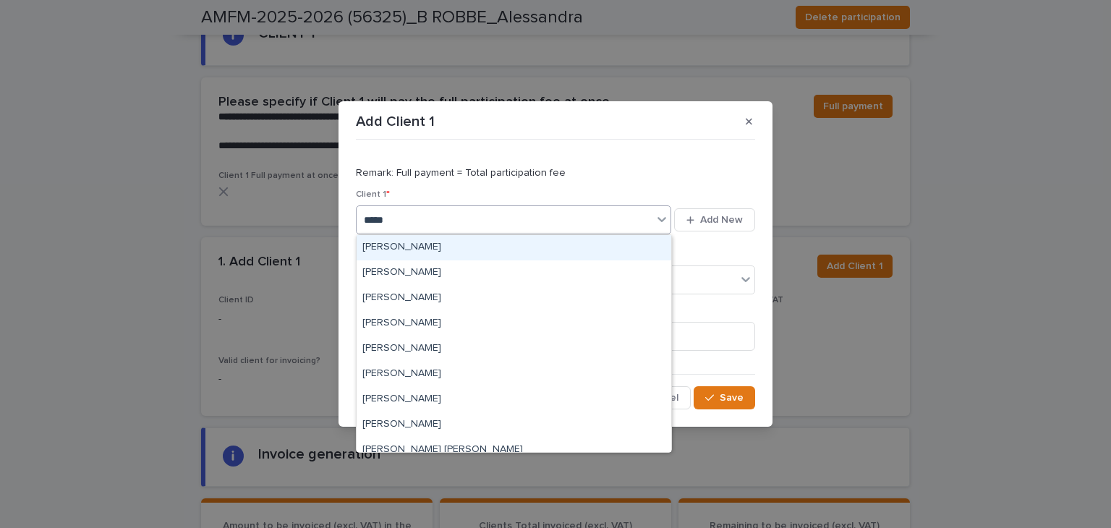
click at [474, 242] on div "Alessandra B ROBBE" at bounding box center [514, 247] width 315 height 25
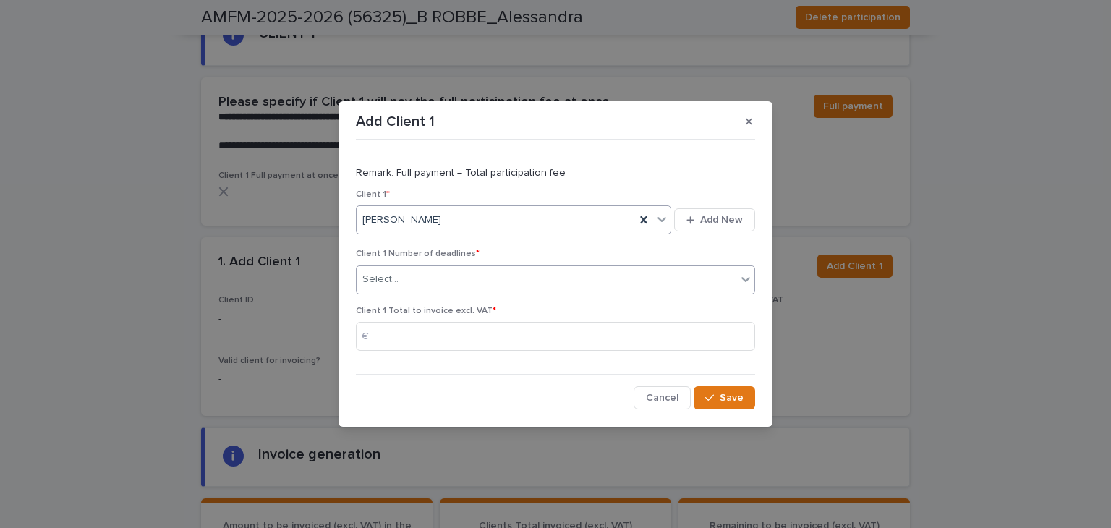
click at [471, 278] on div "Select..." at bounding box center [547, 280] width 380 height 24
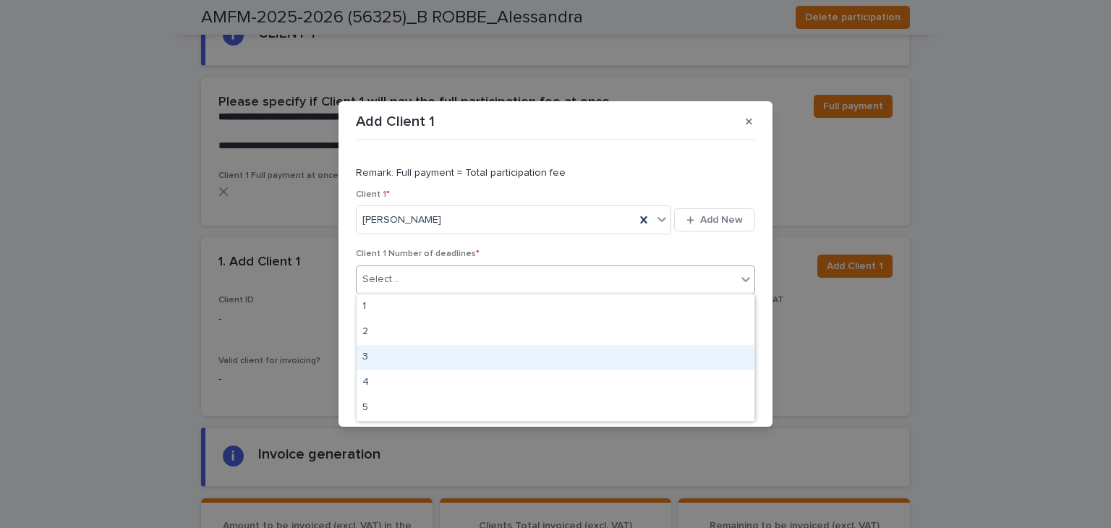
click at [423, 358] on div "3" at bounding box center [556, 357] width 398 height 25
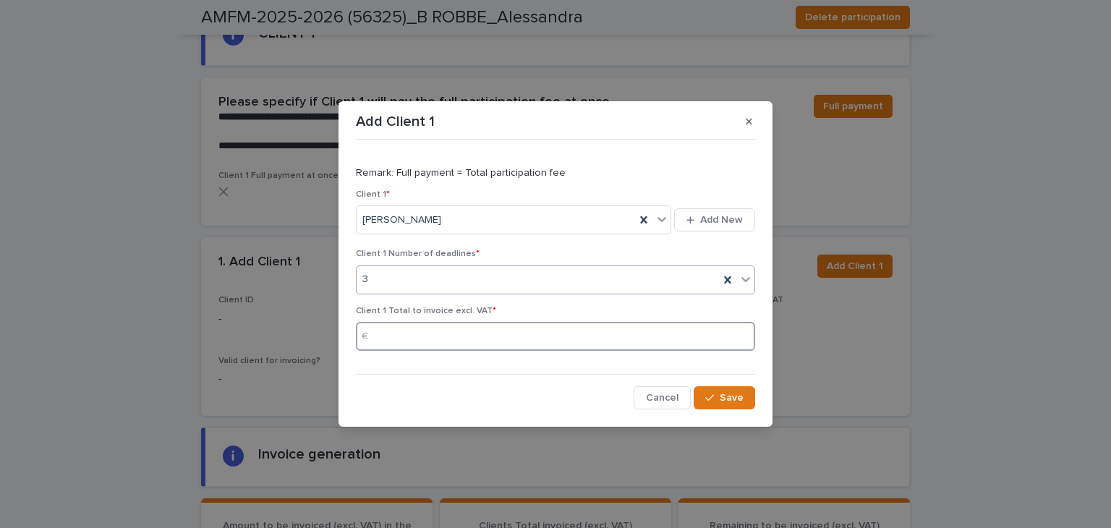
click at [409, 334] on input at bounding box center [555, 336] width 399 height 29
type input "*****"
click at [745, 401] on button "Save" at bounding box center [724, 397] width 61 height 23
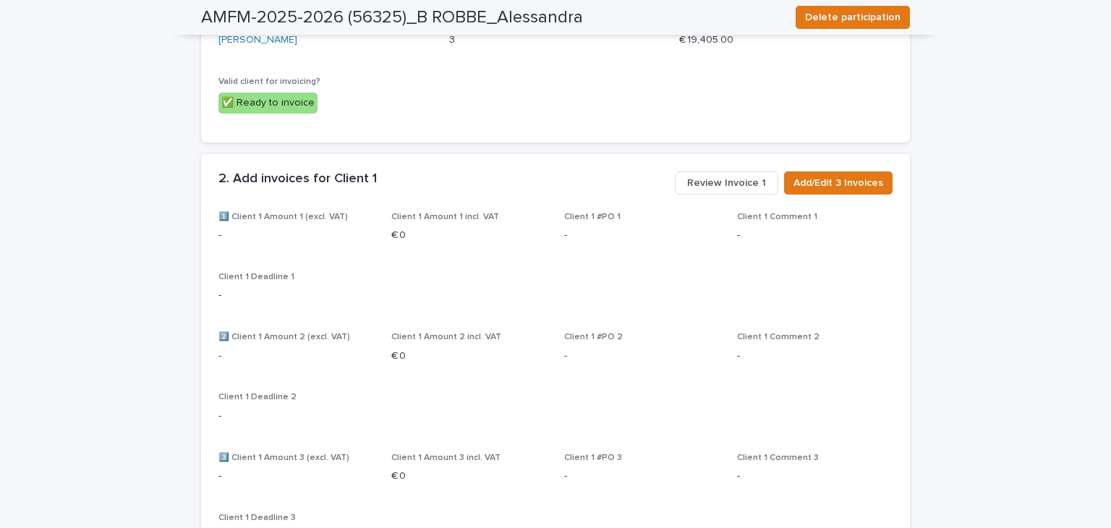
scroll to position [1230, 0]
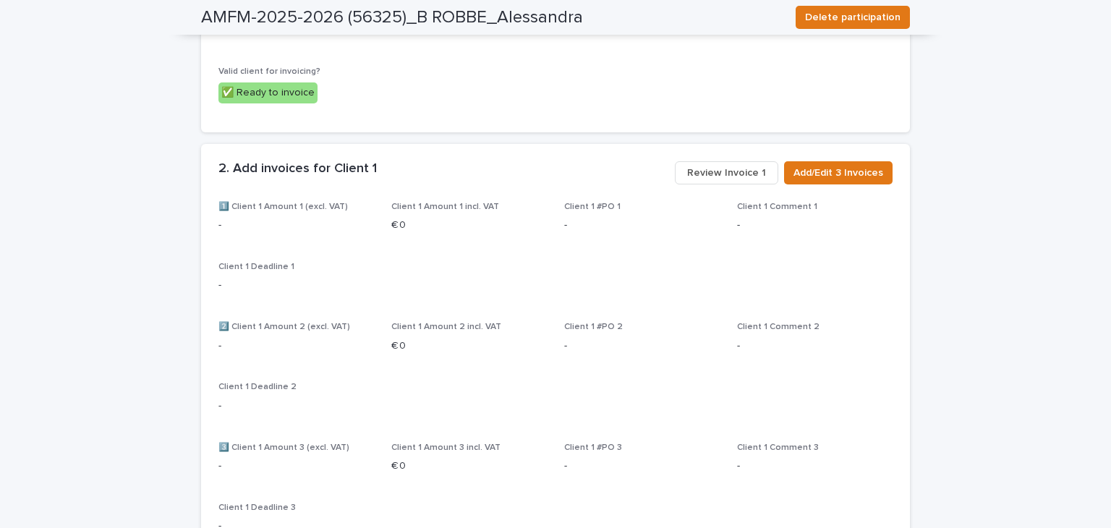
click at [725, 166] on span "Review Invoice 1" at bounding box center [726, 173] width 79 height 14
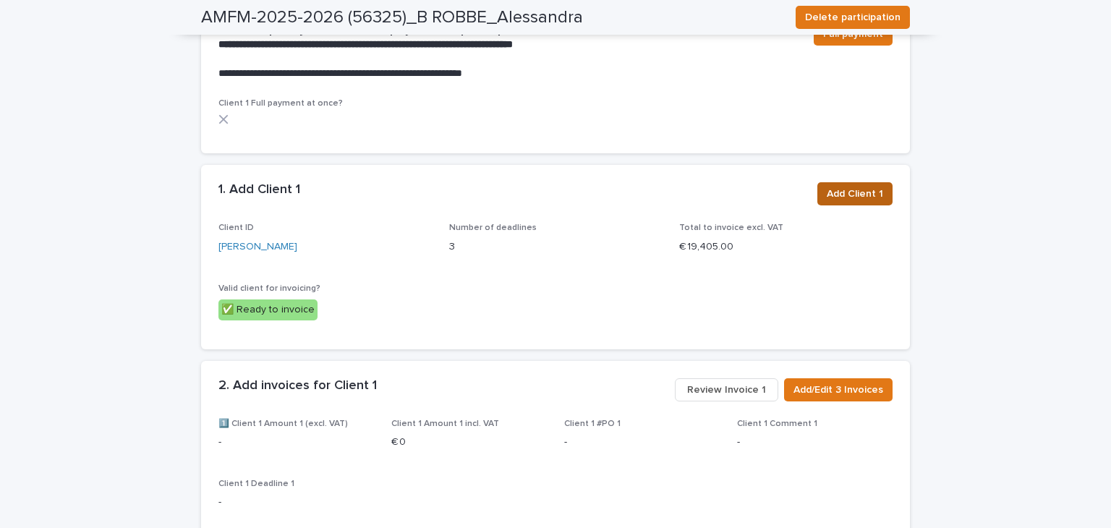
click at [833, 177] on section "1. Add Client 1 Add Client 1 Client ID Alessandra B ROBBE Number of deadlines 3…" at bounding box center [555, 257] width 709 height 184
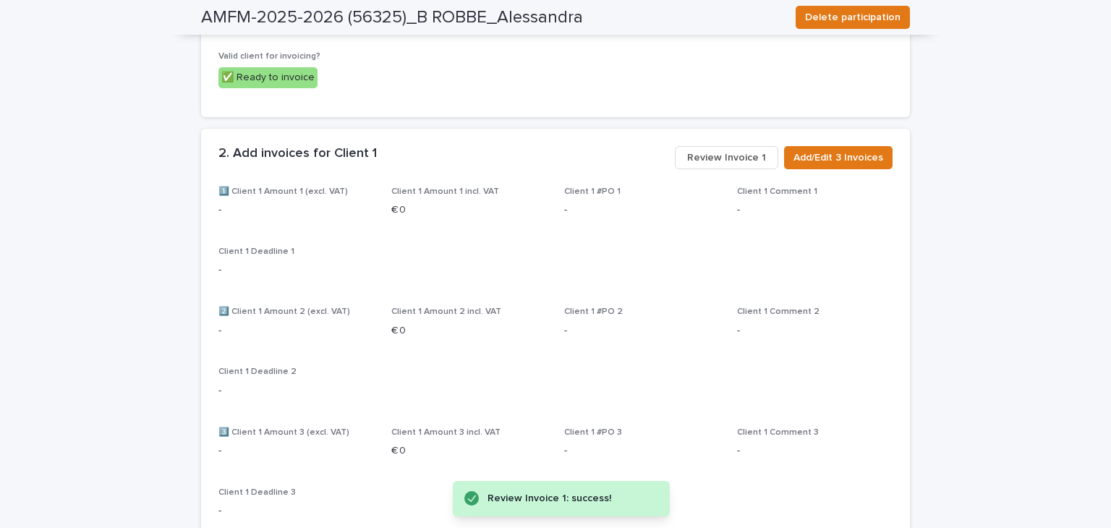
scroll to position [1191, 0]
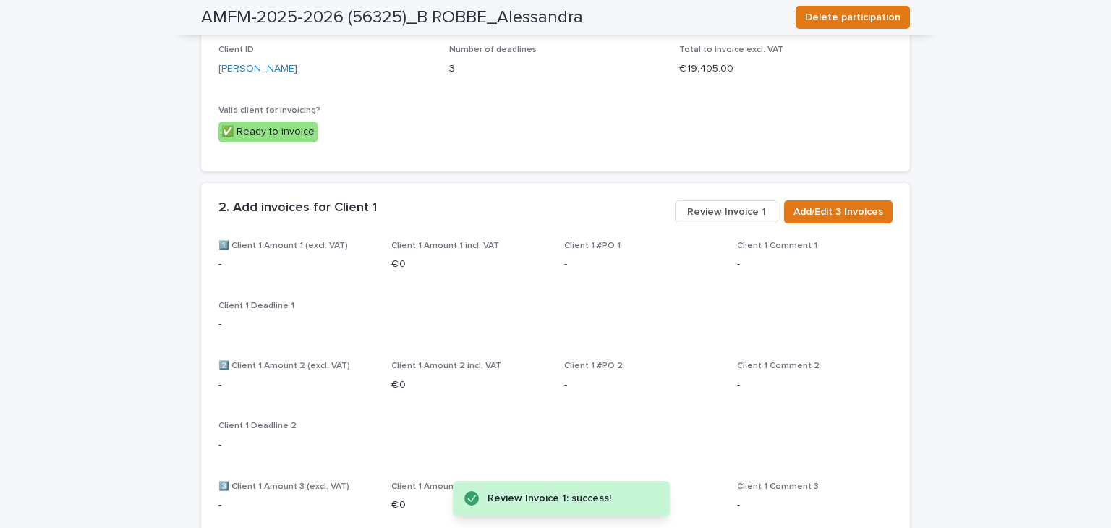
click at [837, 205] on span "Add/Edit 3 Invoices" at bounding box center [838, 212] width 90 height 14
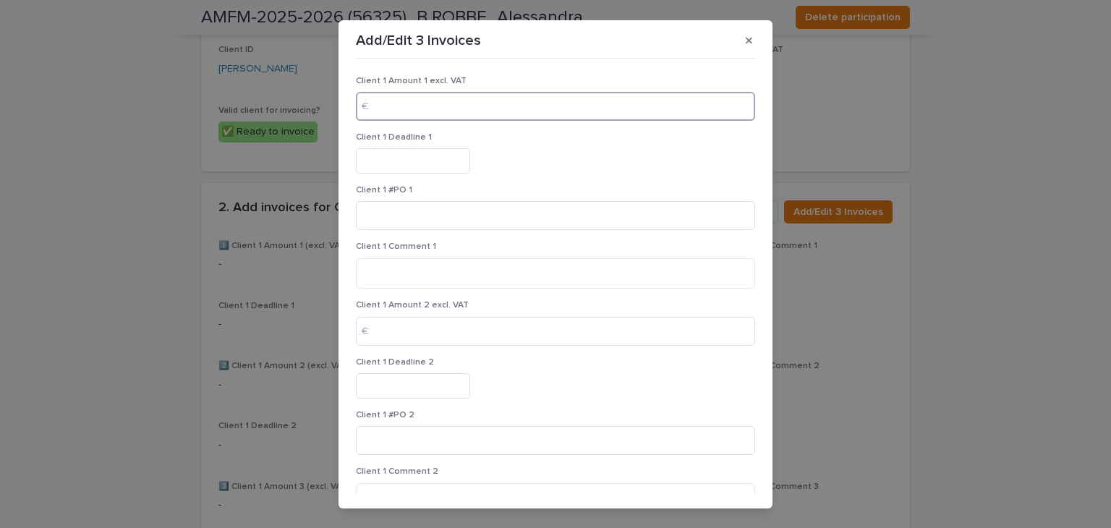
click at [438, 108] on input at bounding box center [555, 106] width 399 height 29
click at [737, 37] on button "button" at bounding box center [749, 40] width 24 height 23
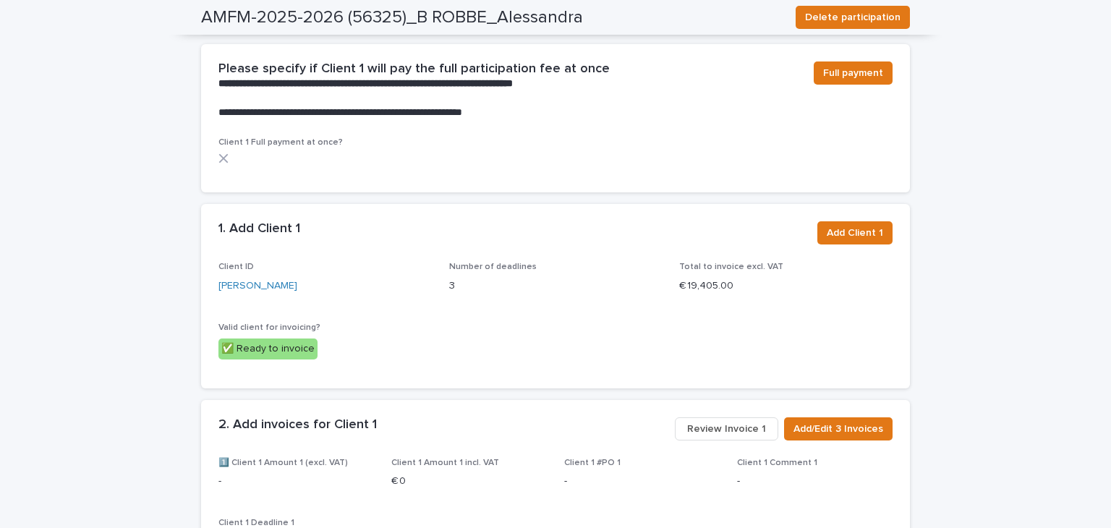
scroll to position [1046, 0]
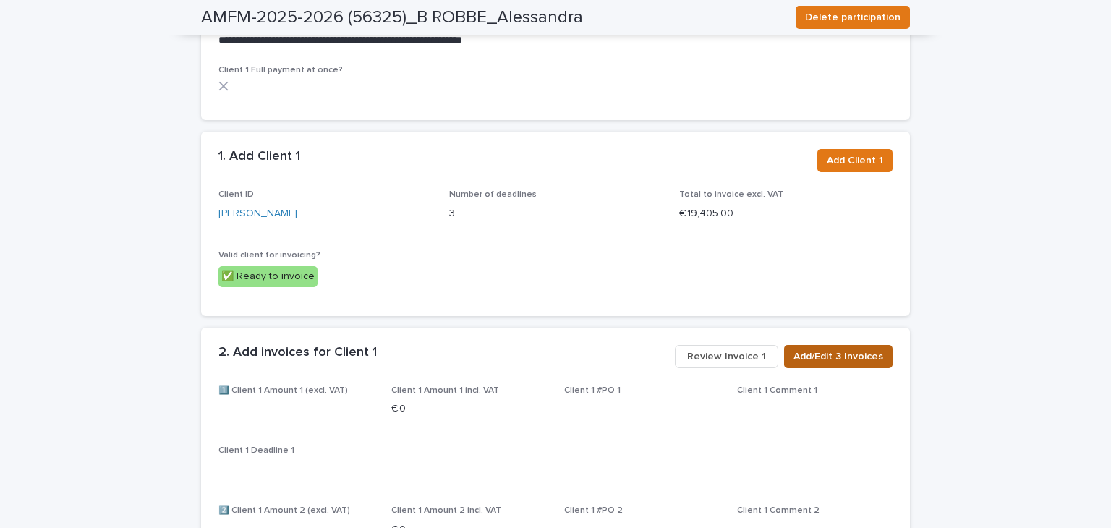
click at [816, 345] on button "Add/Edit 3 Invoices" at bounding box center [838, 356] width 108 height 23
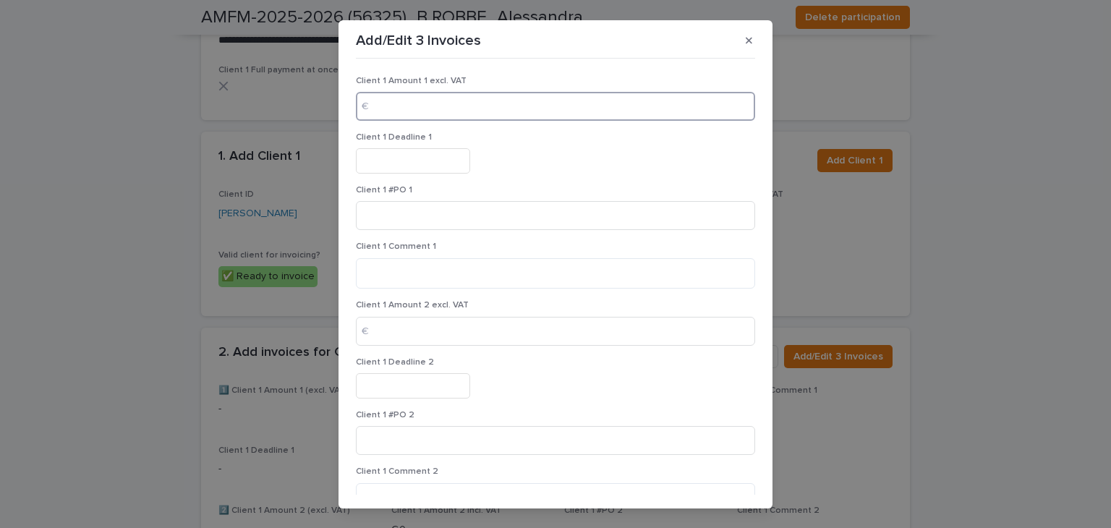
click at [441, 115] on input at bounding box center [555, 106] width 399 height 29
type input "****"
click at [402, 339] on input at bounding box center [555, 331] width 399 height 29
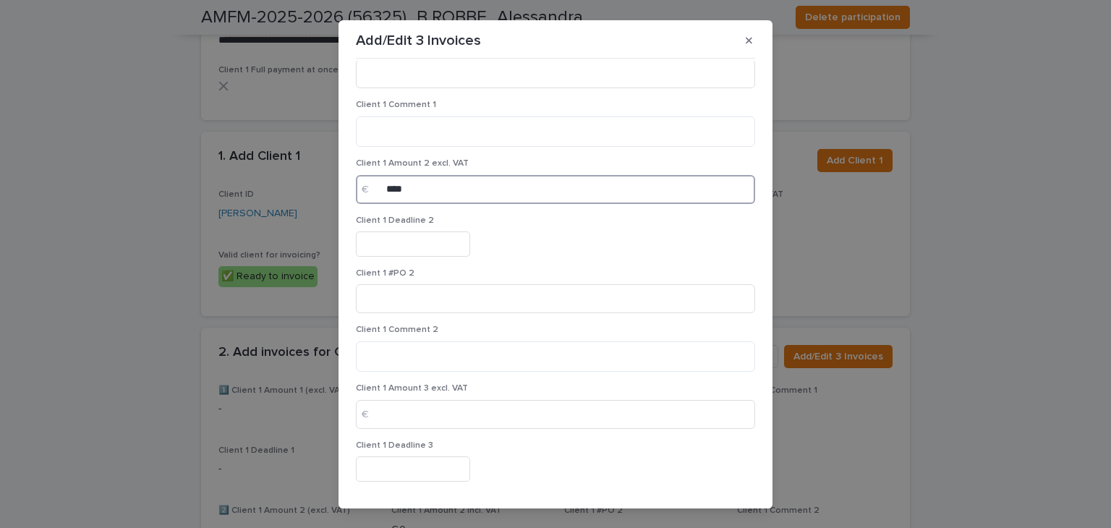
scroll to position [145, 0]
type input "****"
click at [387, 420] on input at bounding box center [555, 411] width 399 height 29
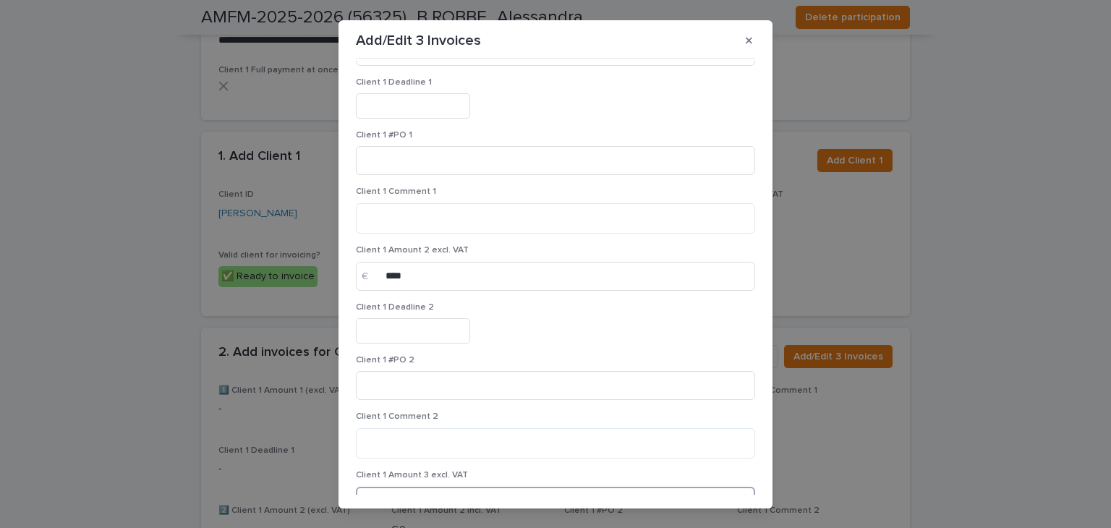
scroll to position [0, 0]
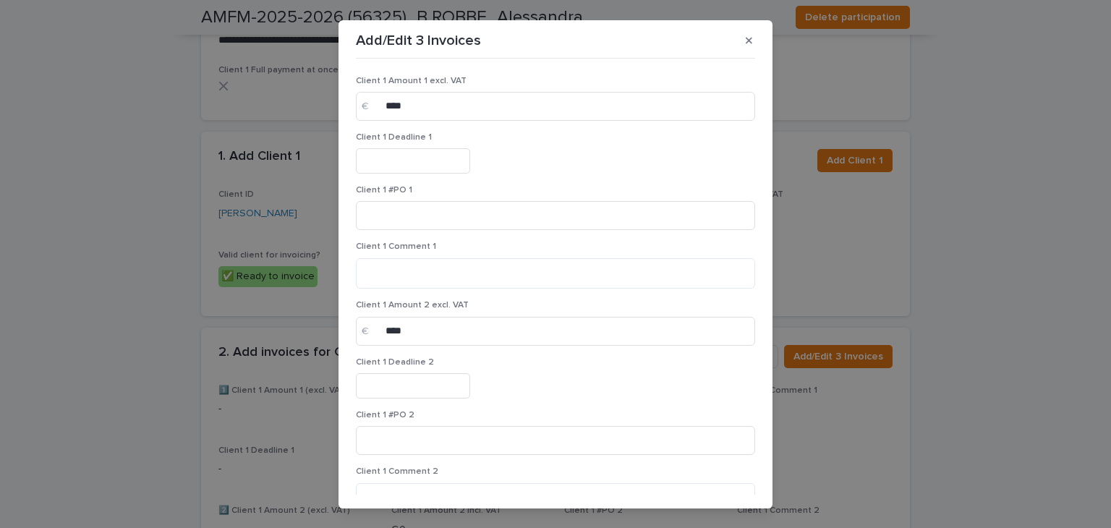
type input "****"
drag, startPoint x: 390, startPoint y: 180, endPoint x: 392, endPoint y: 161, distance: 19.6
click at [391, 177] on div "Client 1 Deadline 1" at bounding box center [555, 158] width 399 height 53
click at [393, 158] on input "text" at bounding box center [413, 160] width 114 height 25
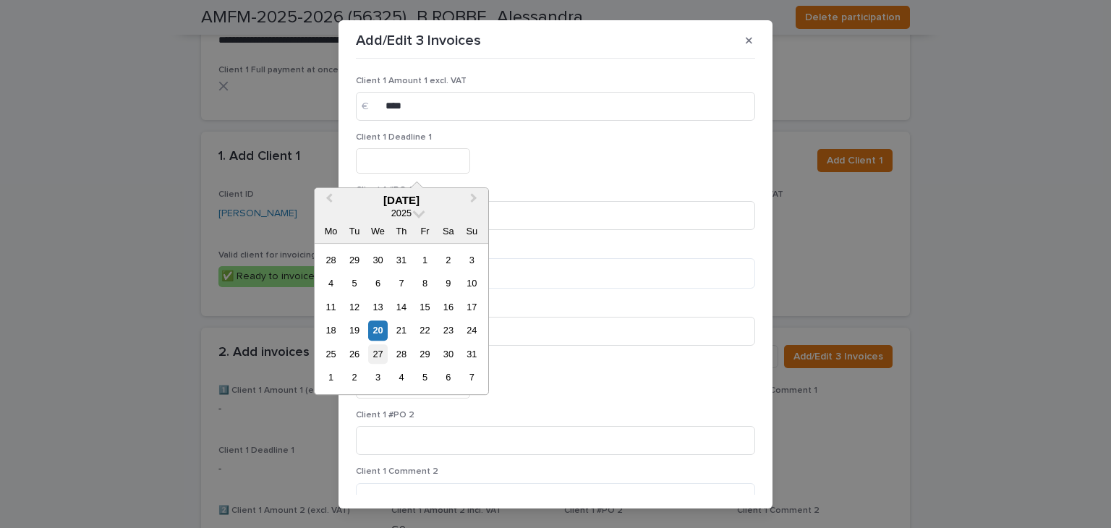
click at [379, 355] on div "27" at bounding box center [378, 354] width 20 height 20
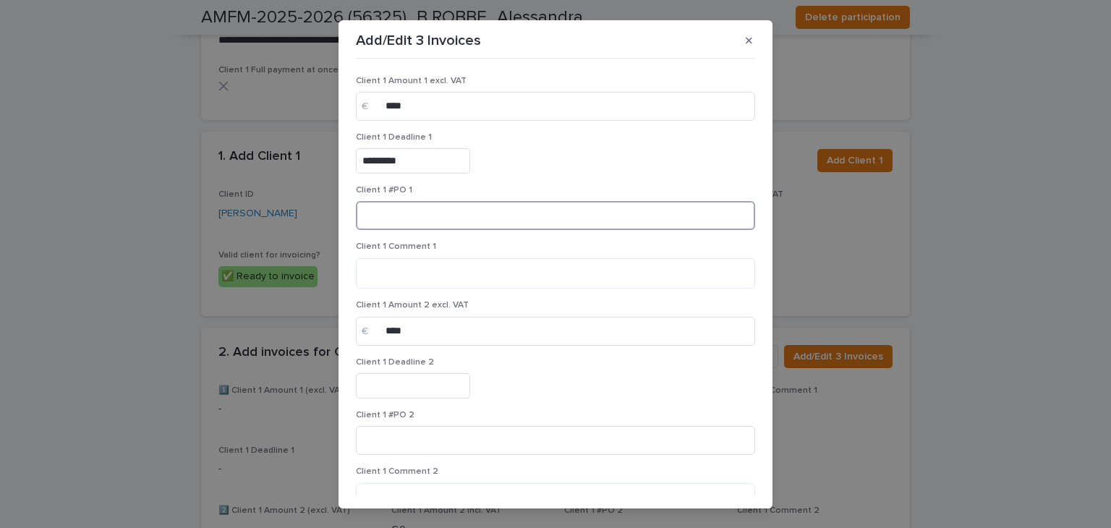
click at [393, 215] on input at bounding box center [555, 215] width 399 height 29
click at [394, 281] on textarea at bounding box center [555, 273] width 399 height 31
click at [368, 174] on div "Client 1 Deadline 1 *********" at bounding box center [555, 158] width 399 height 53
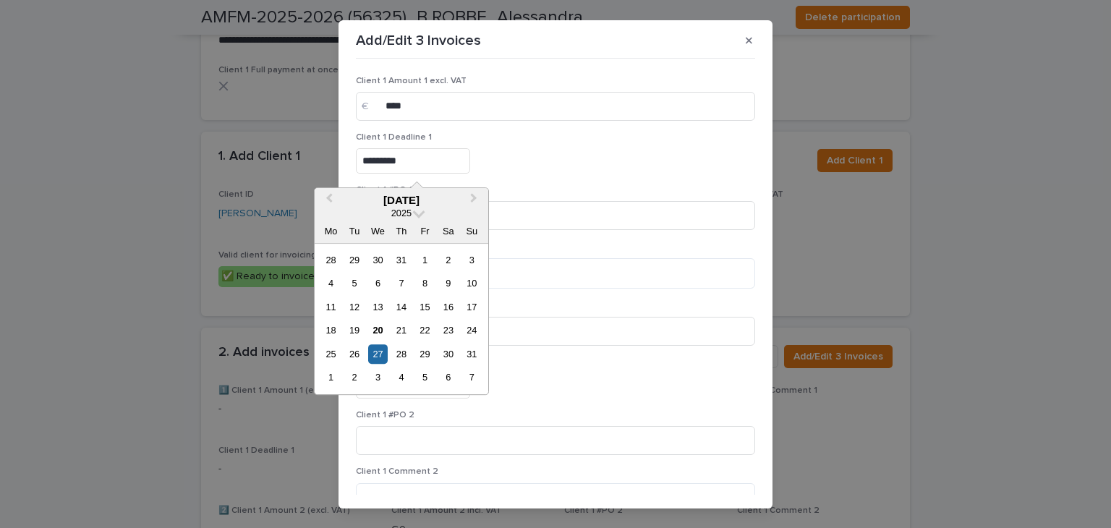
click at [379, 161] on input "*********" at bounding box center [413, 160] width 114 height 25
click at [360, 348] on div "26" at bounding box center [354, 354] width 20 height 20
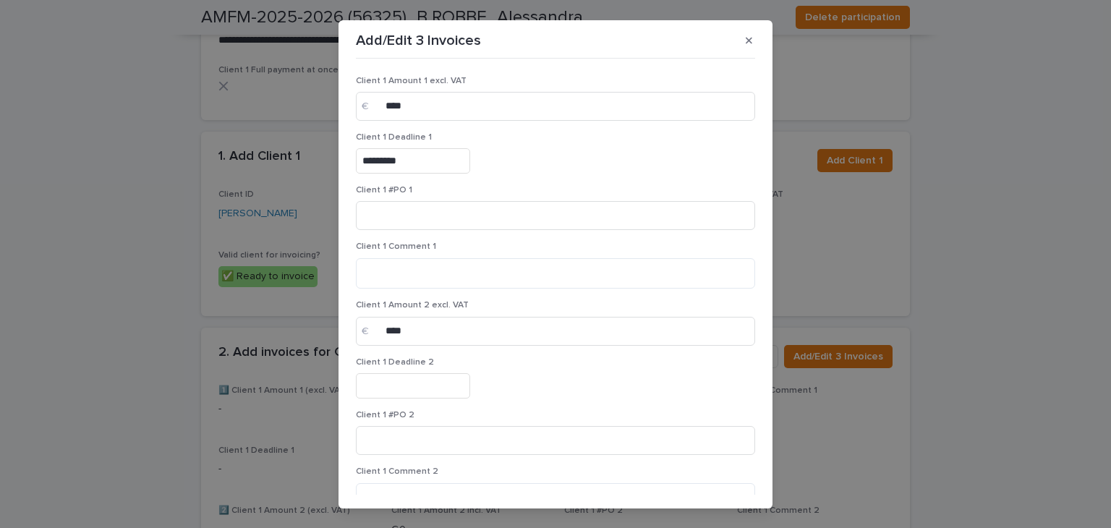
type input "*********"
click at [402, 281] on textarea at bounding box center [555, 273] width 399 height 31
click at [413, 328] on input "****" at bounding box center [555, 331] width 399 height 29
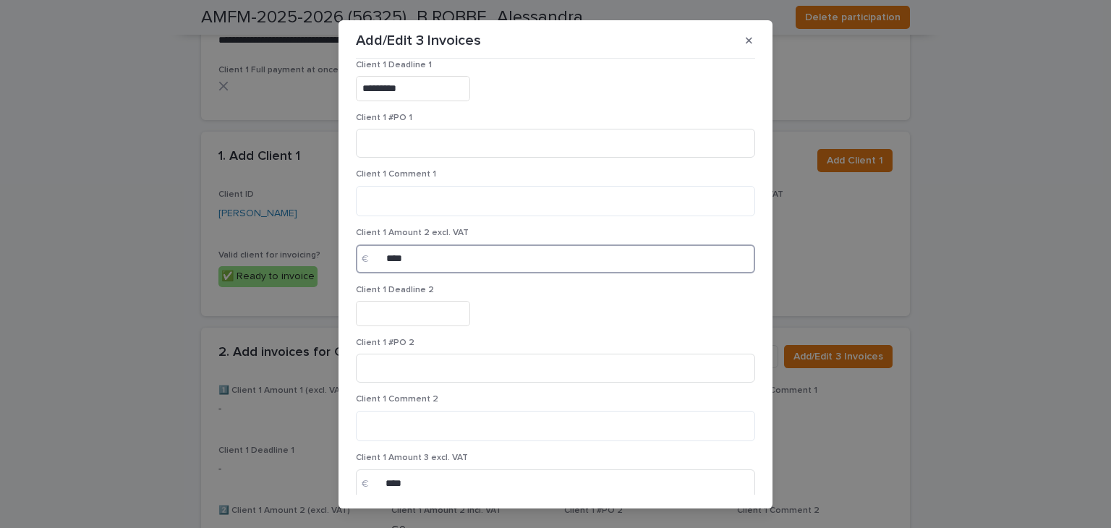
scroll to position [145, 0]
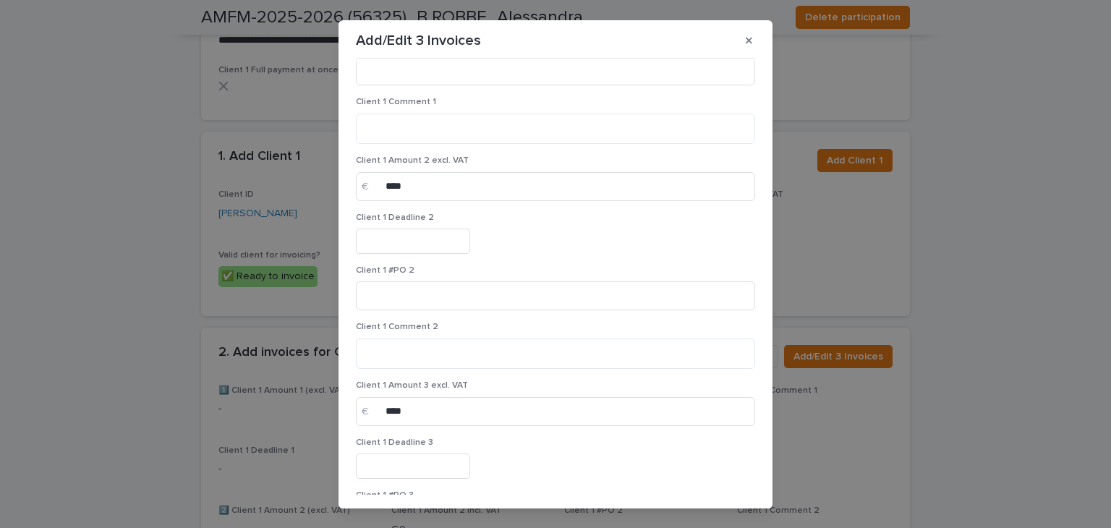
click at [431, 237] on input "text" at bounding box center [413, 241] width 114 height 25
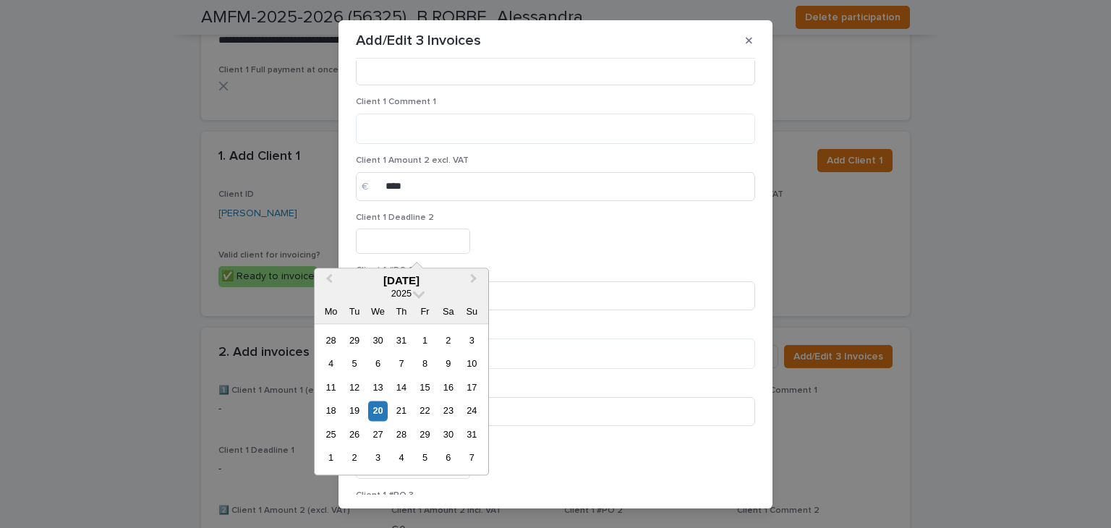
click at [432, 237] on input "text" at bounding box center [413, 241] width 114 height 25
click at [474, 278] on span "Next Month" at bounding box center [474, 281] width 0 height 20
click at [430, 391] on div "14" at bounding box center [425, 388] width 20 height 20
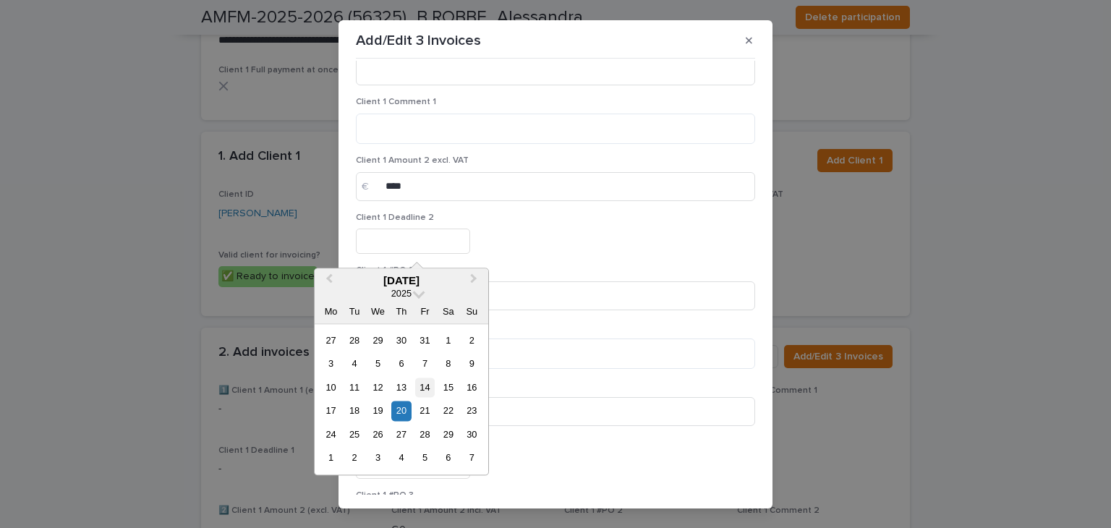
type input "**********"
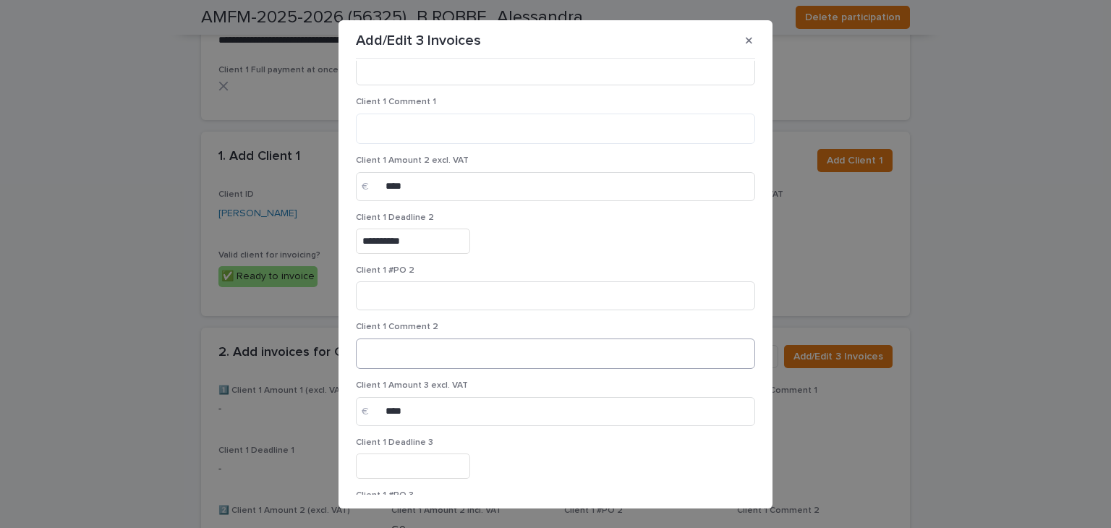
drag, startPoint x: 422, startPoint y: 333, endPoint x: 422, endPoint y: 364, distance: 30.4
click at [422, 342] on div "Client 1 Comment 2" at bounding box center [555, 351] width 399 height 59
click at [423, 365] on textarea at bounding box center [555, 353] width 399 height 31
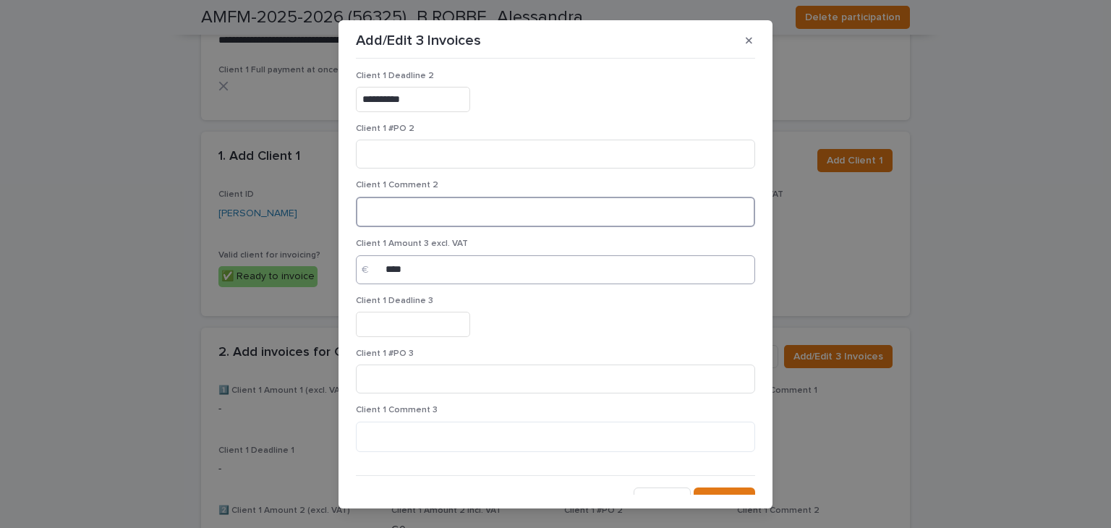
scroll to position [289, 0]
click at [415, 328] on input "text" at bounding box center [413, 321] width 114 height 25
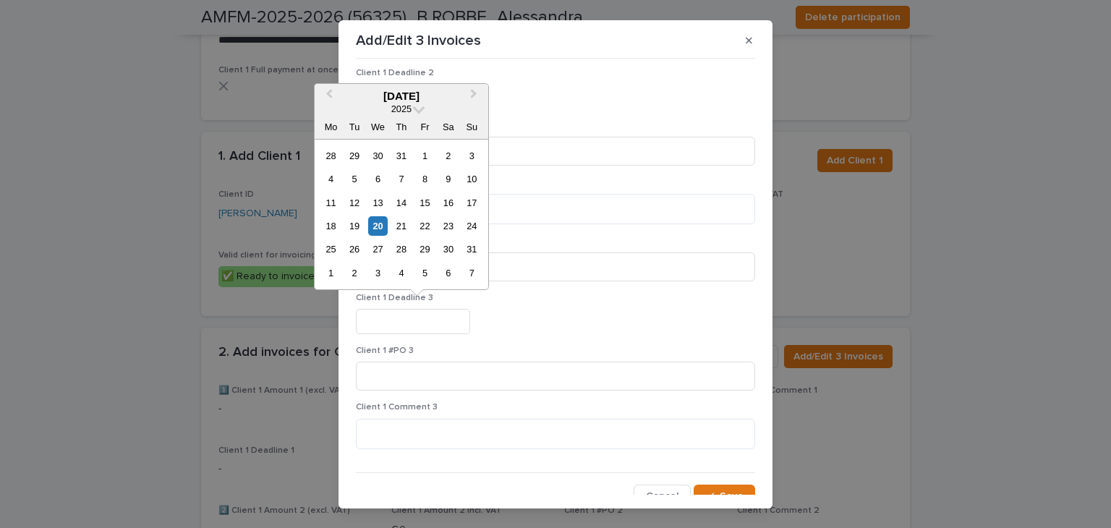
click at [424, 325] on input "text" at bounding box center [413, 321] width 114 height 25
click at [535, 276] on input "****" at bounding box center [555, 266] width 399 height 29
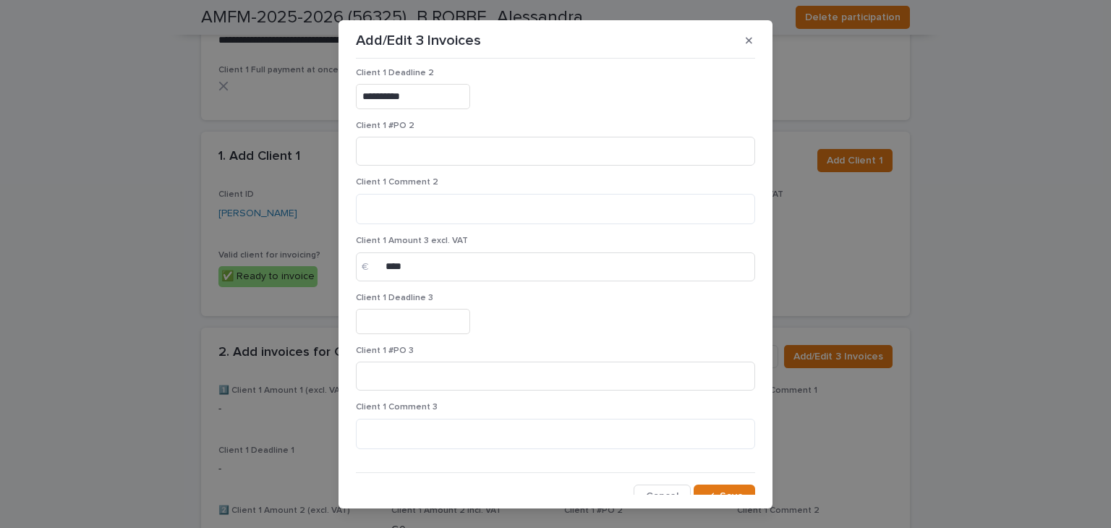
click at [420, 314] on input "text" at bounding box center [413, 321] width 114 height 25
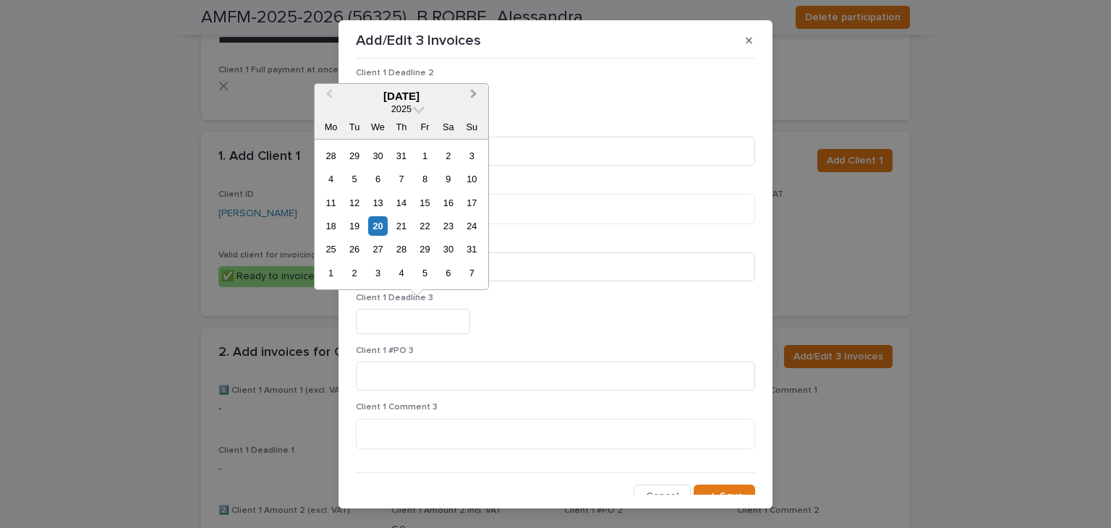
click at [474, 93] on span "Next Month" at bounding box center [474, 96] width 0 height 20
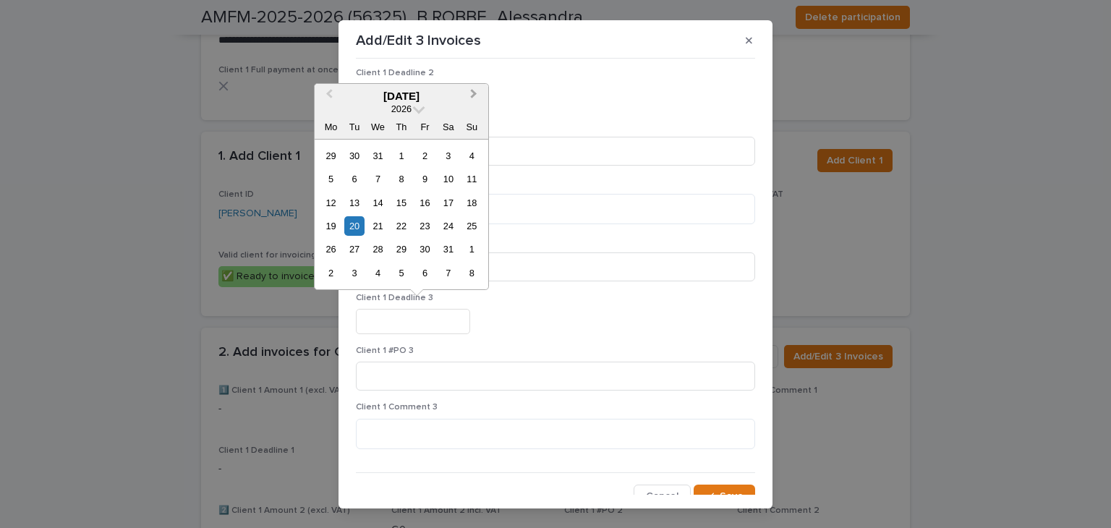
click at [474, 93] on span "Next Month" at bounding box center [474, 96] width 0 height 20
click at [430, 209] on div "13" at bounding box center [425, 203] width 20 height 20
type input "*********"
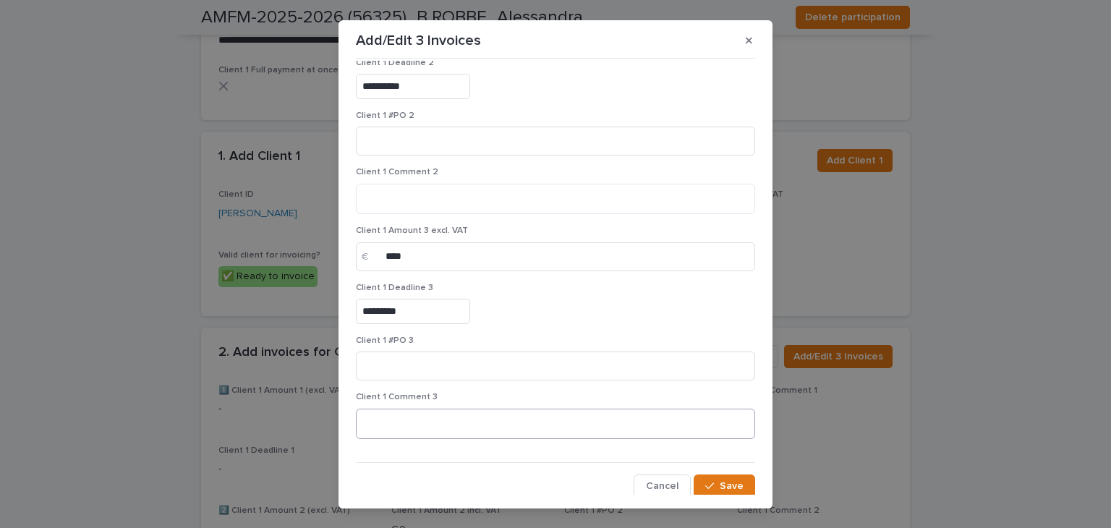
scroll to position [302, 0]
click at [422, 418] on textarea at bounding box center [555, 421] width 399 height 31
click at [422, 418] on textarea "**********" at bounding box center [552, 421] width 392 height 31
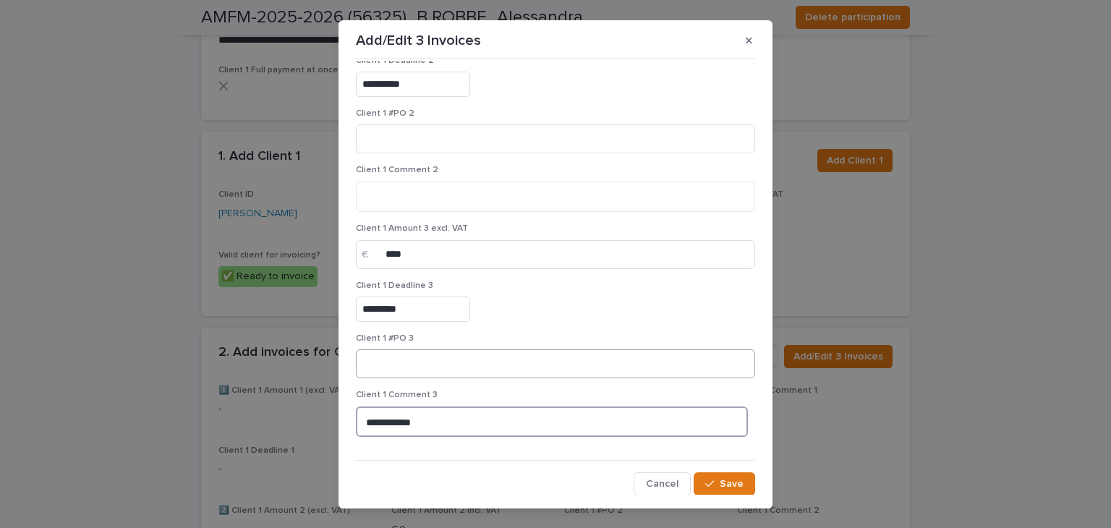
scroll to position [229, 0]
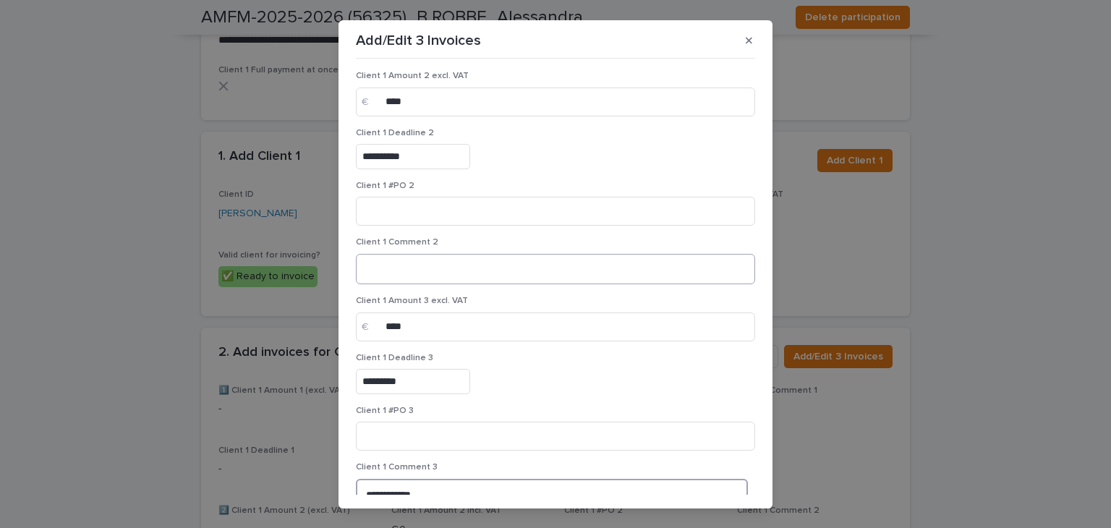
type textarea "**********"
click at [429, 265] on textarea at bounding box center [555, 269] width 399 height 31
paste textarea "**********"
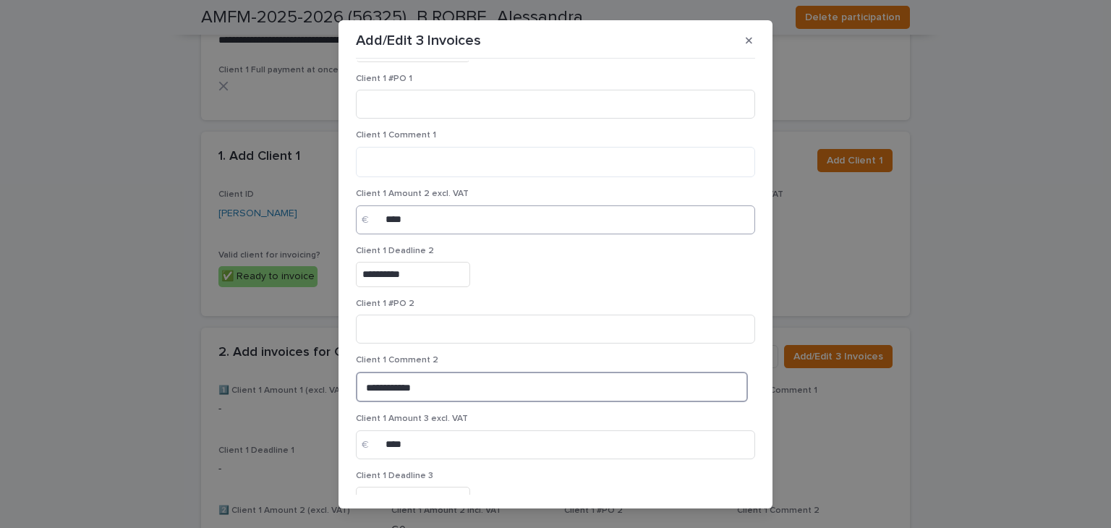
scroll to position [85, 0]
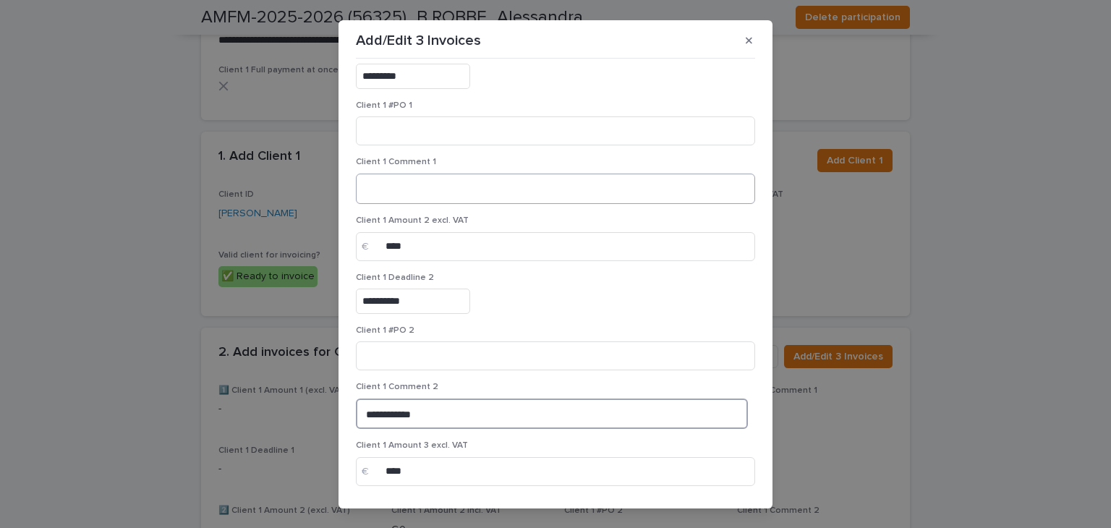
type textarea "**********"
click at [425, 188] on textarea at bounding box center [555, 189] width 399 height 31
paste textarea "**********"
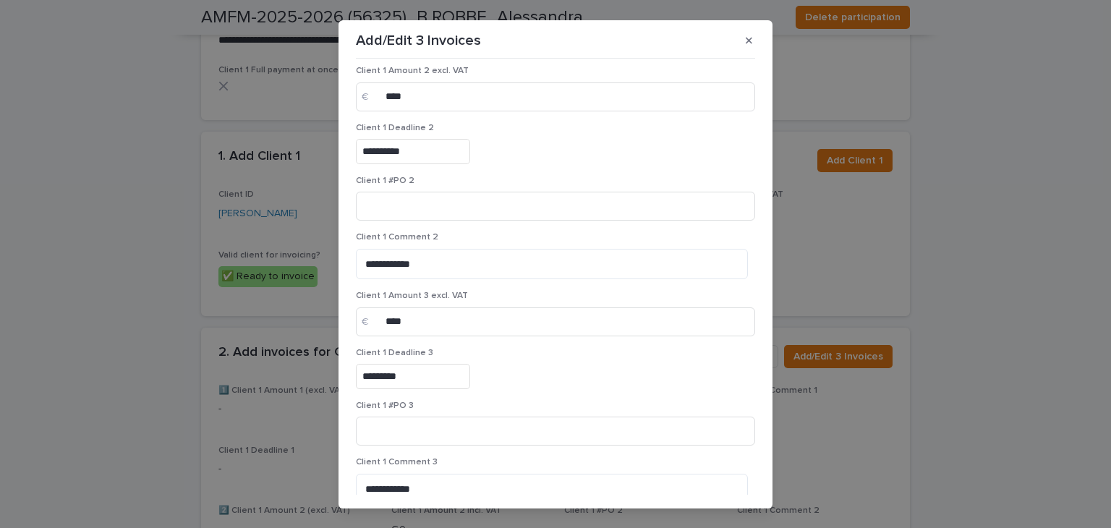
scroll to position [302, 0]
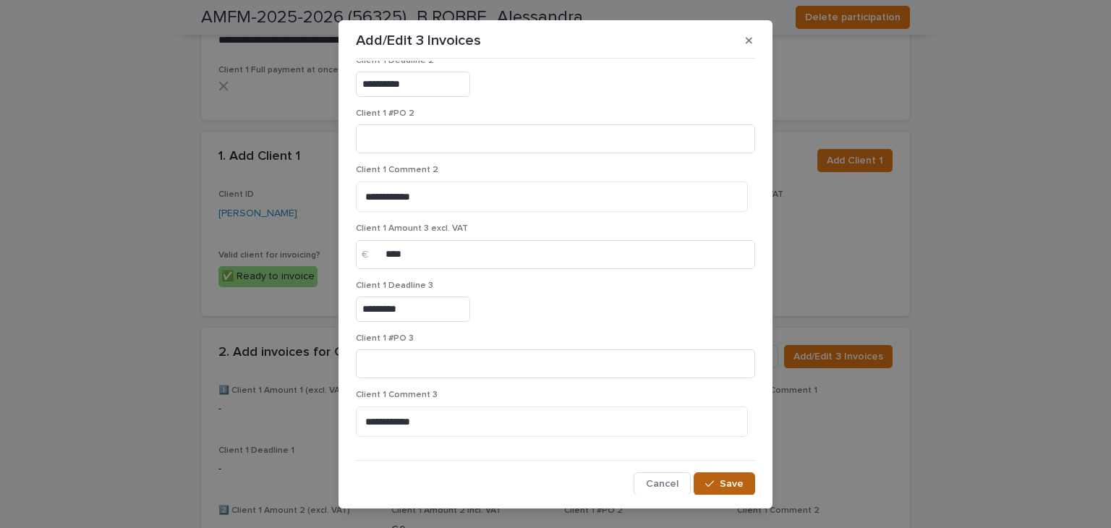
type textarea "**********"
click at [720, 483] on span "Save" at bounding box center [732, 484] width 24 height 10
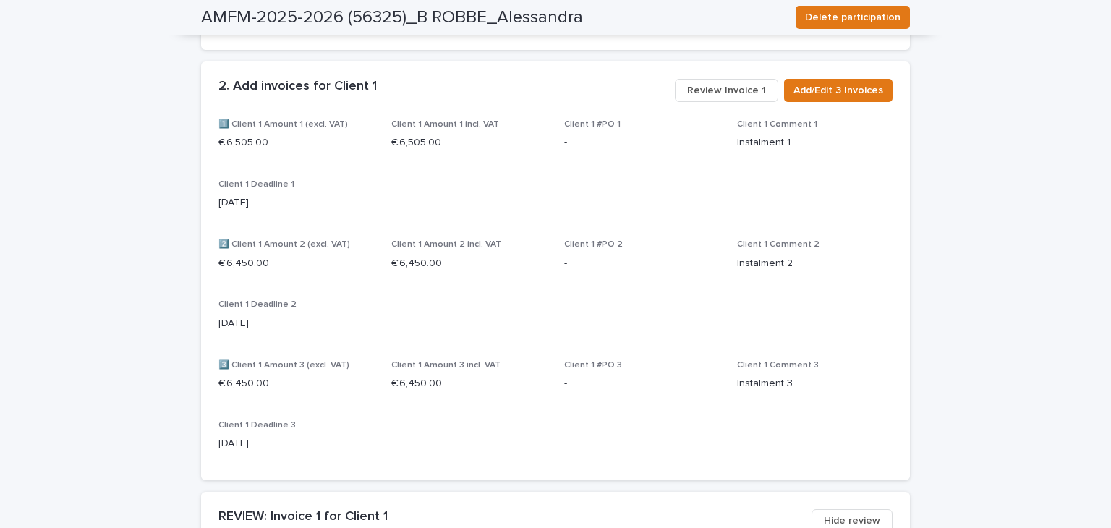
scroll to position [1335, 0]
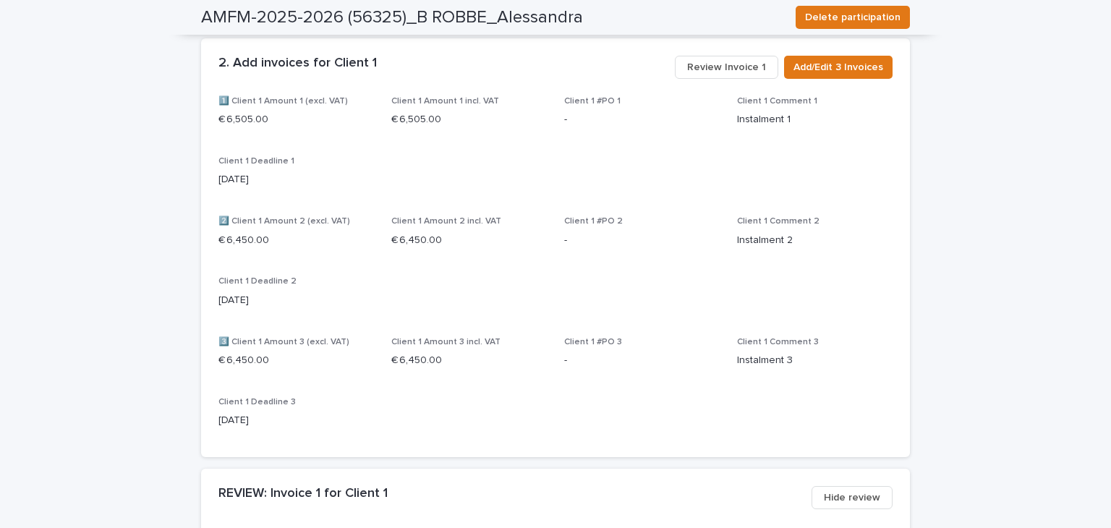
click at [733, 60] on span "Review Invoice 1" at bounding box center [726, 67] width 79 height 14
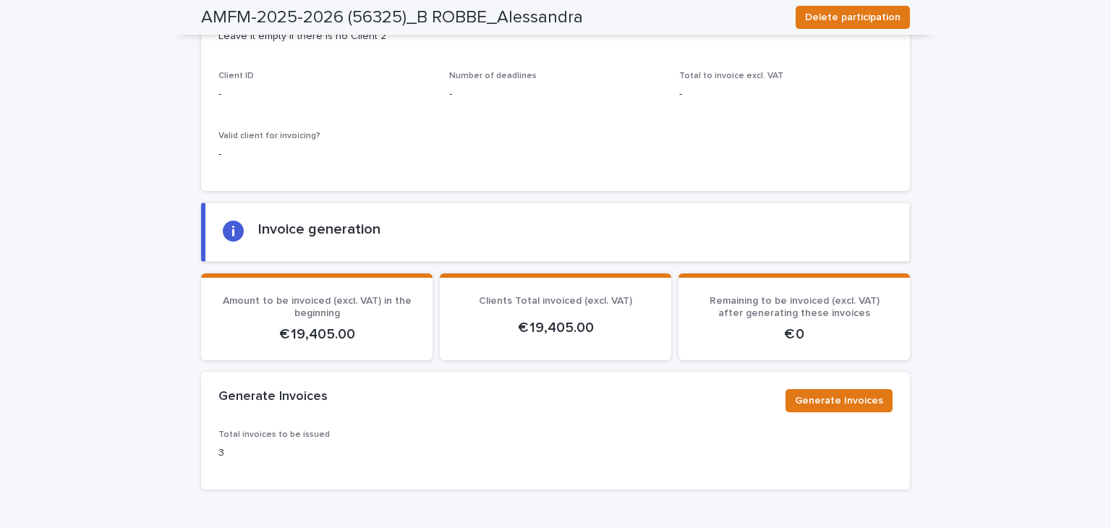
scroll to position [2557, 0]
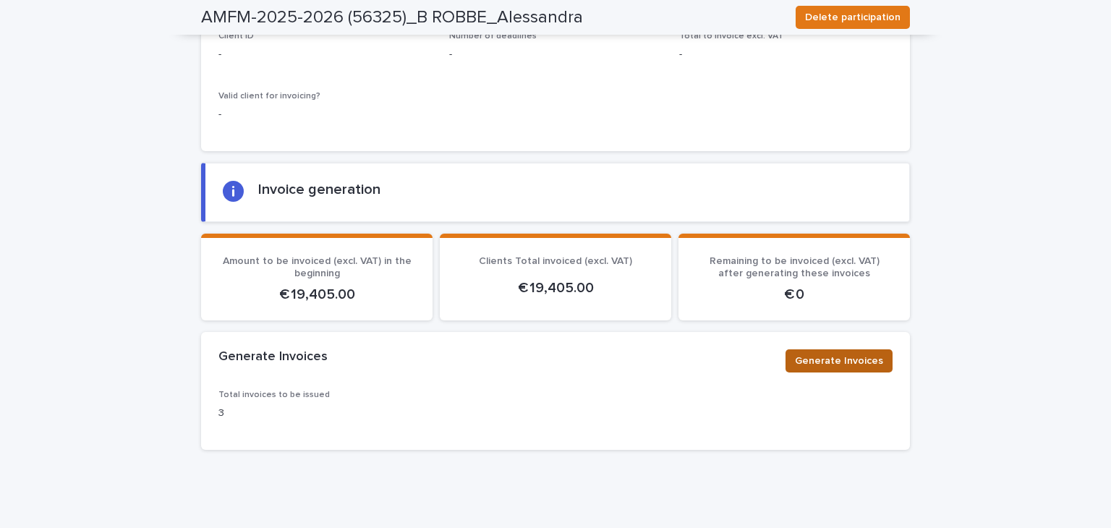
click at [832, 349] on button "Generate Invoices" at bounding box center [838, 360] width 107 height 23
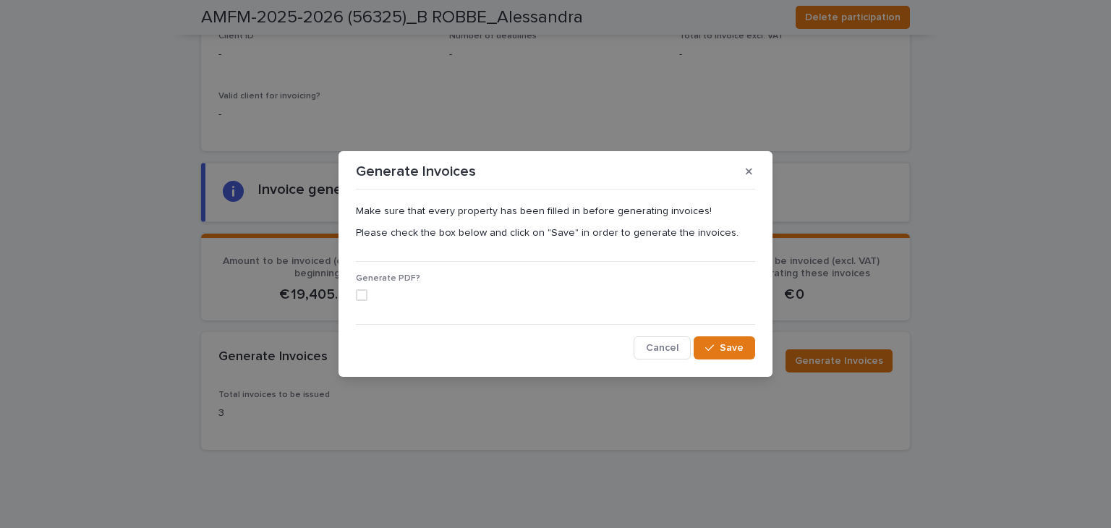
click at [361, 299] on span at bounding box center [362, 295] width 12 height 12
click at [724, 347] on span "Save" at bounding box center [732, 348] width 24 height 10
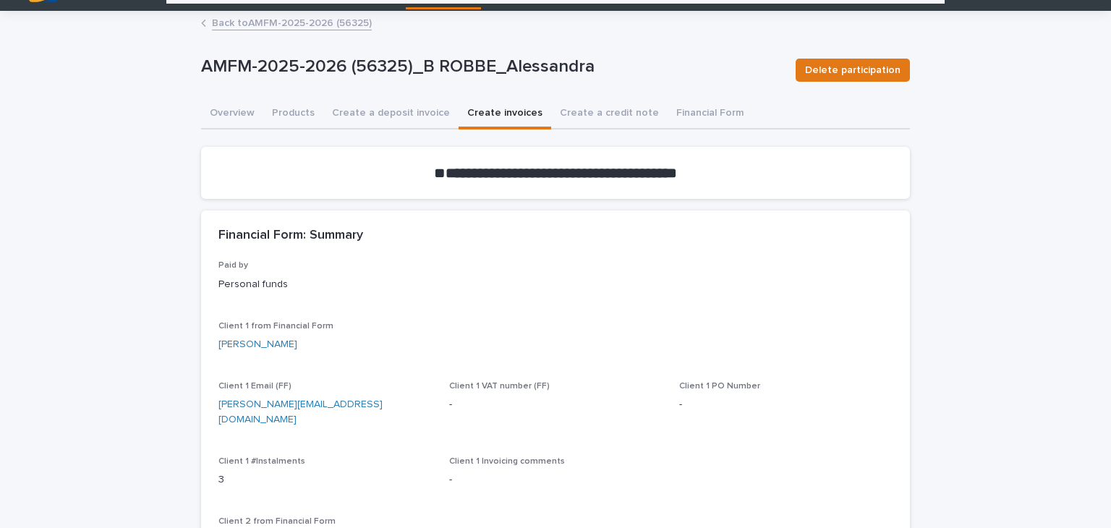
scroll to position [0, 0]
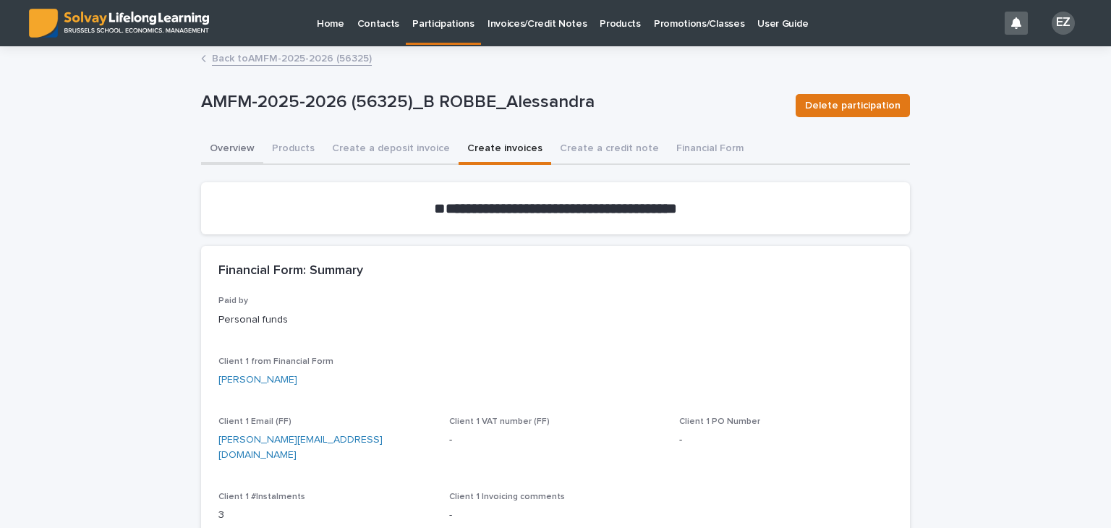
click at [228, 144] on button "Overview" at bounding box center [232, 150] width 62 height 30
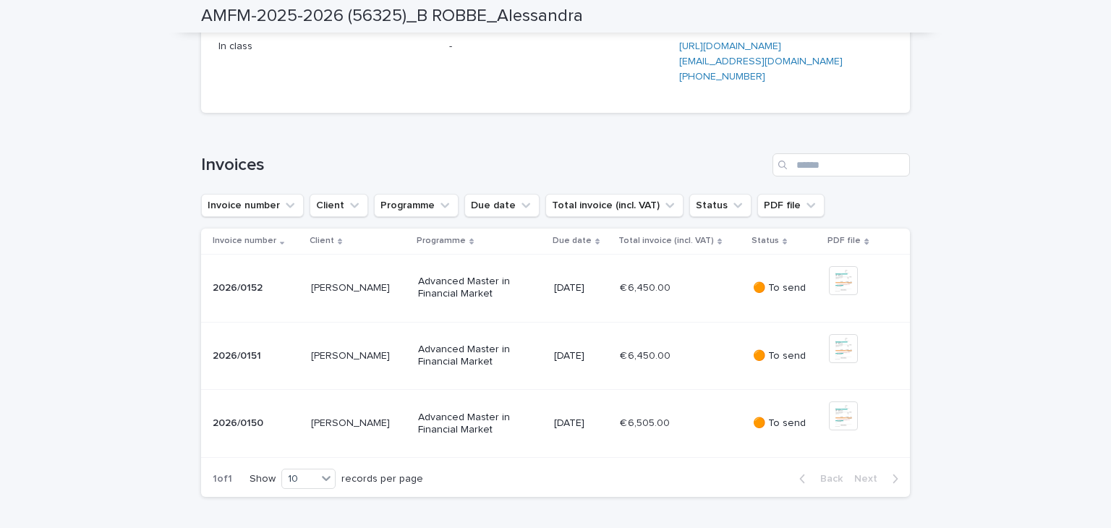
scroll to position [579, 0]
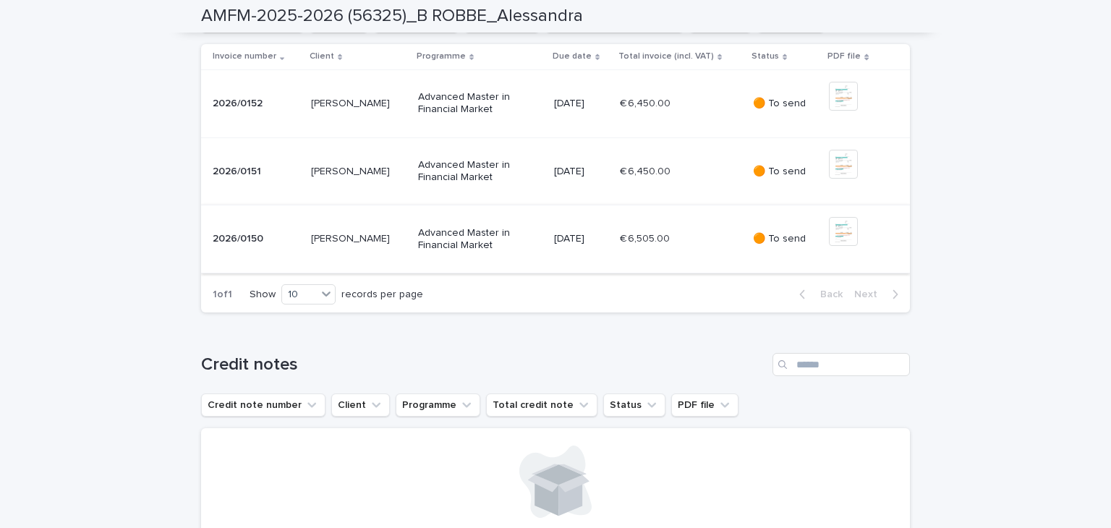
click at [845, 246] on img at bounding box center [843, 231] width 29 height 29
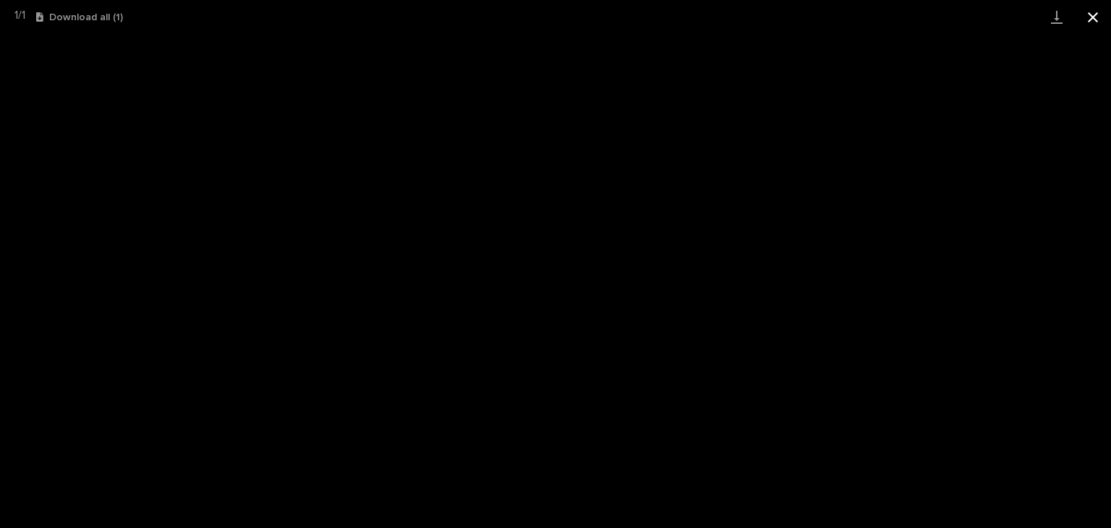
click at [1083, 17] on button "Close gallery" at bounding box center [1093, 17] width 36 height 34
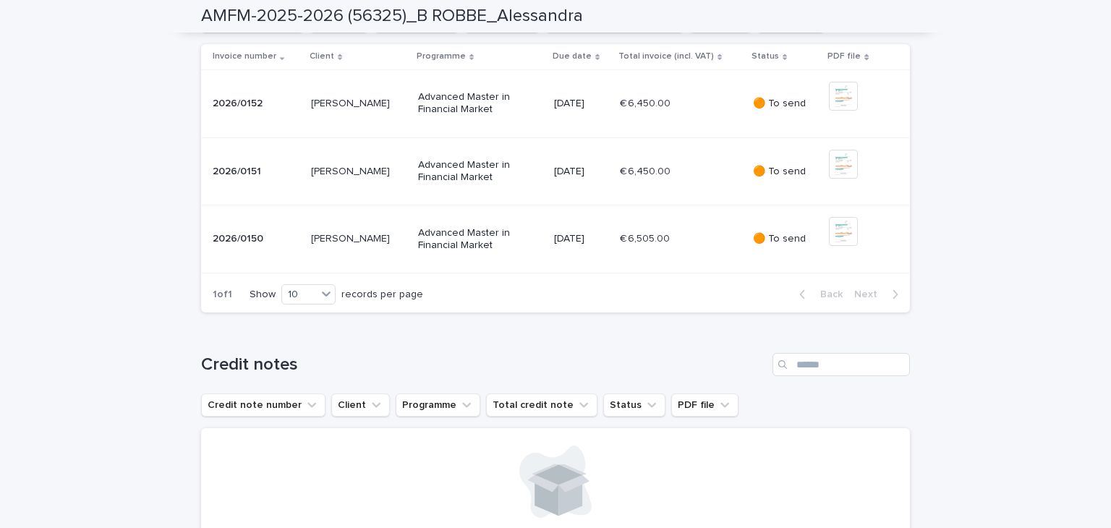
click at [720, 251] on div "€ 6,505.00 € 6,505.00" at bounding box center [681, 239] width 122 height 24
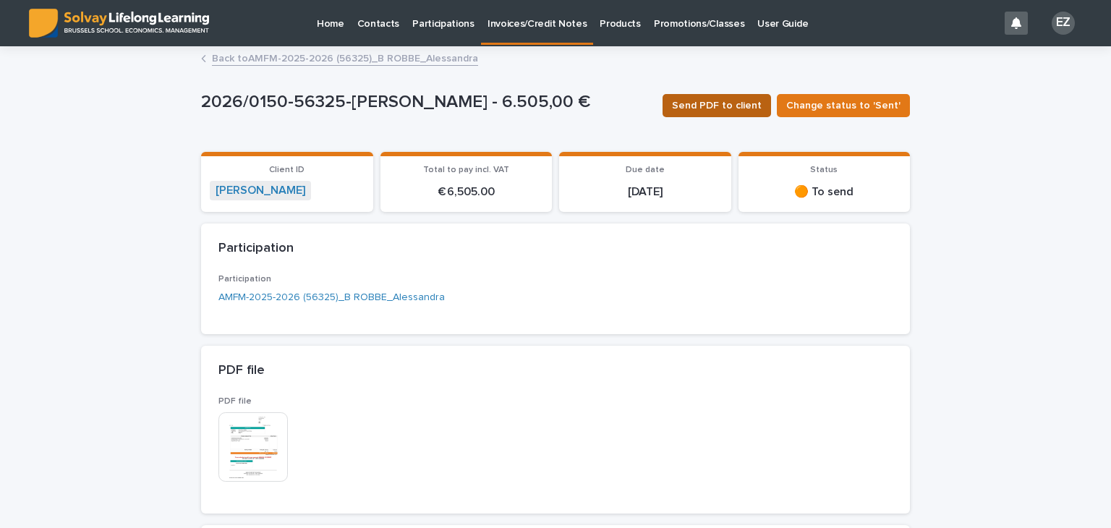
click at [741, 106] on span "Send PDF to client" at bounding box center [717, 105] width 90 height 14
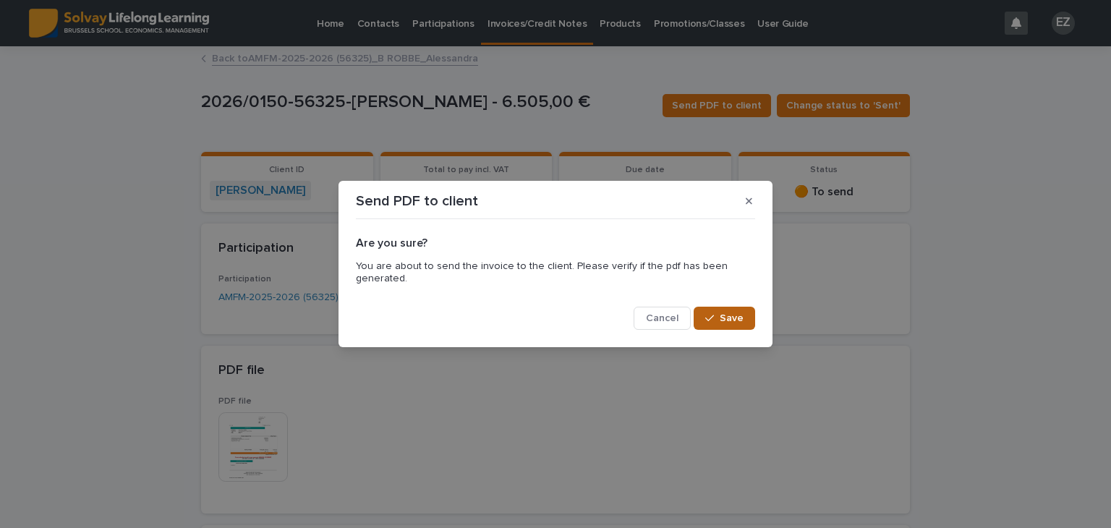
click at [729, 317] on span "Save" at bounding box center [732, 318] width 24 height 10
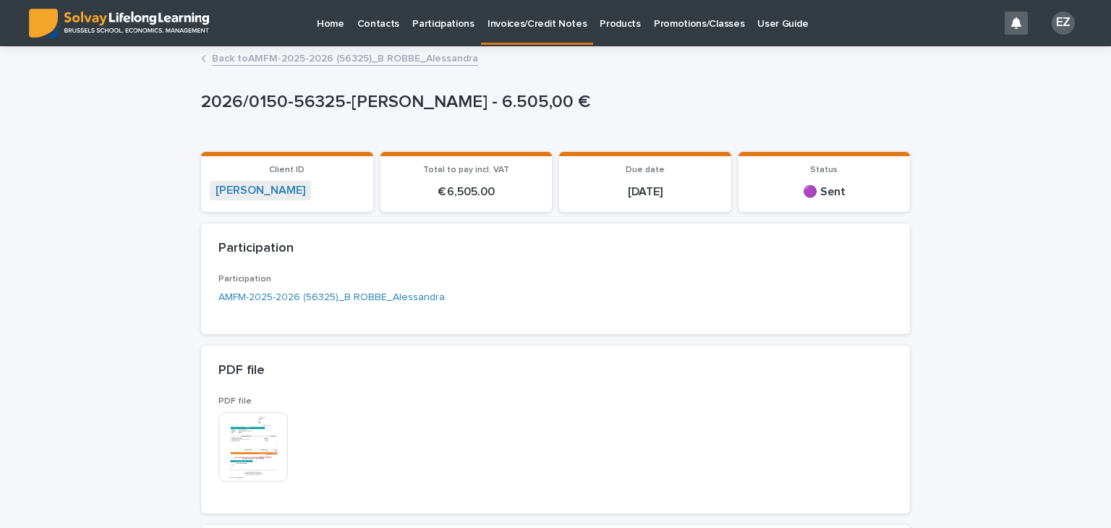
click at [253, 55] on link "Back to AMFM-2025-2026 (56325)_B ROBBE_Alessandra" at bounding box center [345, 57] width 266 height 17
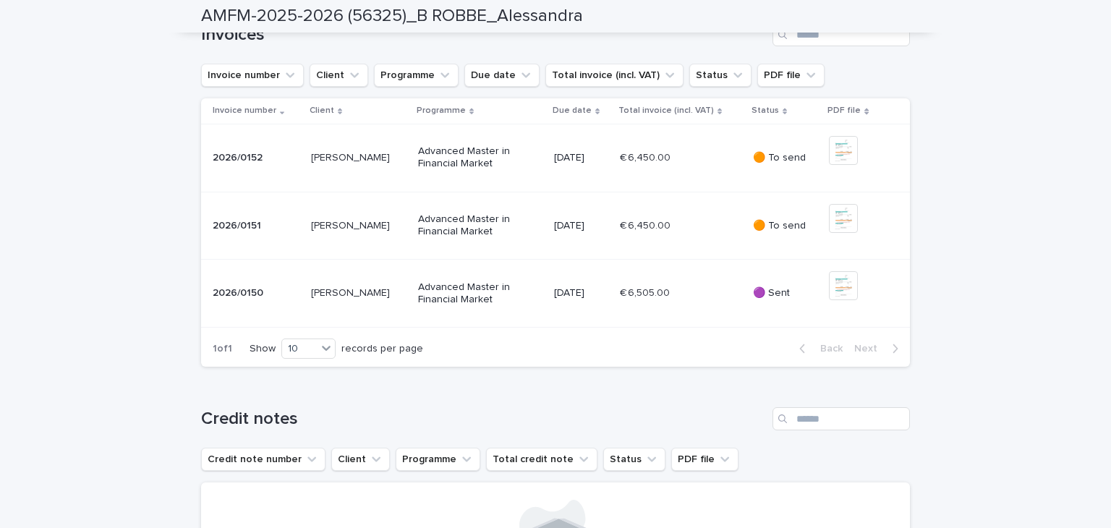
scroll to position [547, 0]
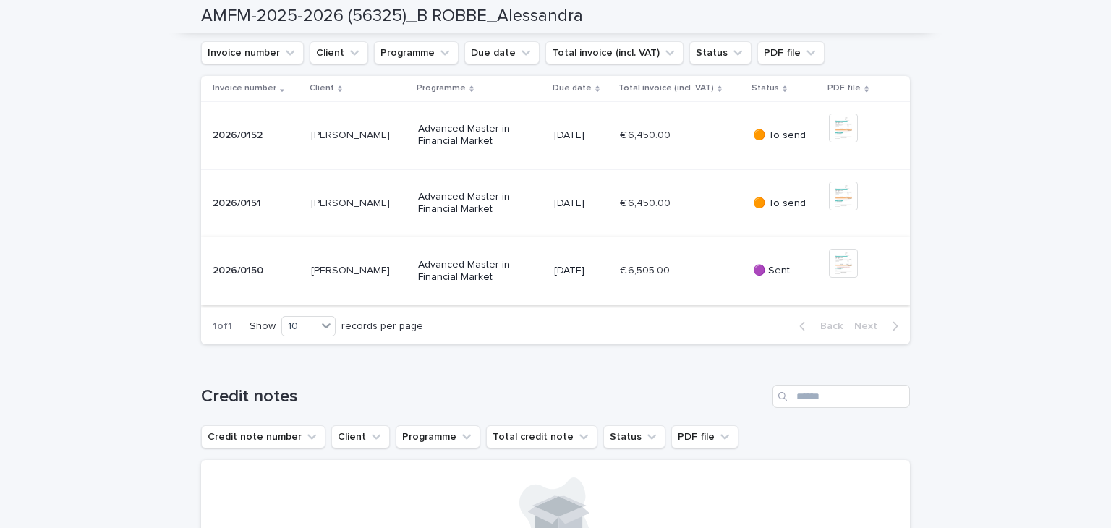
click at [833, 278] on img at bounding box center [843, 263] width 29 height 29
click at [958, 352] on div "Loading... Saving… Loading... Saving… AMFM-2025-2026 (56325)_B ROBBE_Alessandra…" at bounding box center [555, 537] width 1111 height 2073
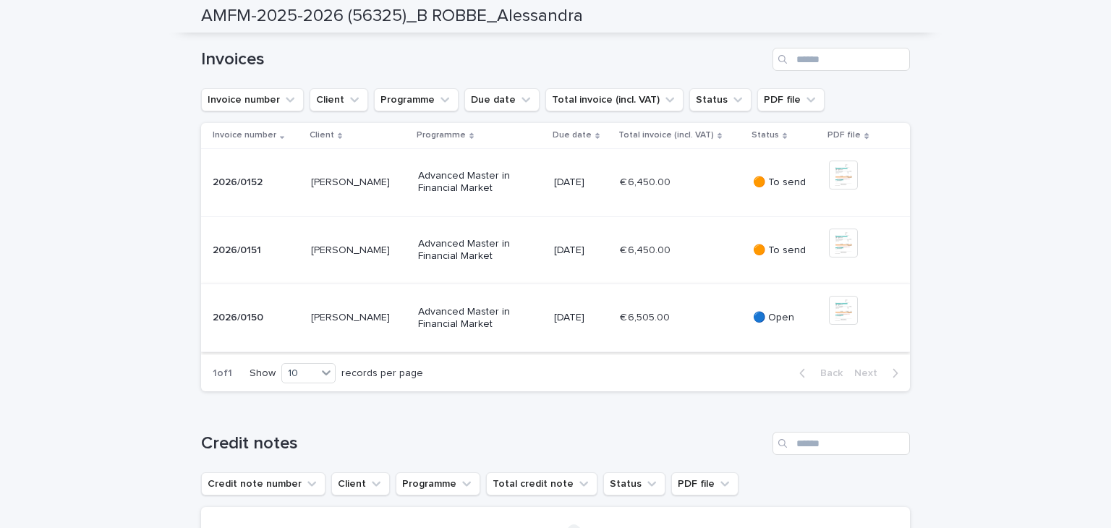
scroll to position [474, 0]
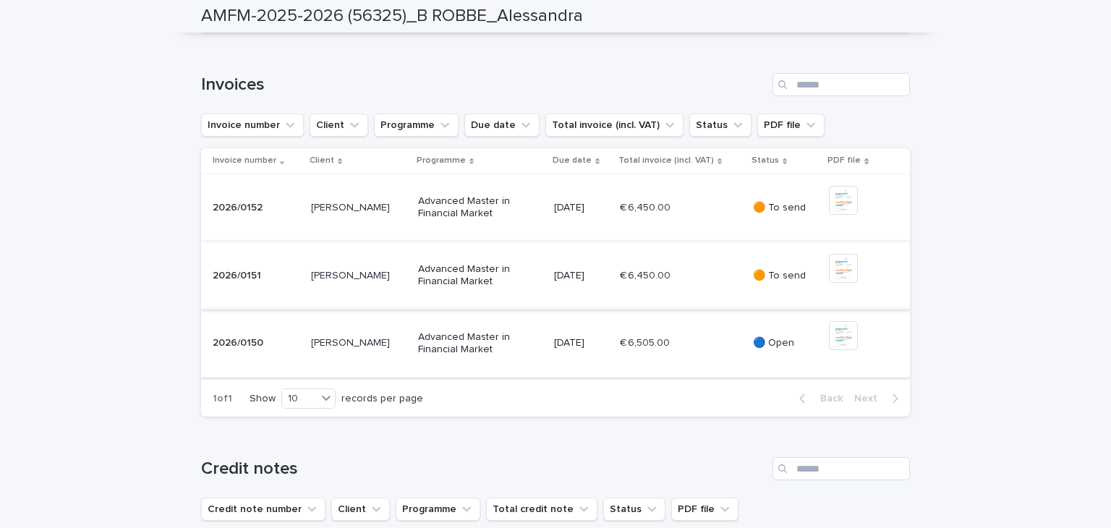
click at [851, 283] on img at bounding box center [843, 268] width 29 height 29
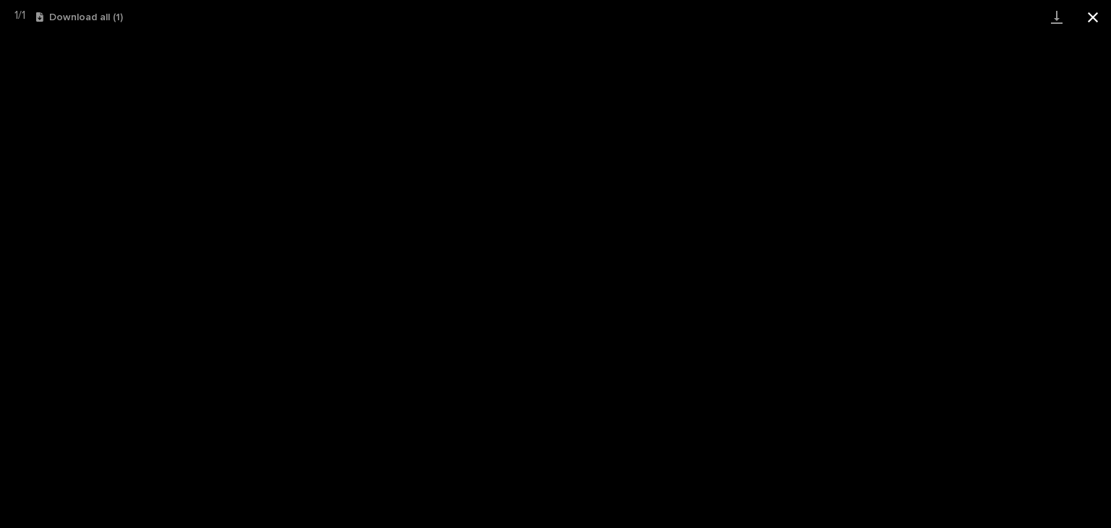
click at [1095, 20] on button "Close gallery" at bounding box center [1093, 17] width 36 height 34
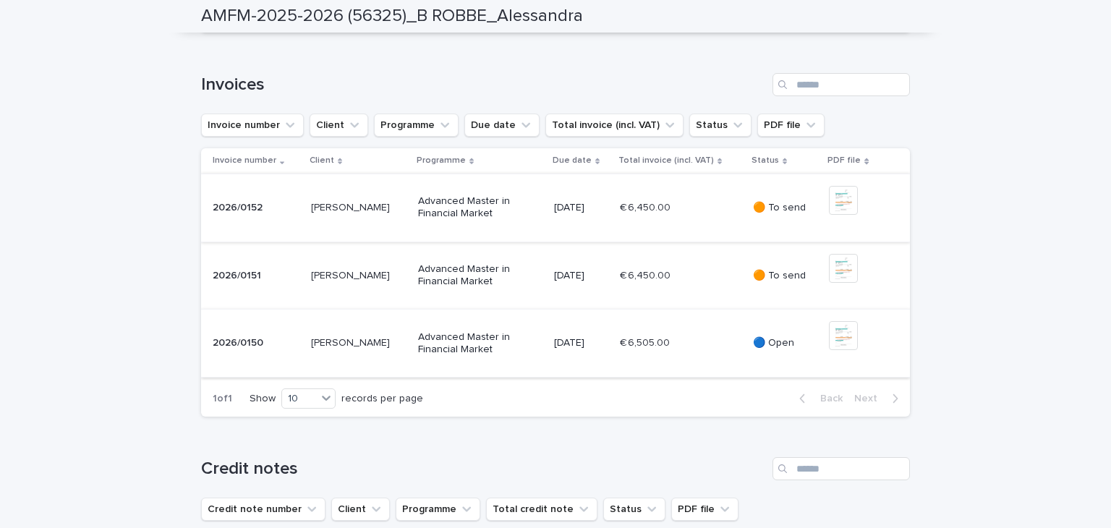
click at [832, 215] on img at bounding box center [843, 200] width 29 height 29
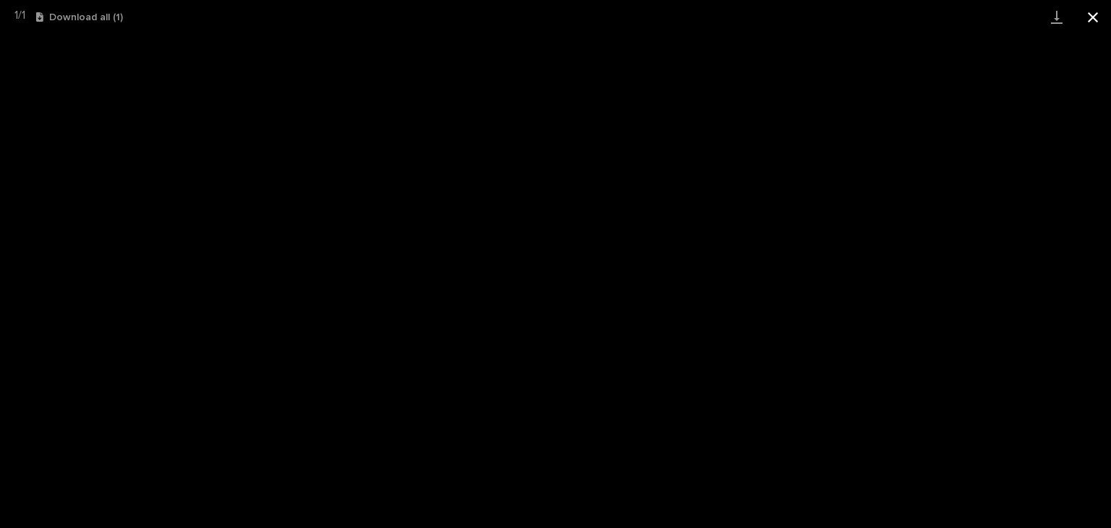
click at [1089, 14] on button "Close gallery" at bounding box center [1093, 17] width 36 height 34
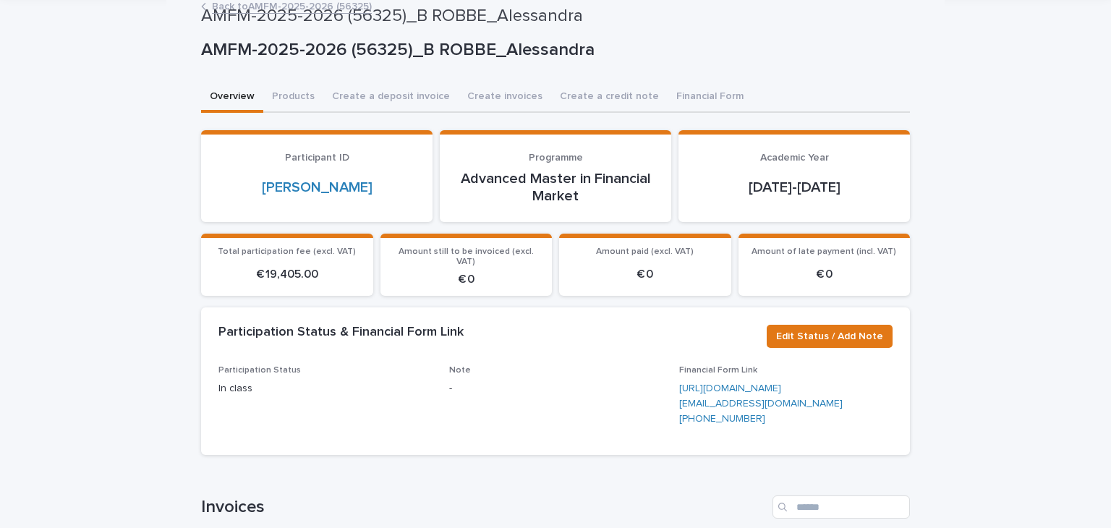
scroll to position [0, 0]
